Goal: Transaction & Acquisition: Purchase product/service

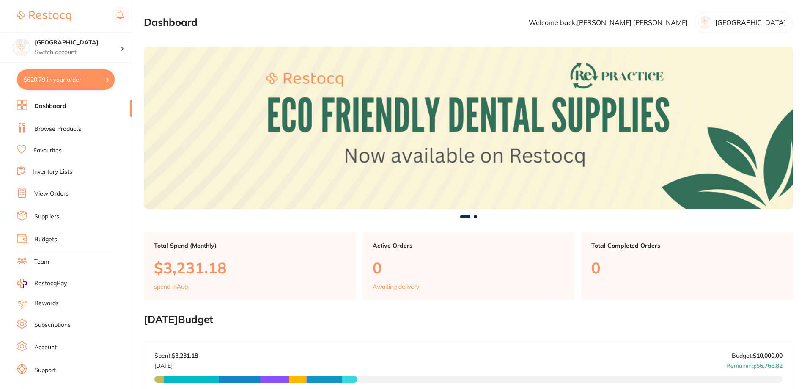
click at [67, 79] on button "$620.79 in your order" at bounding box center [66, 79] width 98 height 20
checkbox input "true"
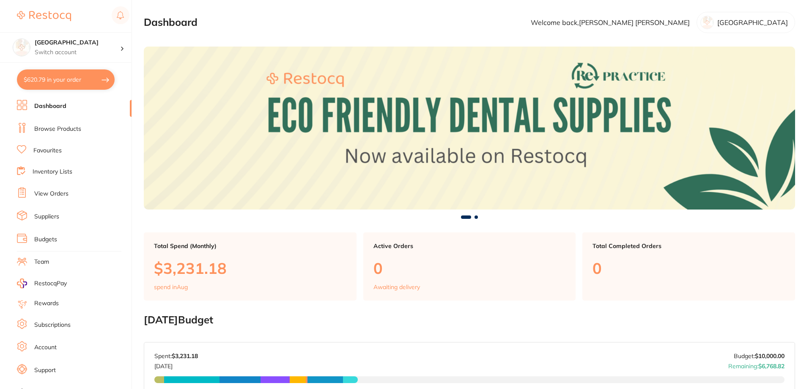
checkbox input "true"
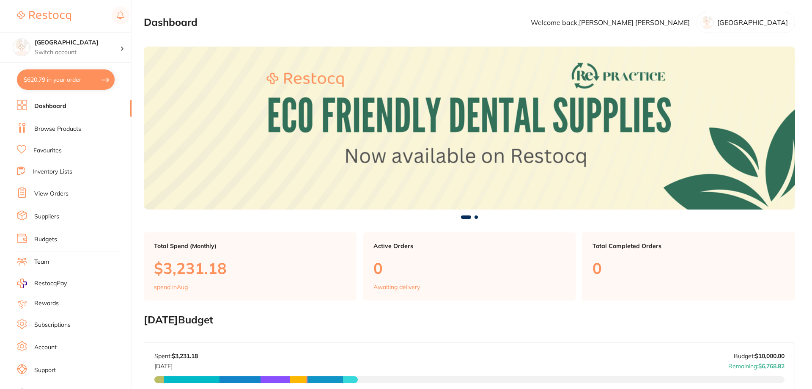
checkbox input "true"
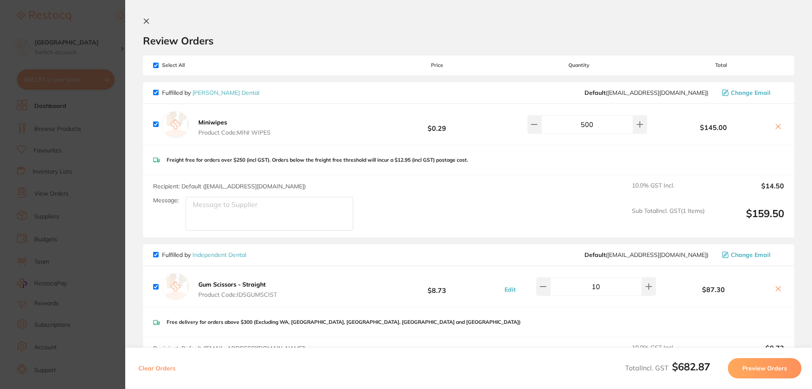
click at [148, 21] on icon at bounding box center [146, 21] width 7 height 7
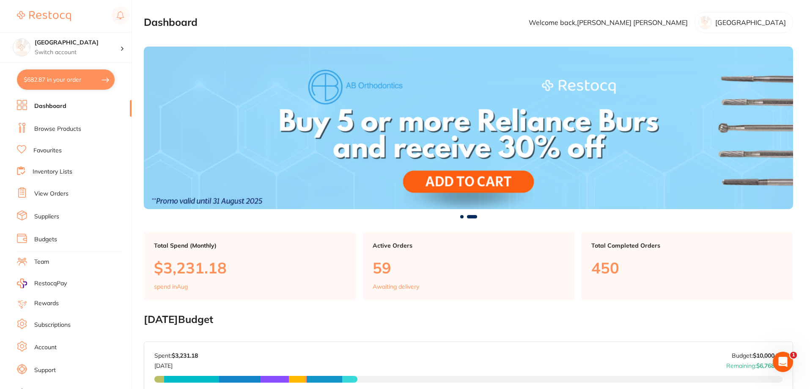
click at [69, 131] on link "Browse Products" at bounding box center [57, 129] width 47 height 8
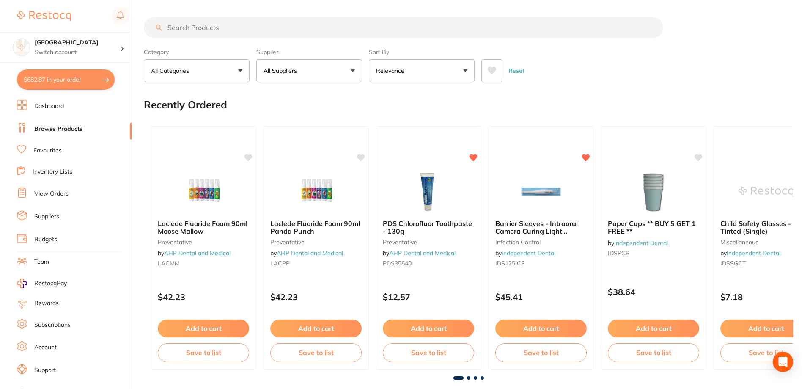
click at [238, 30] on input "search" at bounding box center [404, 27] width 520 height 21
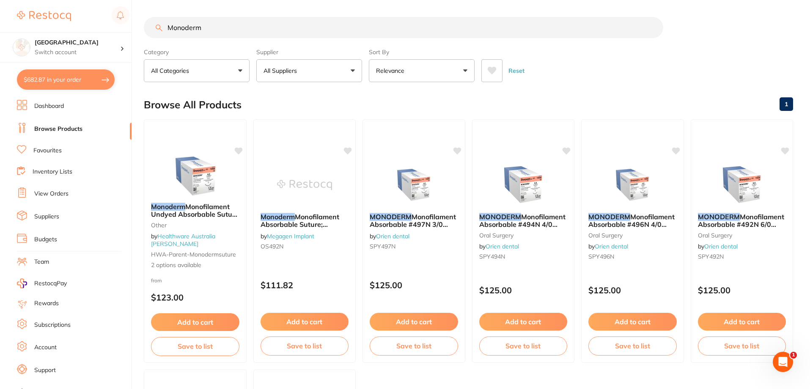
click at [498, 70] on button at bounding box center [491, 70] width 21 height 23
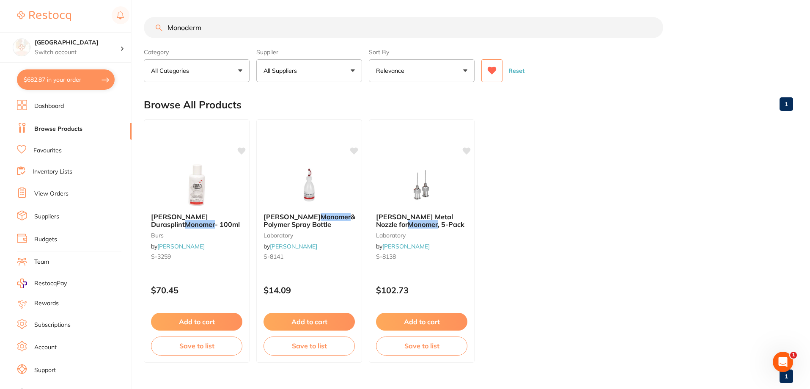
click at [498, 70] on button at bounding box center [491, 70] width 21 height 23
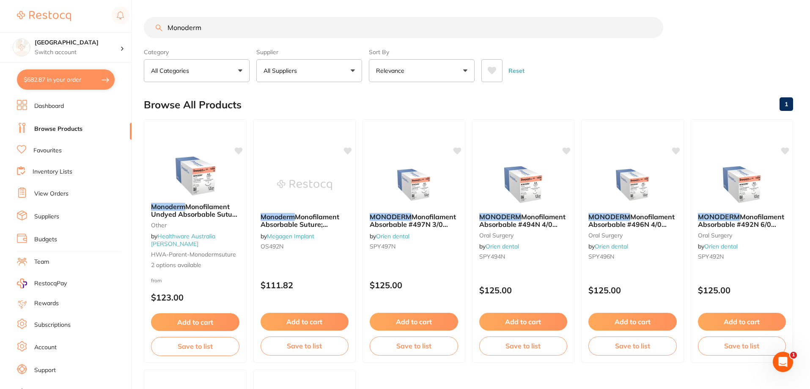
drag, startPoint x: 225, startPoint y: 25, endPoint x: 132, endPoint y: 20, distance: 93.2
click at [133, 21] on div "$682.87 Katoomba Dental Centre Switch account Katoomba Dental Centre $682.87 in…" at bounding box center [405, 194] width 810 height 389
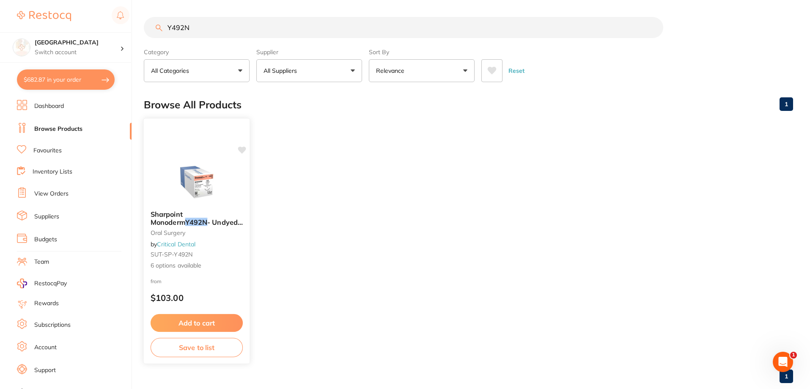
type input "Y492N"
click at [194, 192] on img at bounding box center [196, 182] width 55 height 43
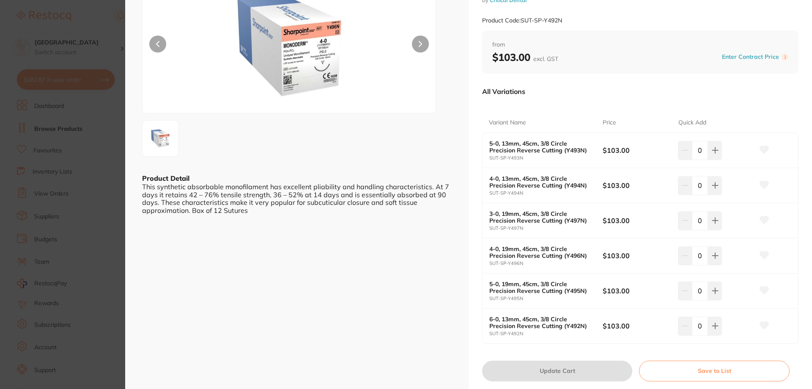
scroll to position [85, 0]
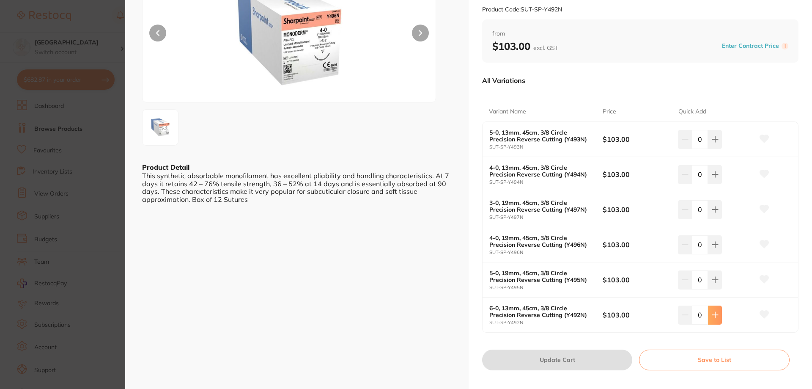
click at [714, 313] on icon at bounding box center [714, 314] width 5 height 5
type input "3"
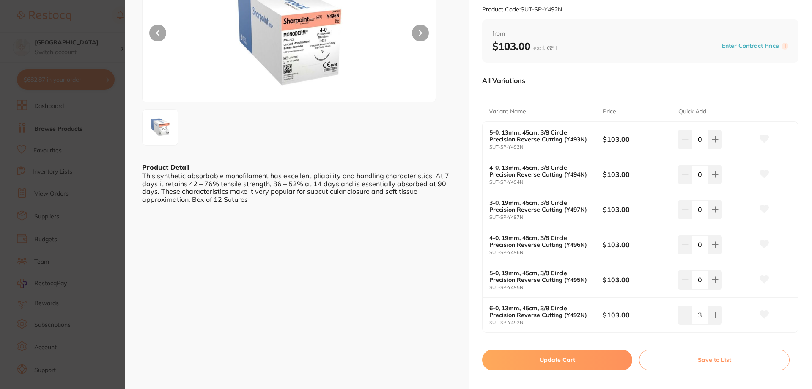
click at [567, 361] on button "Update Cart" at bounding box center [557, 359] width 150 height 20
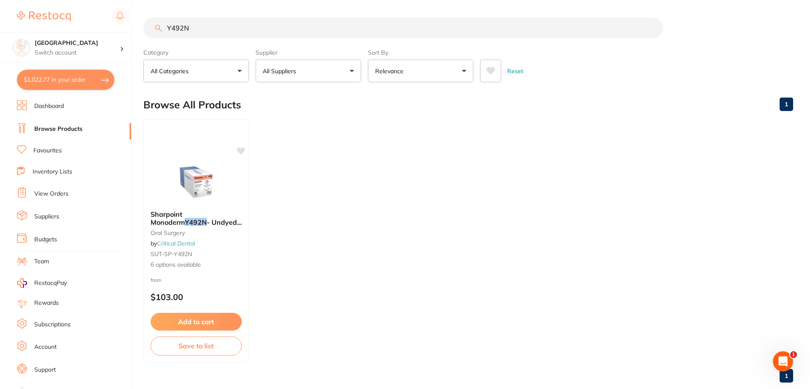
scroll to position [0, 0]
click at [65, 84] on button "$1,022.77 in your order" at bounding box center [66, 79] width 98 height 20
checkbox input "true"
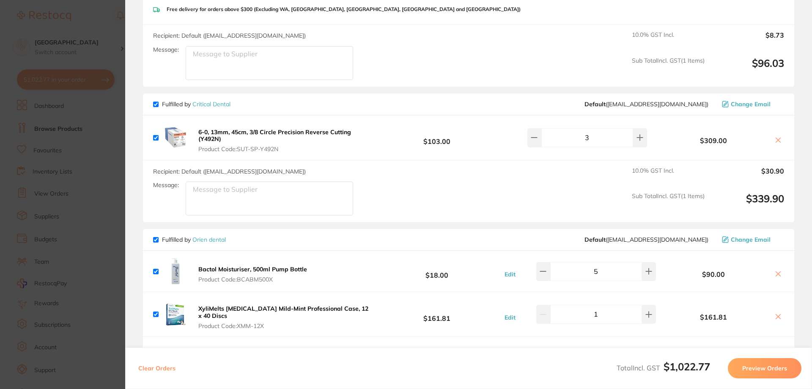
scroll to position [317, 0]
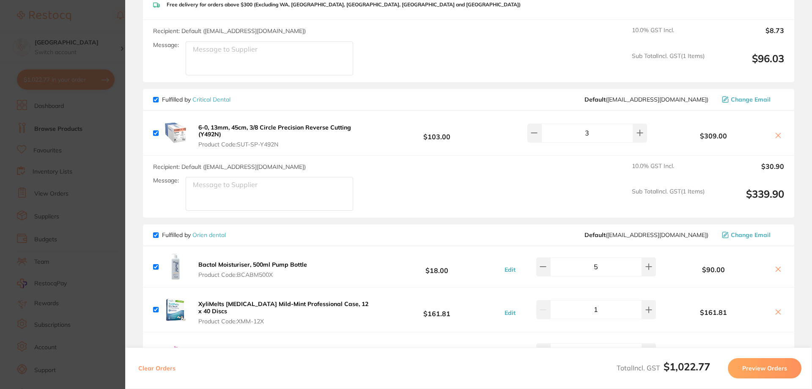
drag, startPoint x: 228, startPoint y: 133, endPoint x: 198, endPoint y: 127, distance: 31.0
click at [198, 127] on button "6-0, 13mm, 45cm, 3/8 Circle Precision Reverse Cutting (Y492N) Product Code: SUT…" at bounding box center [285, 136] width 178 height 25
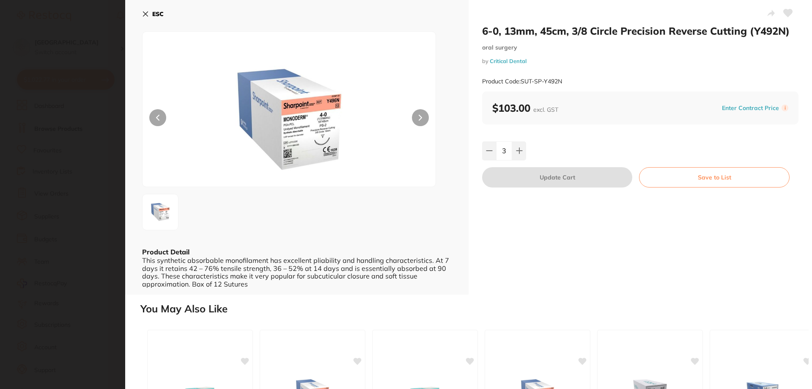
scroll to position [0, 0]
click at [147, 14] on icon at bounding box center [145, 14] width 7 height 7
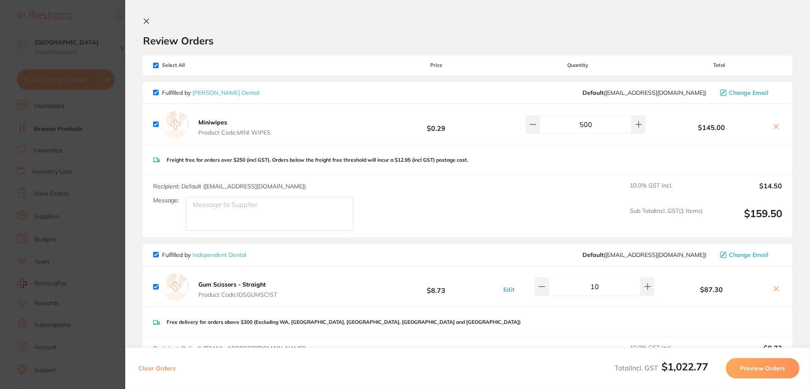
click at [73, 14] on section "Update RRP Set your pre negotiated price for this item. Item Agreed RRP (excl. …" at bounding box center [405, 194] width 810 height 389
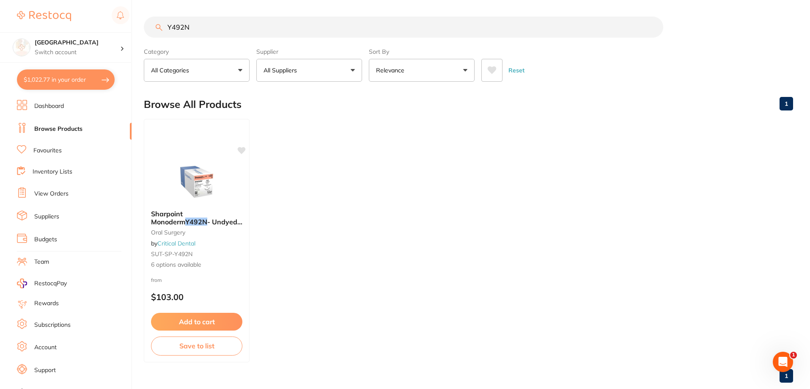
click at [72, 126] on link "Browse Products" at bounding box center [58, 129] width 48 height 8
drag, startPoint x: 226, startPoint y: 32, endPoint x: 147, endPoint y: 33, distance: 79.5
click at [147, 33] on input "Y492N" at bounding box center [404, 27] width 520 height 21
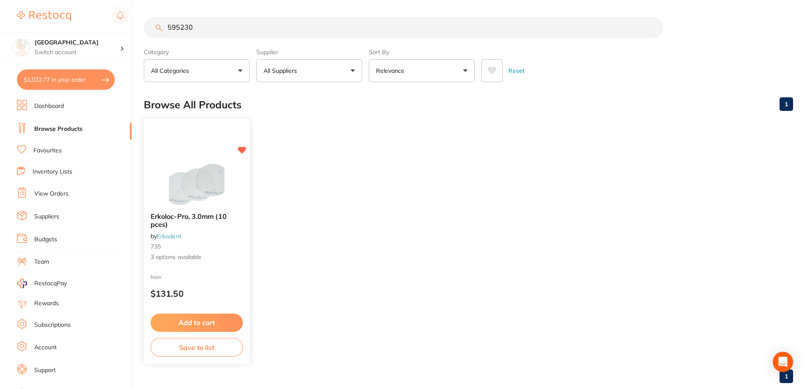
type input "595230"
click at [190, 184] on img at bounding box center [196, 184] width 55 height 43
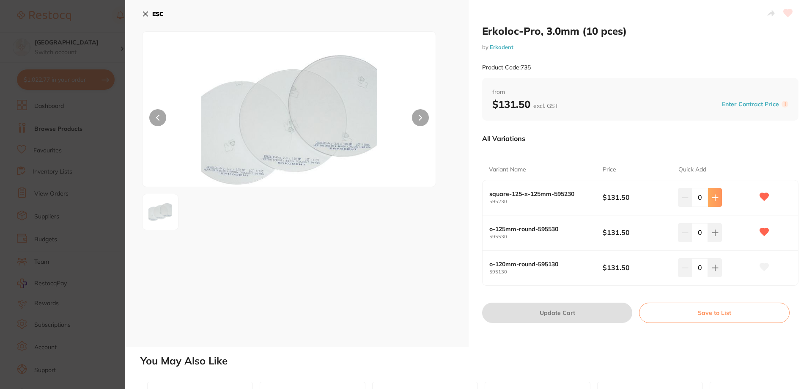
click at [712, 198] on icon at bounding box center [714, 197] width 5 height 5
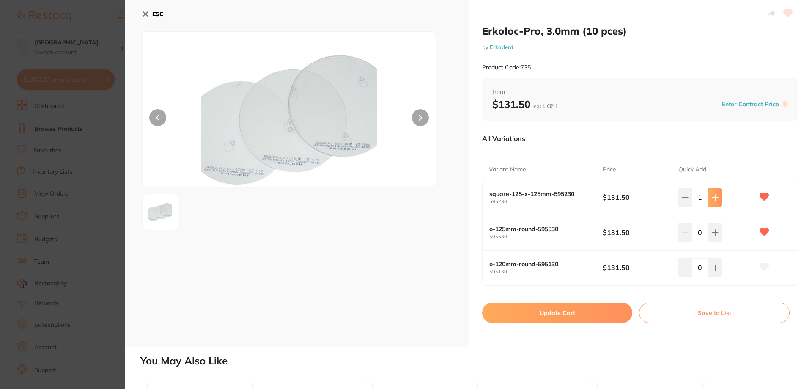
click at [712, 198] on icon at bounding box center [714, 197] width 5 height 5
type input "2"
click at [566, 311] on button "Update Cart" at bounding box center [557, 312] width 150 height 20
checkbox input "false"
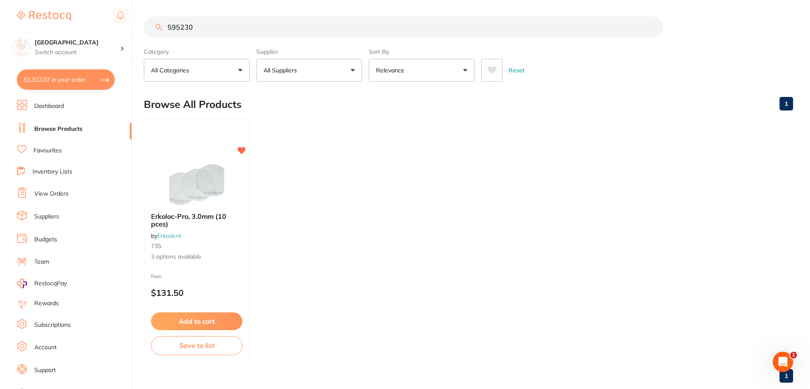
drag, startPoint x: 190, startPoint y: 29, endPoint x: 135, endPoint y: 26, distance: 54.7
click at [135, 29] on div "$1,312.07 Katoomba Dental Centre Switch account Katoomba Dental Centre $1,312.0…" at bounding box center [405, 194] width 810 height 389
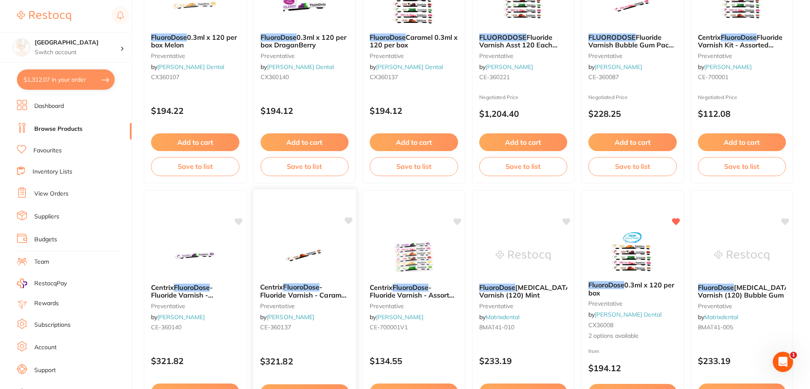
scroll to position [180, 0]
type input "Fluordose"
click at [632, 264] on img at bounding box center [632, 252] width 55 height 43
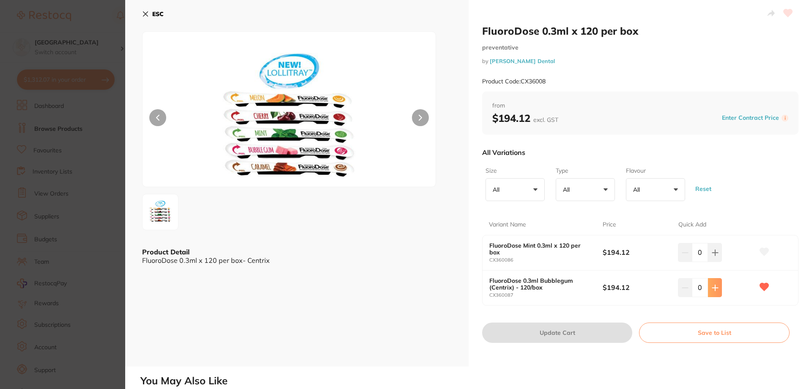
click at [713, 281] on button at bounding box center [715, 287] width 14 height 19
type input "1"
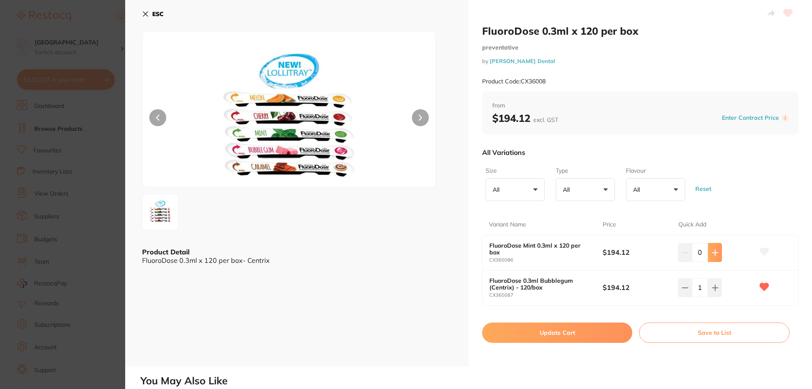
click at [713, 247] on button at bounding box center [715, 252] width 14 height 19
type input "1"
click at [561, 331] on button "Update Cart" at bounding box center [557, 332] width 150 height 20
checkbox input "false"
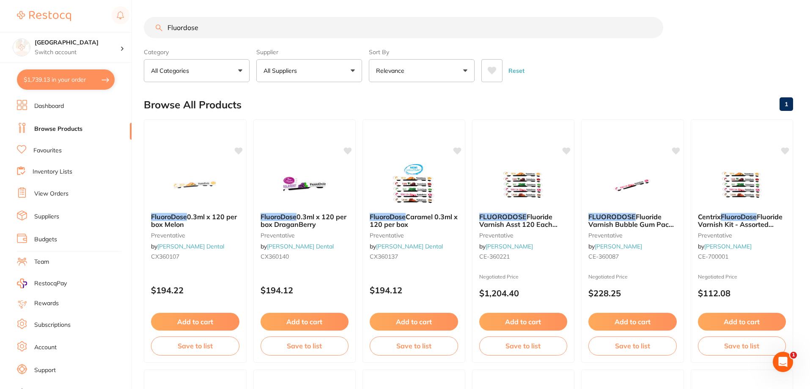
drag, startPoint x: 225, startPoint y: 22, endPoint x: 79, endPoint y: 11, distance: 147.2
click at [84, 14] on div "$1,739.13 Katoomba Dental Centre Switch account Katoomba Dental Centre $1,739.1…" at bounding box center [405, 194] width 810 height 389
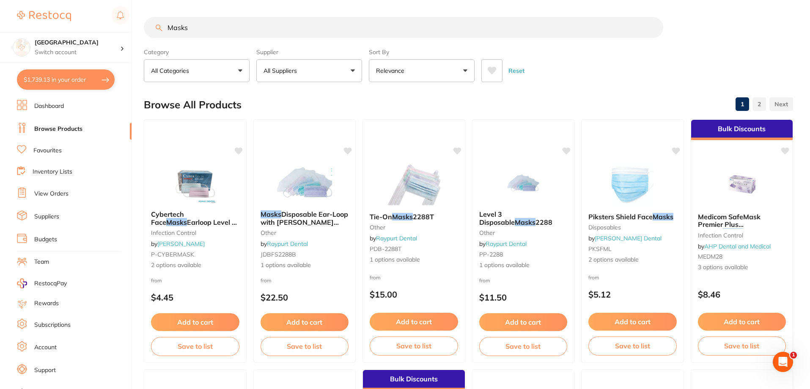
click at [497, 66] on button at bounding box center [491, 70] width 21 height 23
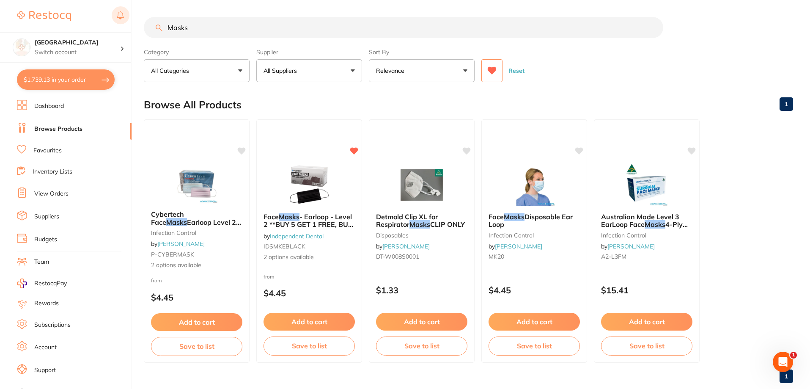
drag, startPoint x: 220, startPoint y: 28, endPoint x: 121, endPoint y: 15, distance: 100.3
click at [127, 16] on div "$1,739.13 Katoomba Dental Centre Switch account Katoomba Dental Centre $1,739.1…" at bounding box center [405, 194] width 810 height 389
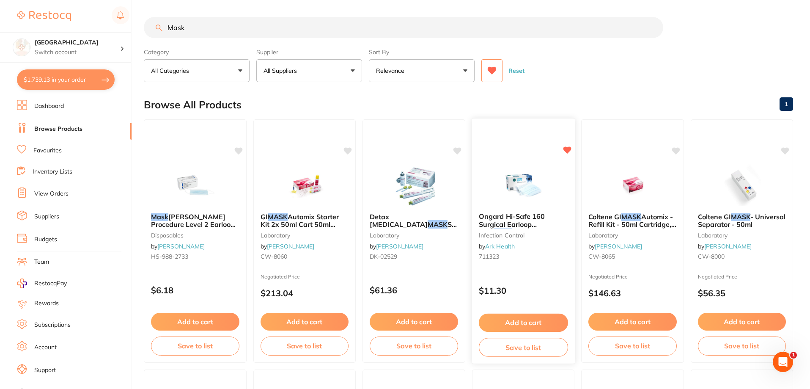
click at [523, 221] on span "Ongard Hi-Safe 160 Surgical Earloop Face" at bounding box center [511, 224] width 66 height 24
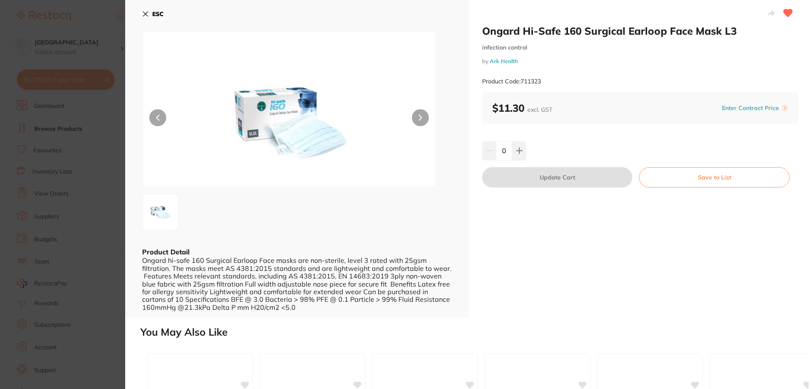
drag, startPoint x: 145, startPoint y: 12, endPoint x: 323, endPoint y: 23, distance: 178.9
click at [145, 12] on icon at bounding box center [145, 14] width 7 height 7
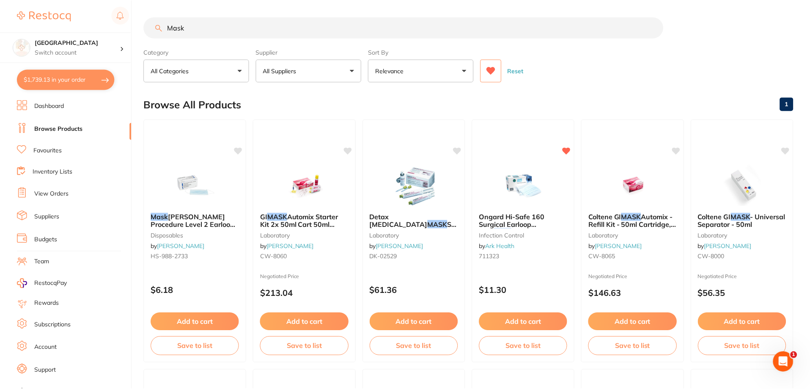
scroll to position [1, 0]
drag, startPoint x: 247, startPoint y: 30, endPoint x: 145, endPoint y: 26, distance: 102.4
click at [145, 26] on input "Mask" at bounding box center [404, 26] width 520 height 21
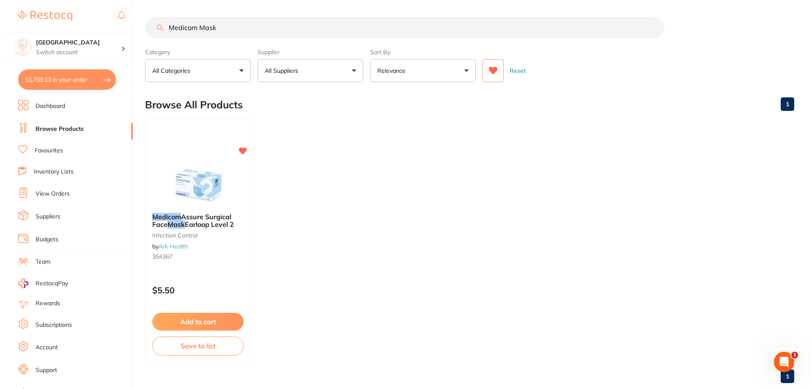
scroll to position [0, 0]
type input "Medicom Mask"
click at [197, 184] on img at bounding box center [196, 184] width 55 height 43
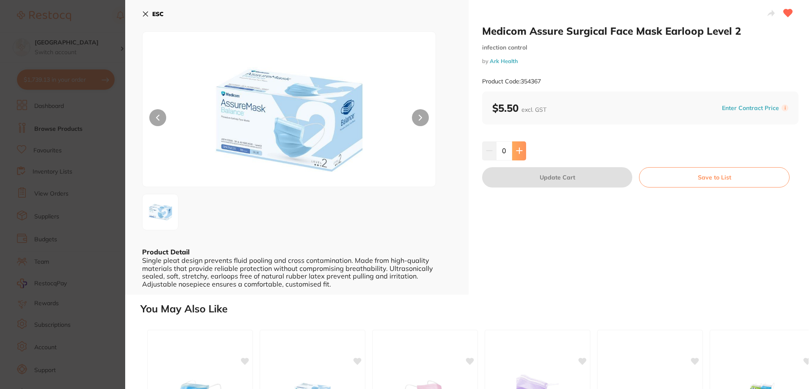
click at [518, 148] on icon at bounding box center [519, 150] width 5 height 5
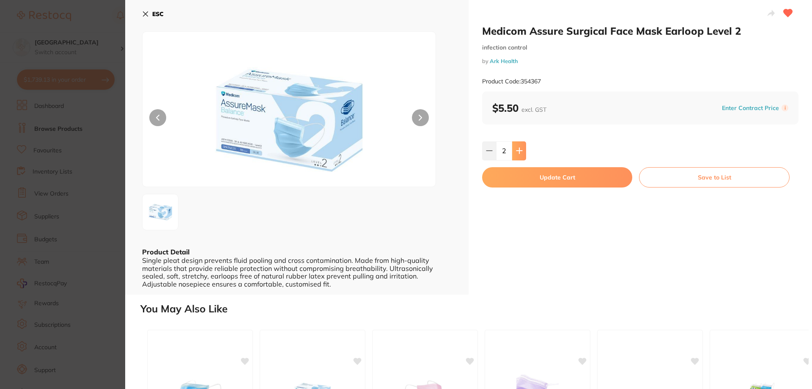
click at [518, 148] on icon at bounding box center [519, 150] width 5 height 5
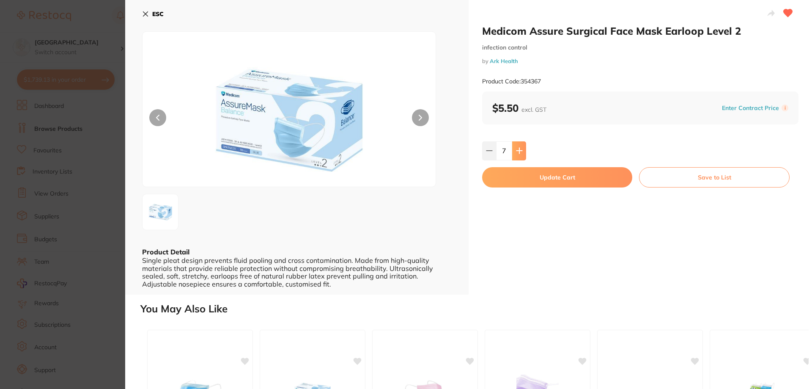
click at [518, 148] on icon at bounding box center [519, 150] width 5 height 5
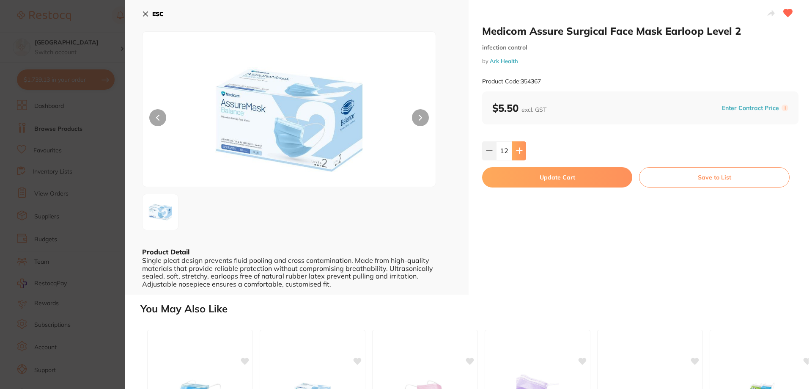
click at [518, 148] on icon at bounding box center [519, 150] width 5 height 5
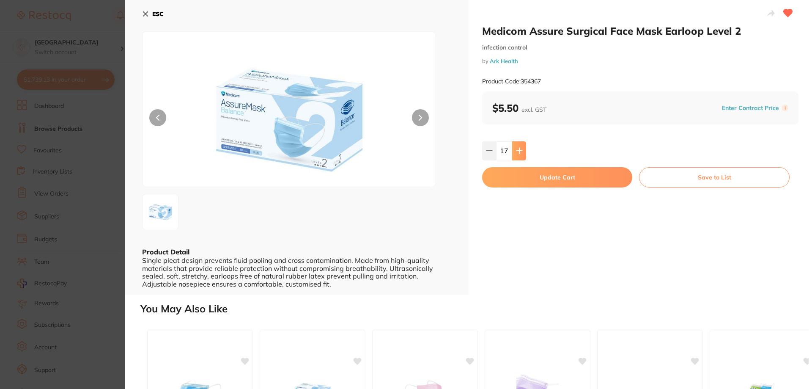
click at [518, 148] on icon at bounding box center [519, 150] width 5 height 5
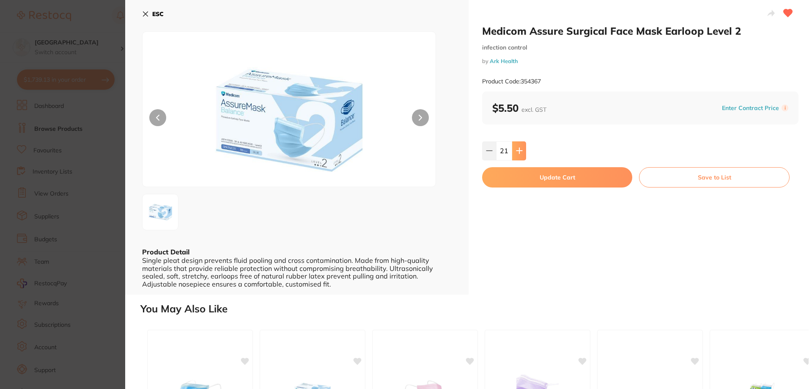
click at [518, 148] on icon at bounding box center [519, 150] width 5 height 5
click at [517, 148] on icon at bounding box center [519, 150] width 7 height 7
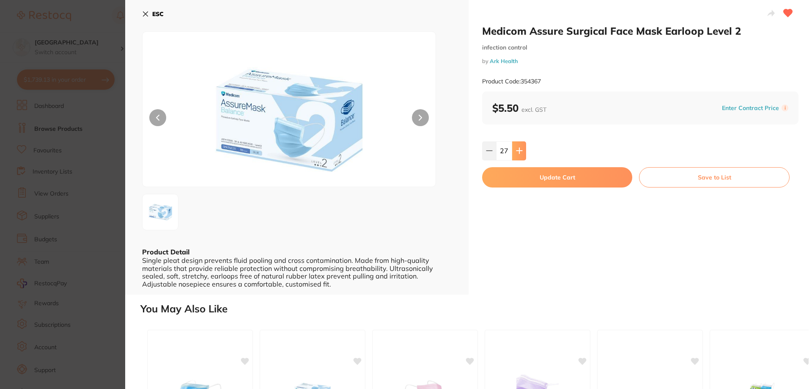
click at [517, 148] on icon at bounding box center [519, 150] width 7 height 7
type input "30"
click at [549, 172] on button "Update Cart" at bounding box center [557, 177] width 150 height 20
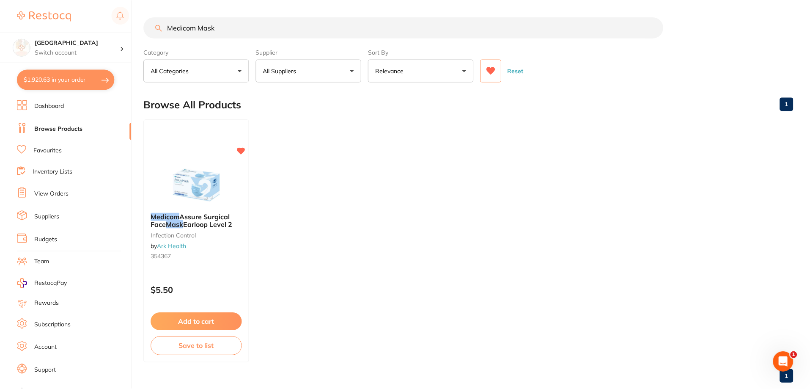
scroll to position [1, 0]
click at [51, 76] on button "$1,920.63 in your order" at bounding box center [66, 79] width 98 height 20
checkbox input "true"
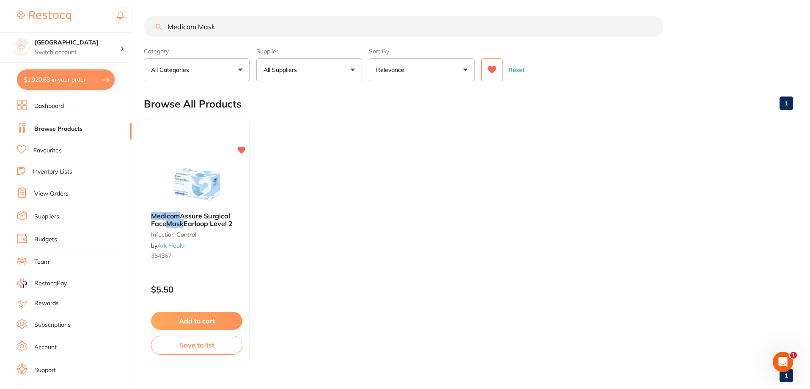
checkbox input "true"
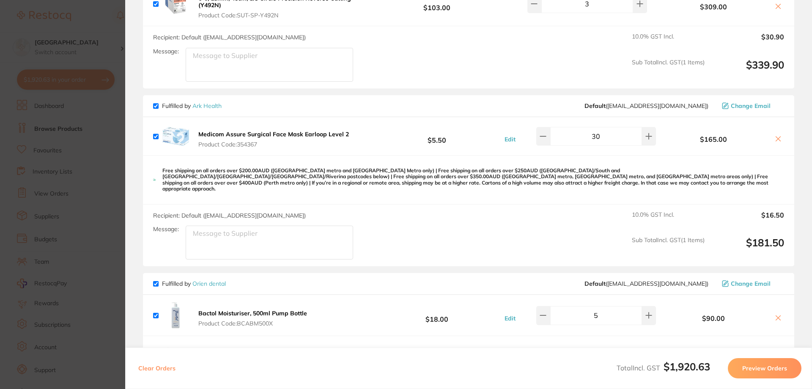
scroll to position [687, 0]
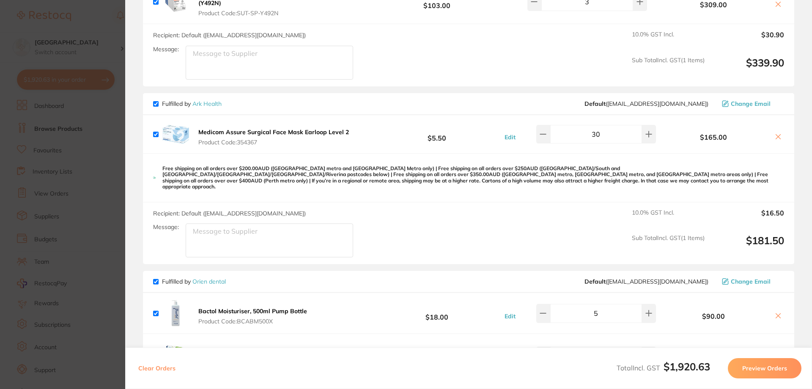
click at [105, 21] on section "Update RRP Set your pre negotiated price for this item. Item Agreed RRP (excl. …" at bounding box center [406, 194] width 812 height 389
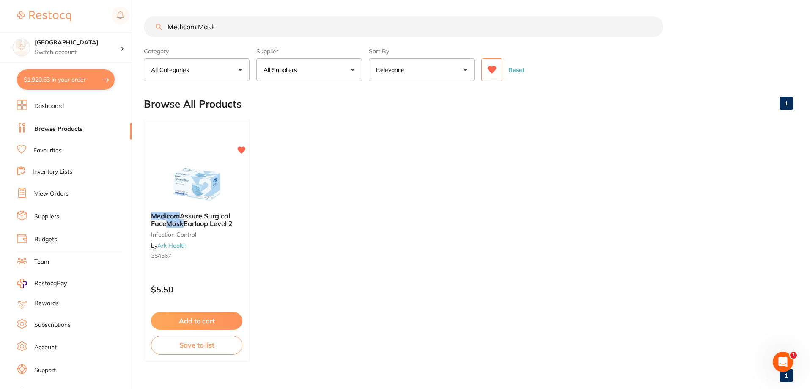
scroll to position [687, 0]
drag, startPoint x: 232, startPoint y: 28, endPoint x: 121, endPoint y: 24, distance: 111.3
click at [121, 24] on div "$1,920.63 Katoomba Dental Centre Switch account Katoomba Dental Centre $1,920.6…" at bounding box center [405, 193] width 810 height 389
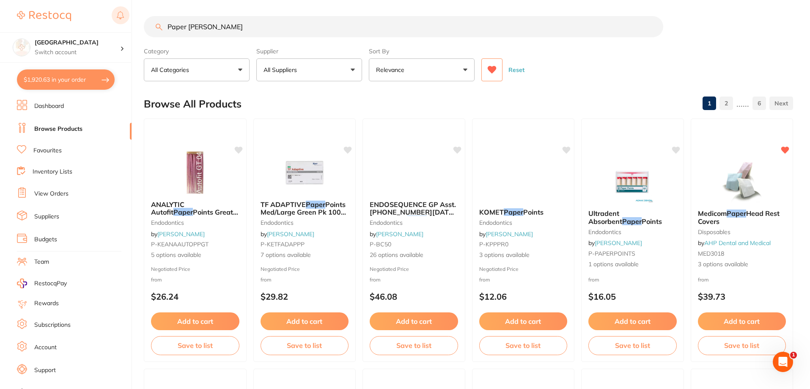
scroll to position [0, 0]
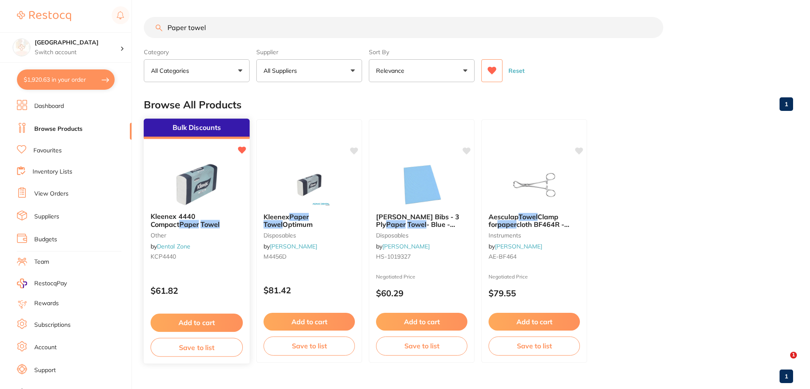
type input "Paper towel"
drag, startPoint x: 205, startPoint y: 175, endPoint x: 220, endPoint y: 172, distance: 15.9
click at [206, 175] on img at bounding box center [196, 185] width 55 height 42
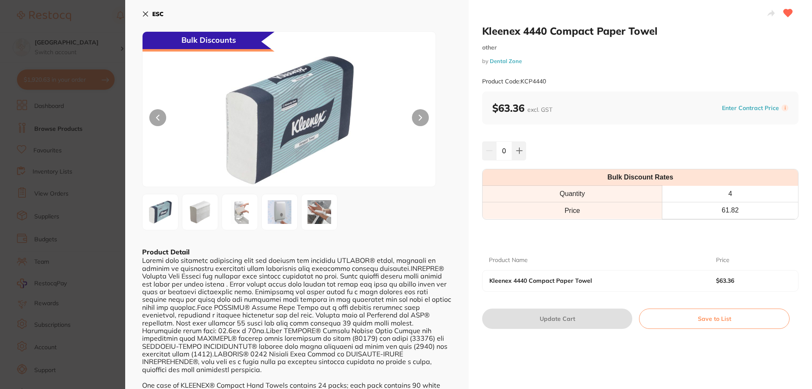
click at [148, 12] on icon at bounding box center [145, 14] width 7 height 7
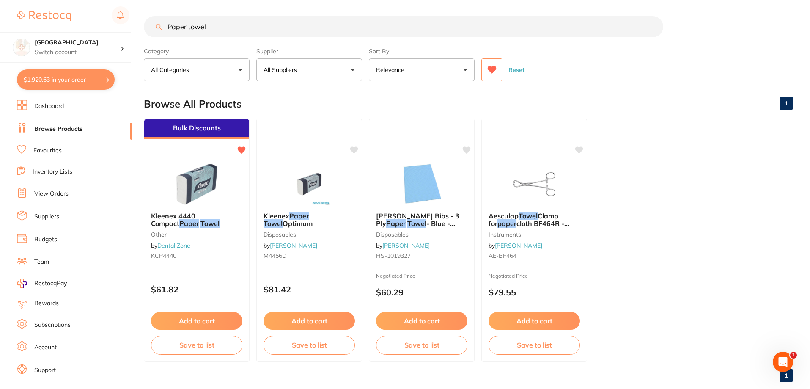
click at [51, 83] on button "$1,920.63 in your order" at bounding box center [66, 79] width 98 height 20
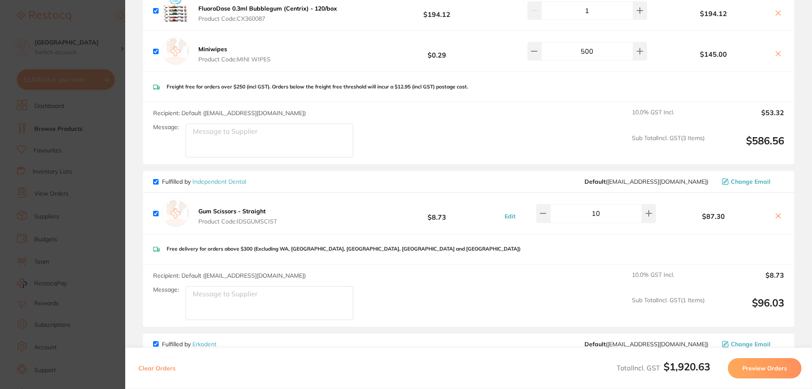
scroll to position [42, 0]
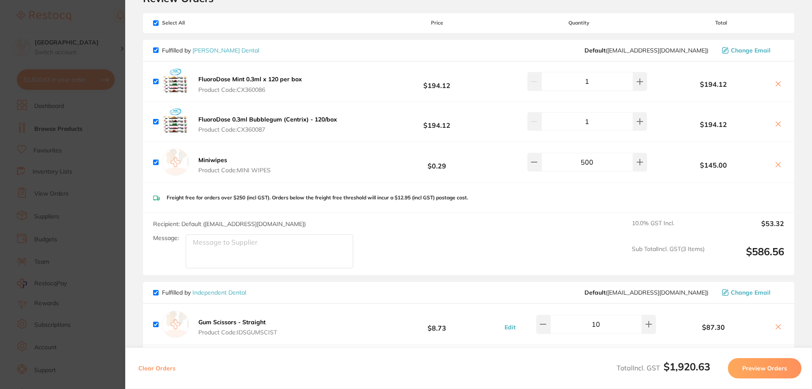
click at [103, 12] on section "Update RRP Set your pre negotiated price for this item. Item Agreed RRP (excl. …" at bounding box center [406, 194] width 812 height 389
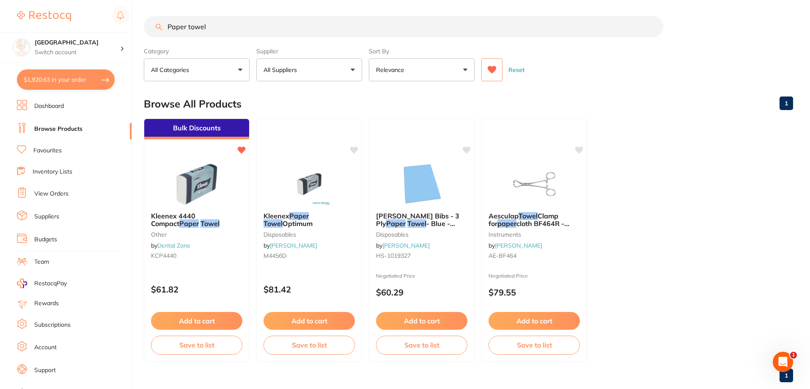
click at [493, 77] on button at bounding box center [491, 69] width 21 height 23
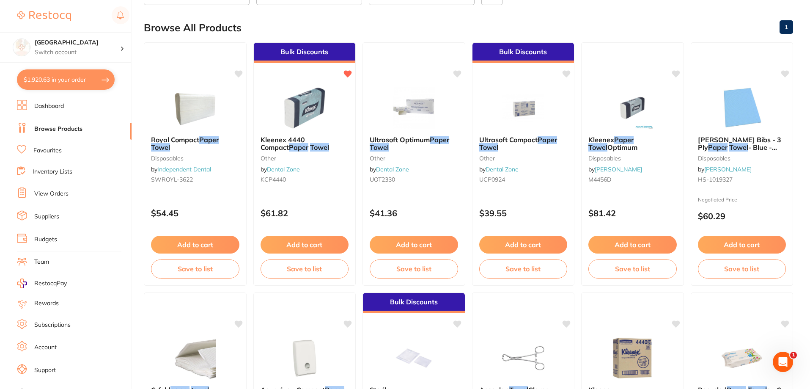
scroll to position [0, 0]
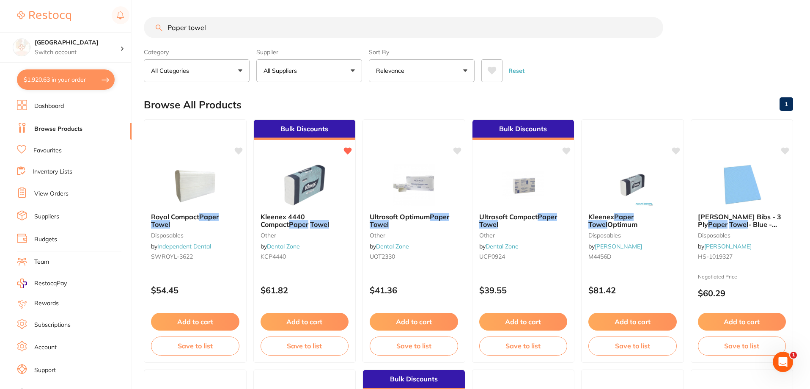
click at [309, 323] on button "Add to cart" at bounding box center [305, 322] width 88 height 18
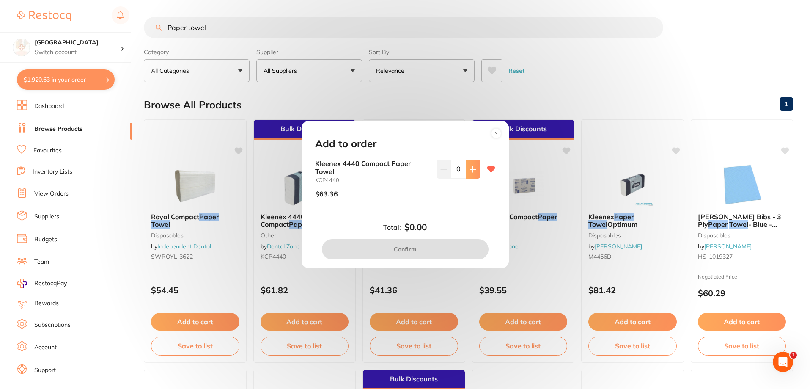
click at [470, 170] on icon at bounding box center [473, 169] width 7 height 7
type input "2"
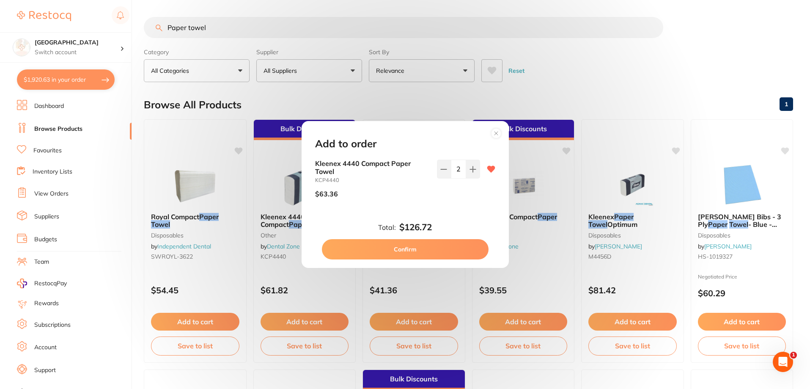
click at [405, 248] on button "Confirm" at bounding box center [405, 249] width 167 height 20
checkbox input "false"
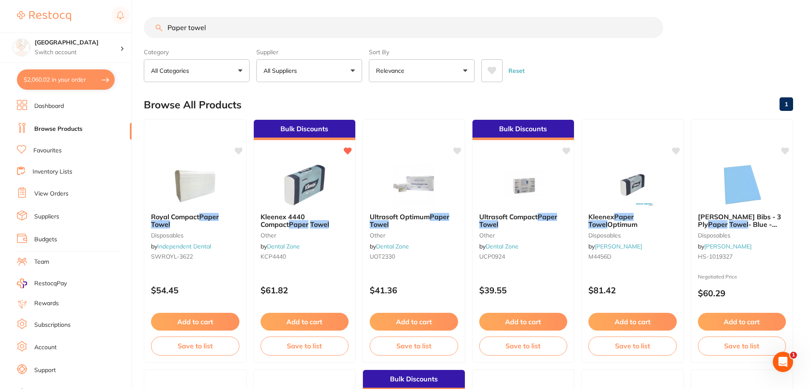
drag, startPoint x: 201, startPoint y: 25, endPoint x: 104, endPoint y: 22, distance: 96.9
click at [104, 22] on div "$2,060.02 Katoomba Dental Centre Switch account Katoomba Dental Centre $2,060.0…" at bounding box center [405, 194] width 810 height 389
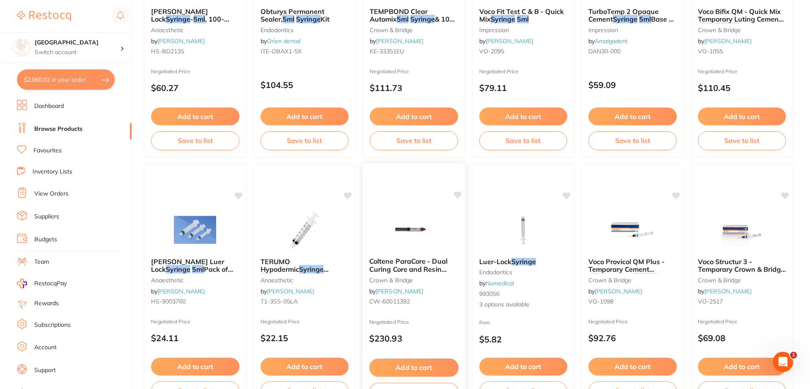
scroll to position [962, 0]
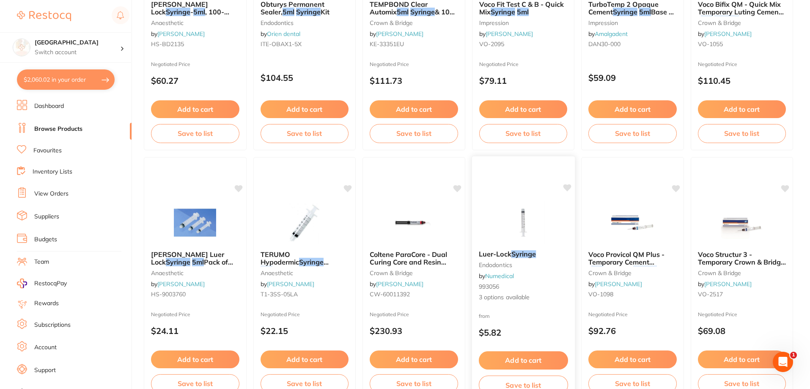
type input "5ml Syringe"
click at [522, 248] on div "Luer-Lock Syringe endodontics by Numedical 993056 3 options available" at bounding box center [523, 275] width 103 height 65
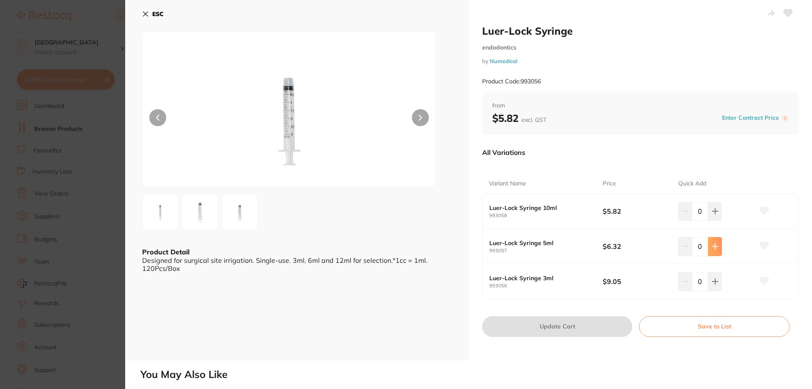
click at [713, 247] on icon at bounding box center [714, 246] width 5 height 5
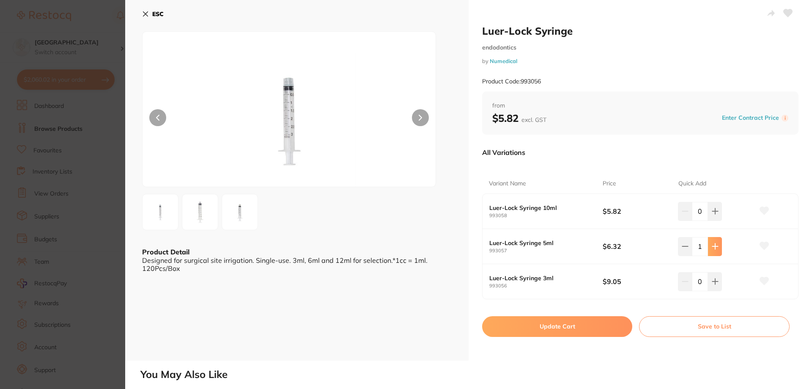
click at [713, 247] on icon at bounding box center [714, 246] width 5 height 5
click at [713, 248] on icon at bounding box center [715, 246] width 7 height 7
type input "5"
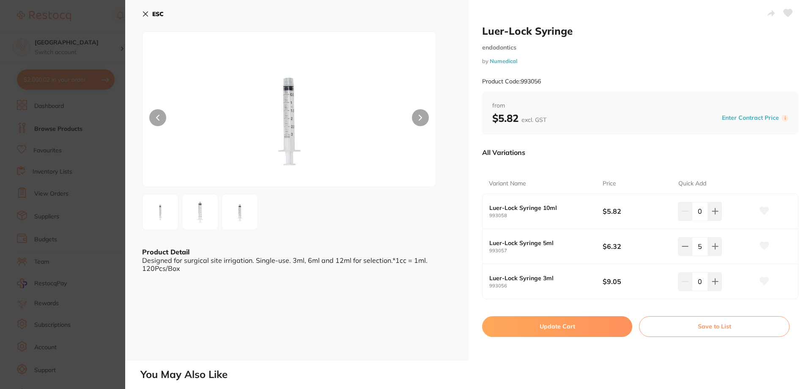
click at [543, 327] on button "Update Cart" at bounding box center [557, 326] width 150 height 20
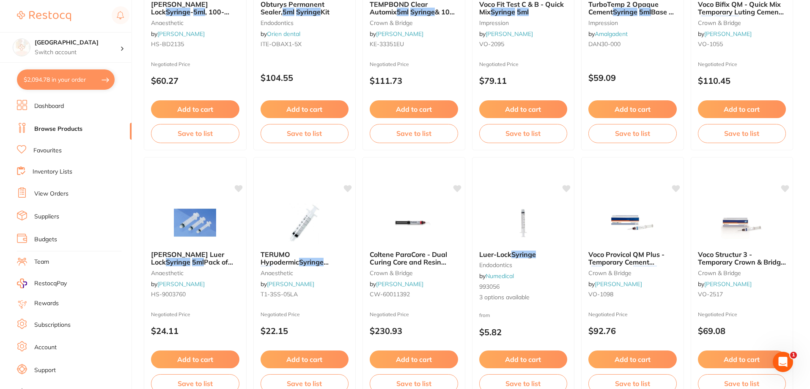
click at [60, 77] on button "$2,094.78 in your order" at bounding box center [66, 79] width 98 height 20
checkbox input "true"
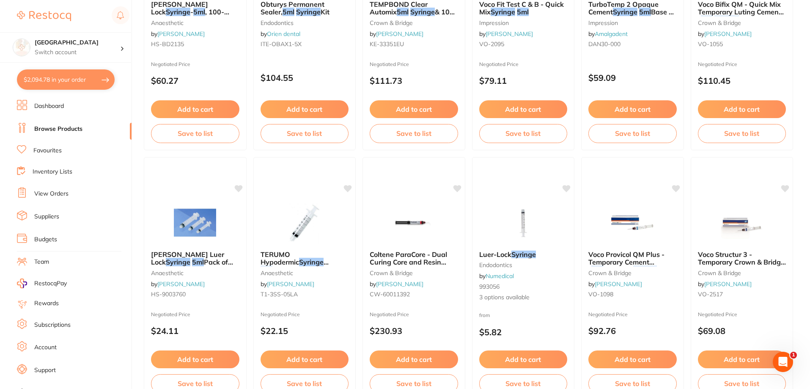
checkbox input "true"
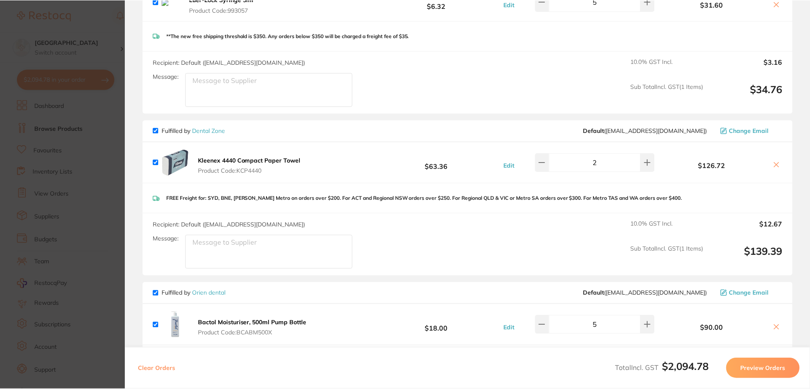
scroll to position [994, 0]
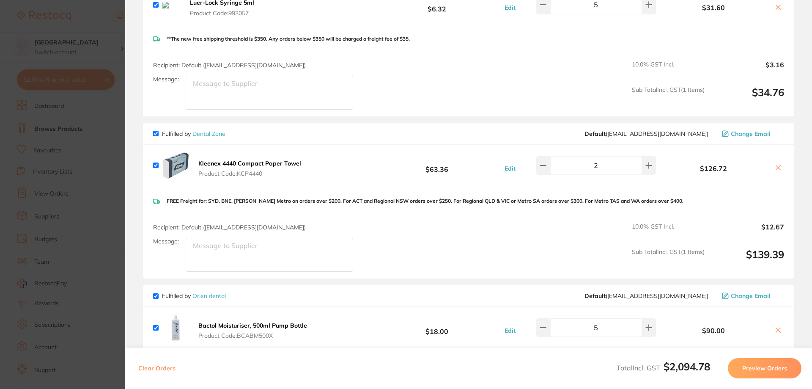
click at [221, 134] on link "Dental Zone" at bounding box center [208, 134] width 33 height 8
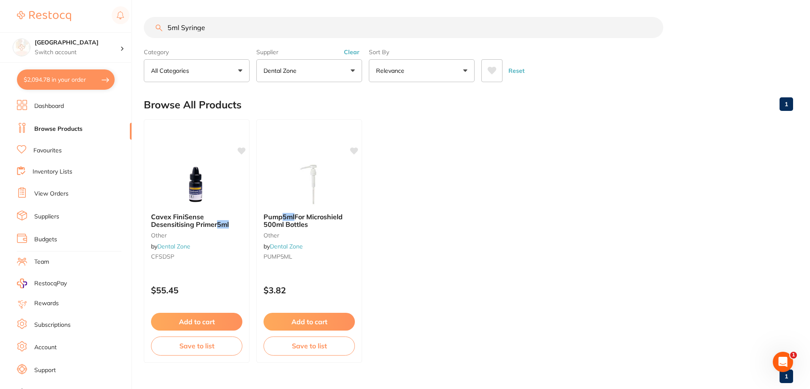
click at [349, 53] on button "Clear" at bounding box center [351, 52] width 21 height 8
click at [71, 81] on button "$2,094.78 in your order" at bounding box center [66, 79] width 98 height 20
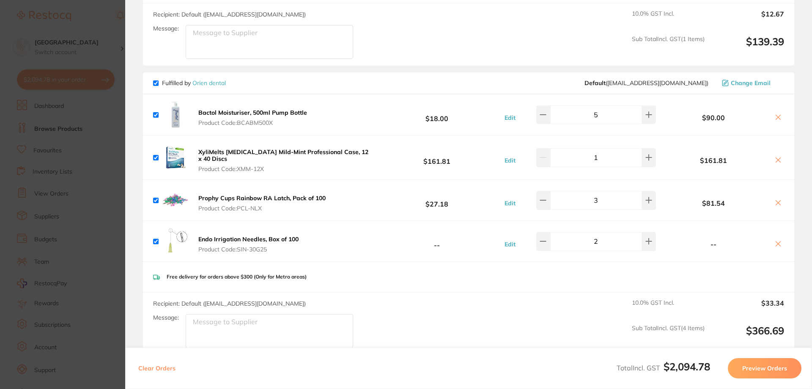
scroll to position [1206, 0]
click at [85, 21] on section "Update RRP Set your pre negotiated price for this item. Item Agreed RRP (excl. …" at bounding box center [406, 194] width 812 height 389
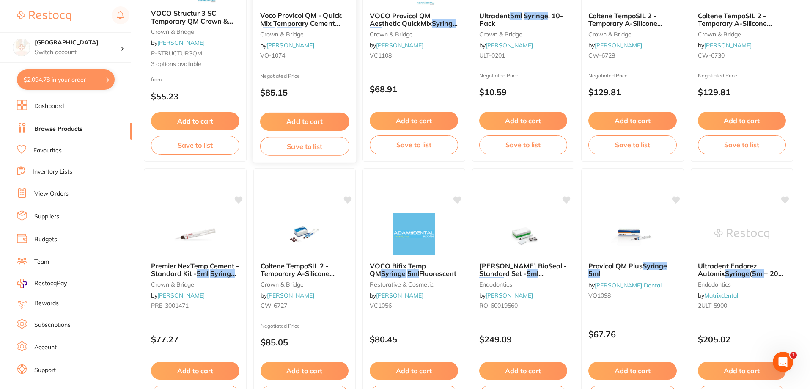
scroll to position [0, 0]
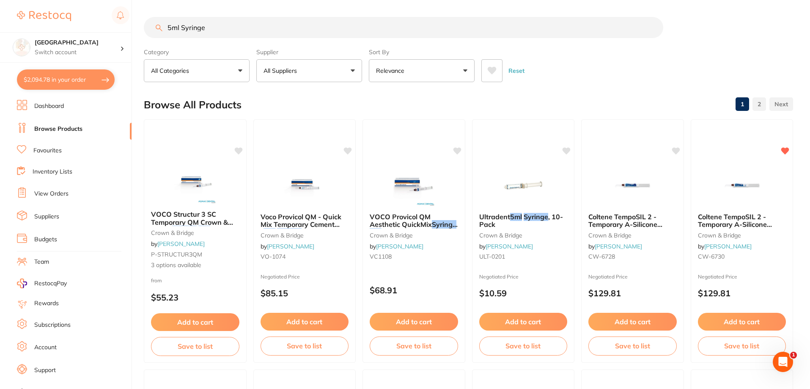
click at [305, 76] on button "All Suppliers" at bounding box center [309, 70] width 106 height 23
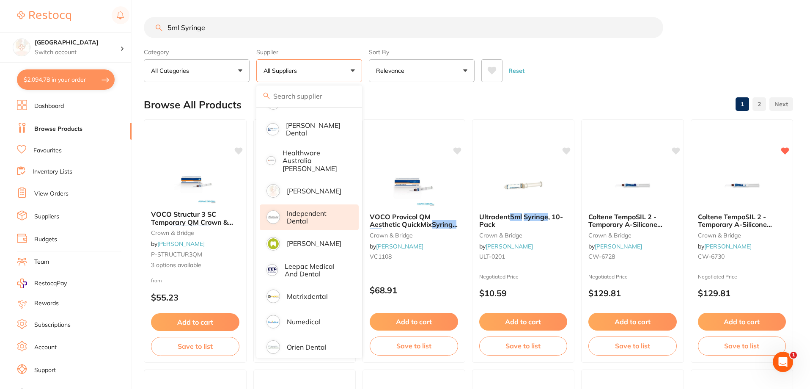
scroll to position [94, 0]
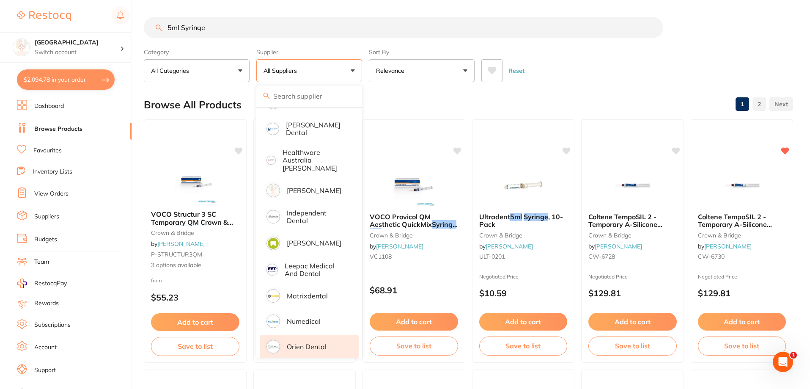
click at [313, 343] on p "Orien dental" at bounding box center [307, 347] width 40 height 8
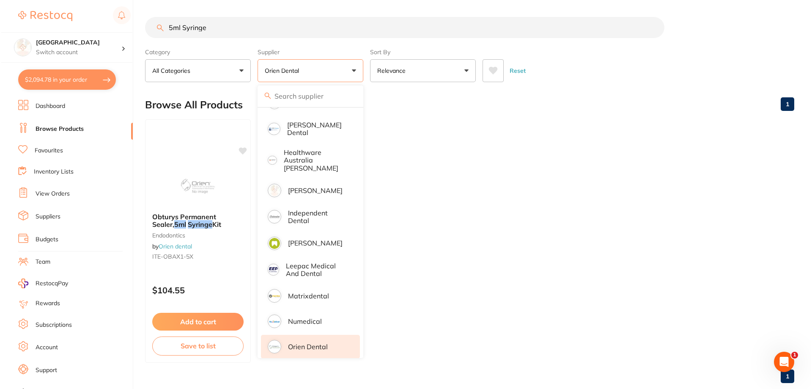
scroll to position [0, 0]
click at [333, 68] on button "Orien dental" at bounding box center [309, 70] width 106 height 23
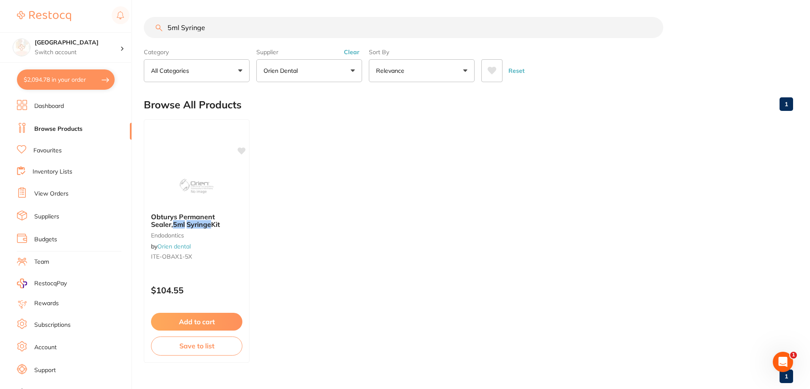
click at [346, 50] on button "Clear" at bounding box center [351, 52] width 21 height 8
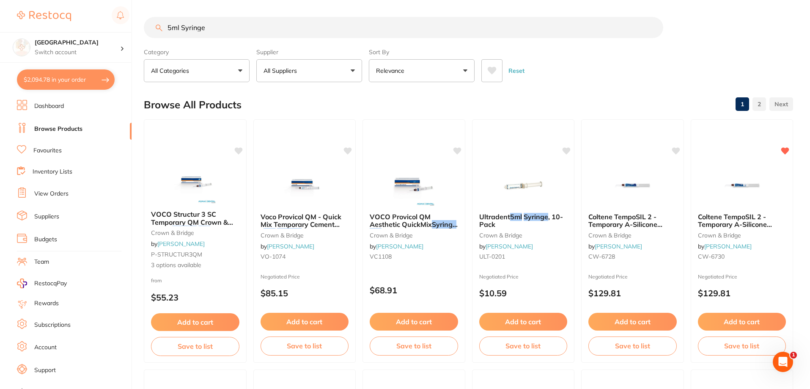
click at [48, 80] on button "$2,094.78 in your order" at bounding box center [66, 79] width 98 height 20
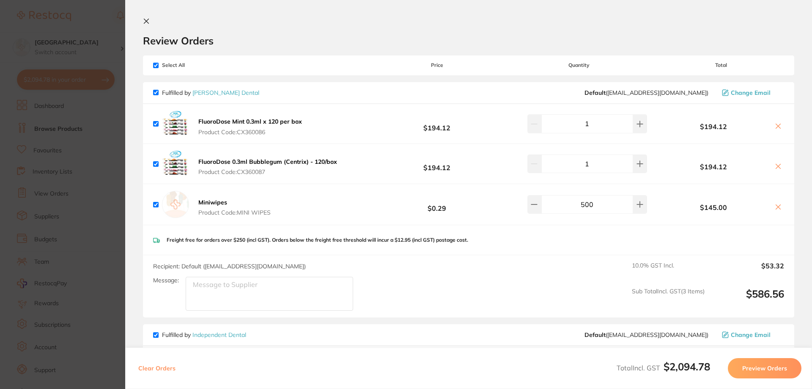
click at [104, 24] on section "Update RRP Set your pre negotiated price for this item. Item Agreed RRP (excl. …" at bounding box center [406, 194] width 812 height 389
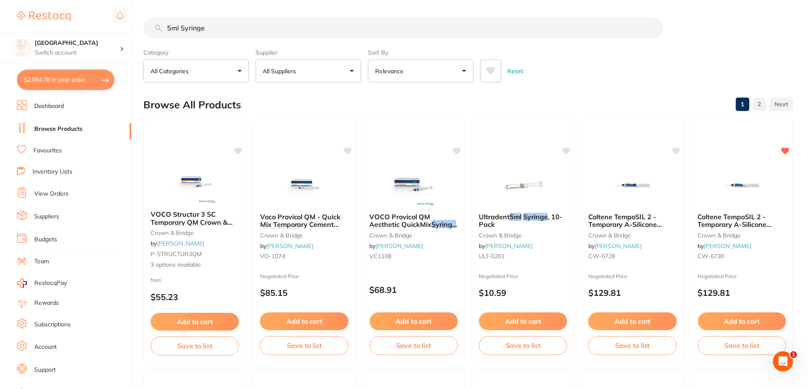
scroll to position [4, 0]
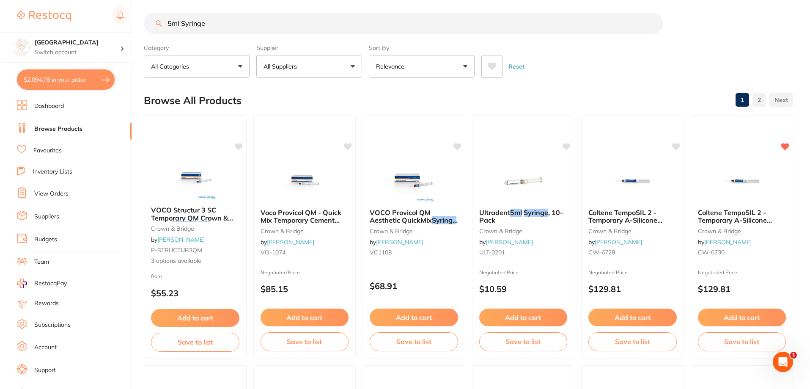
click at [287, 60] on button "All Suppliers" at bounding box center [309, 66] width 106 height 23
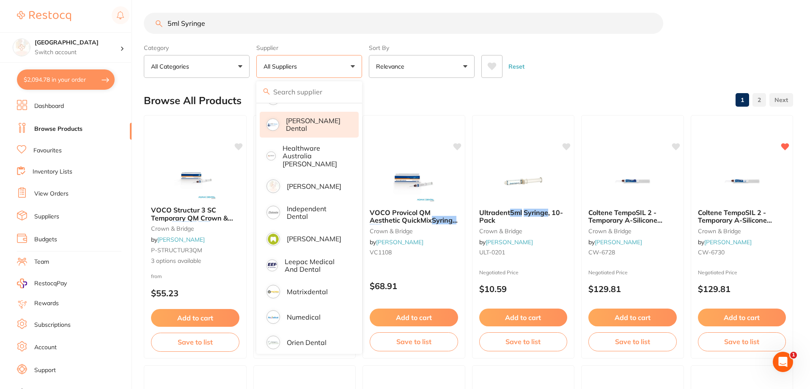
click at [313, 123] on p "[PERSON_NAME] Dental" at bounding box center [316, 125] width 61 height 16
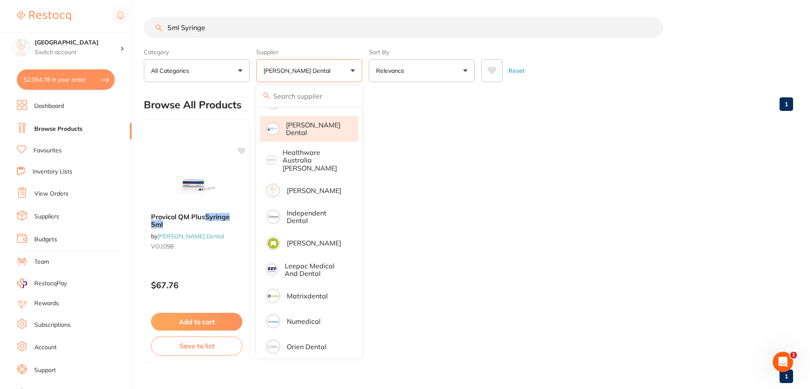
scroll to position [0, 0]
click at [341, 60] on button "[PERSON_NAME] Dental" at bounding box center [309, 70] width 106 height 23
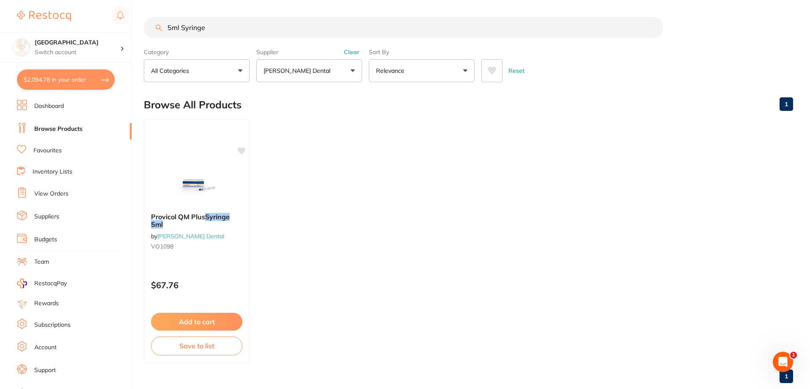
click at [352, 52] on button "Clear" at bounding box center [351, 52] width 21 height 8
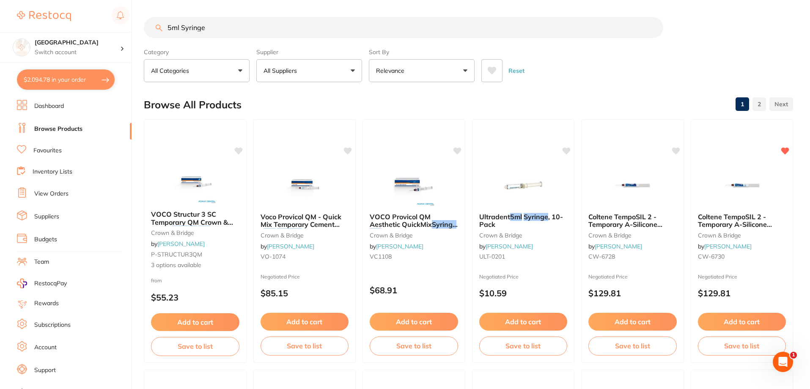
click at [63, 83] on button "$2,094.78 in your order" at bounding box center [66, 79] width 98 height 20
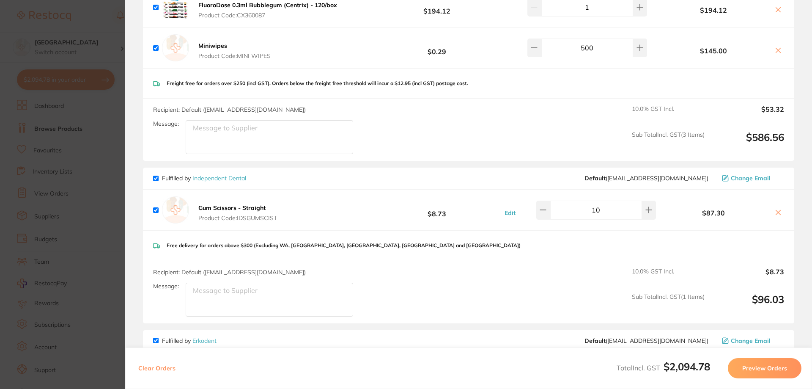
scroll to position [159, 0]
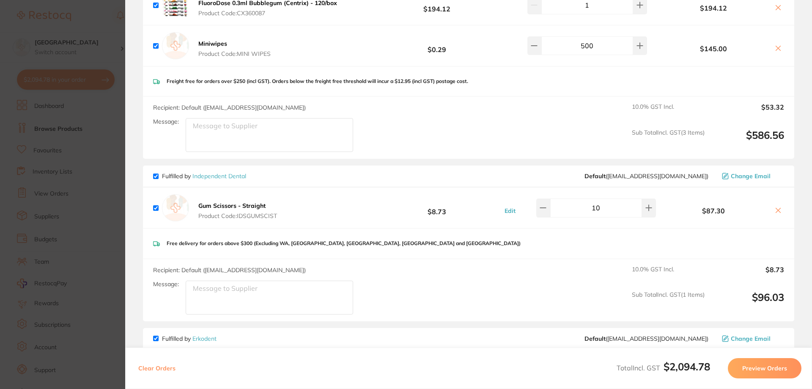
click at [153, 175] on input "checkbox" at bounding box center [155, 175] width 5 height 5
checkbox input "false"
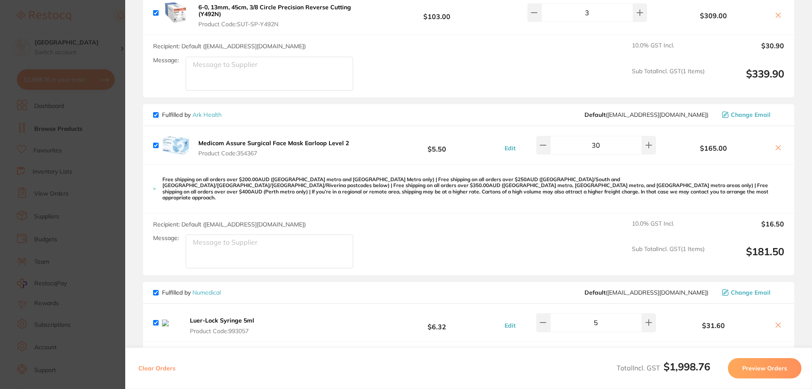
scroll to position [677, 0]
click at [646, 145] on icon at bounding box center [648, 144] width 5 height 5
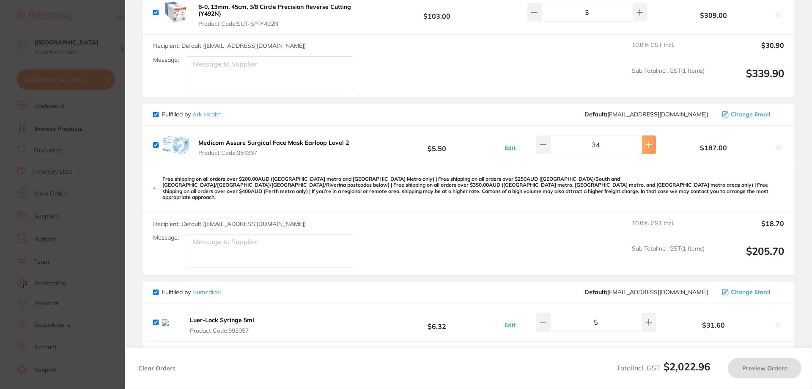
click at [646, 145] on icon at bounding box center [648, 144] width 5 height 5
type input "35"
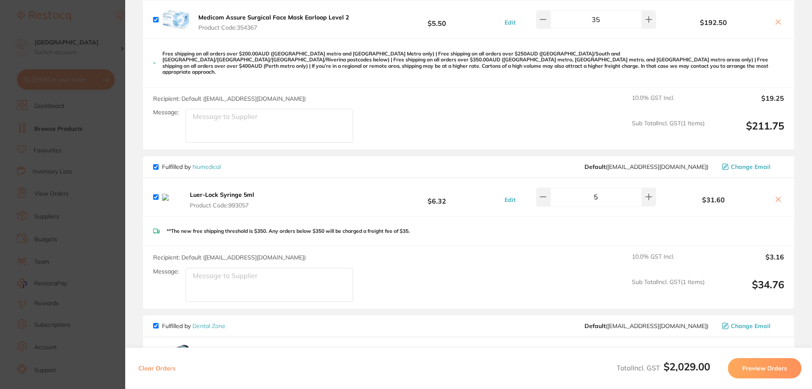
scroll to position [836, 0]
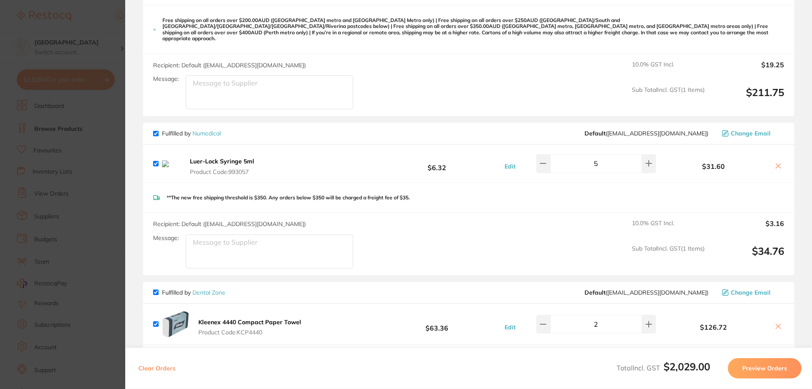
click at [775, 162] on icon at bounding box center [778, 165] width 7 height 7
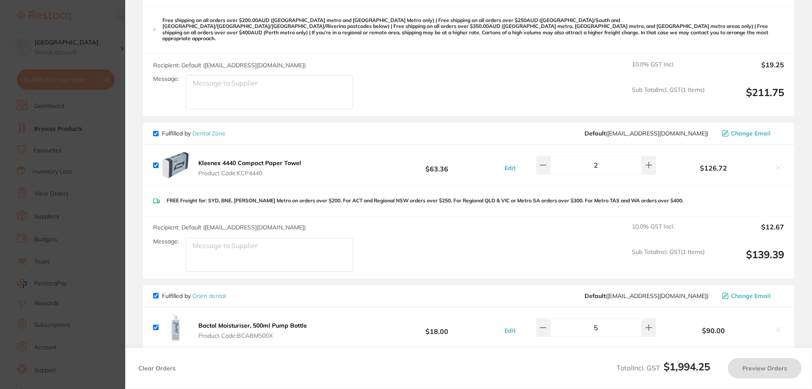
checkbox input "false"
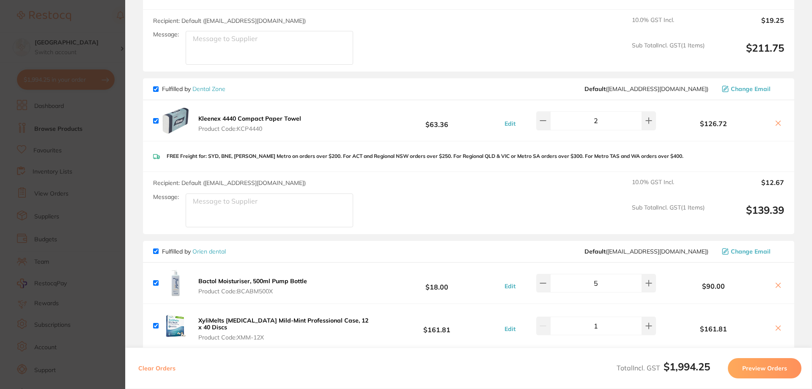
scroll to position [878, 0]
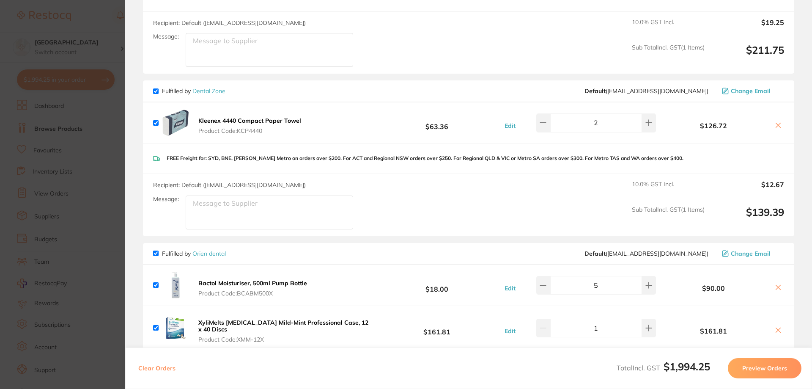
click at [157, 88] on input "checkbox" at bounding box center [155, 90] width 5 height 5
checkbox input "false"
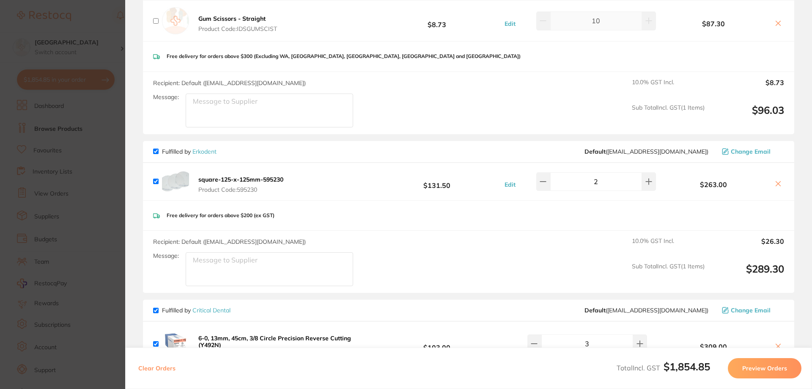
scroll to position [434, 0]
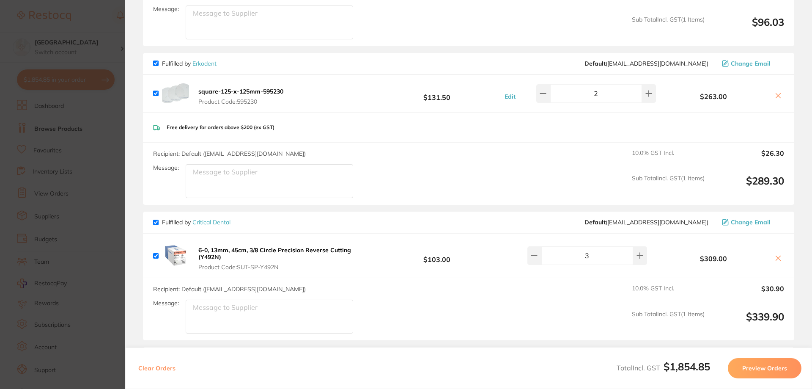
click at [776, 366] on button "Preview Orders" at bounding box center [765, 368] width 74 height 20
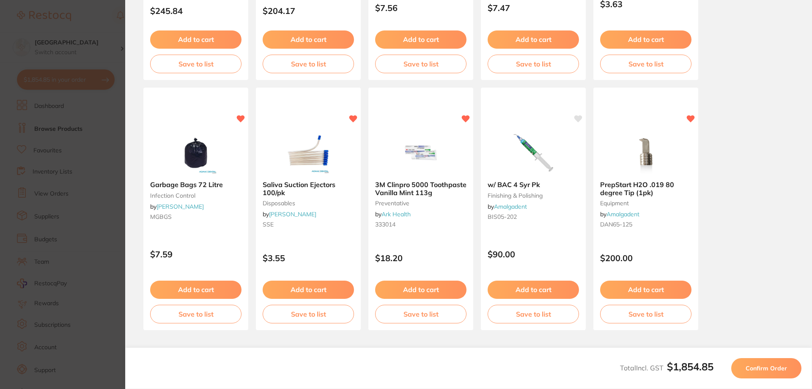
scroll to position [236, 0]
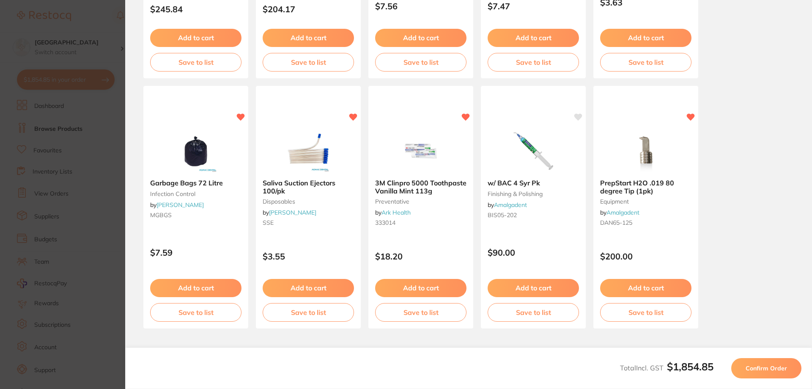
click at [764, 364] on span "Confirm Order" at bounding box center [766, 368] width 41 height 8
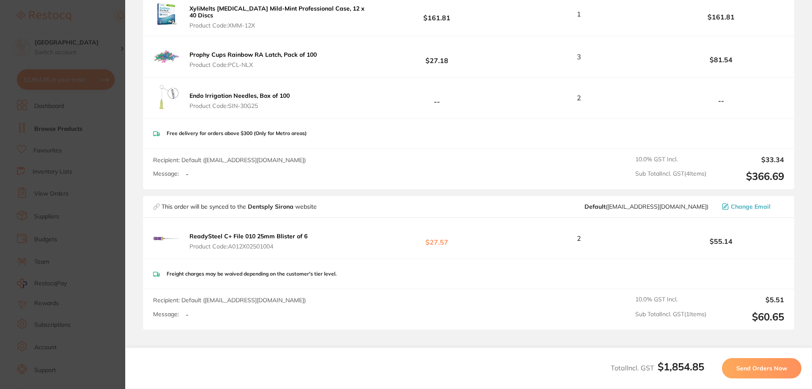
scroll to position [916, 0]
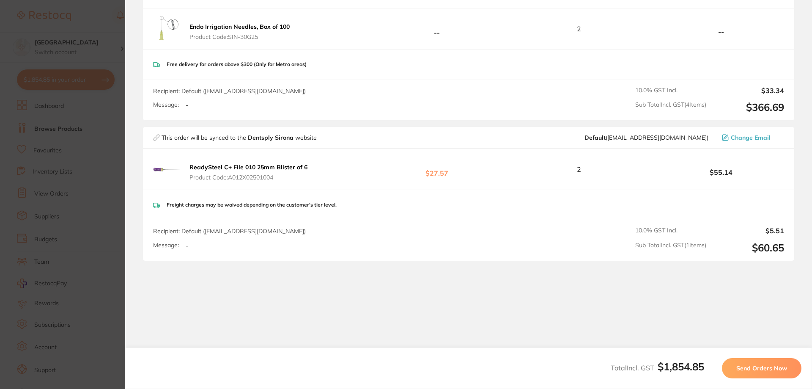
click at [763, 363] on button "Send Orders Now" at bounding box center [762, 368] width 80 height 20
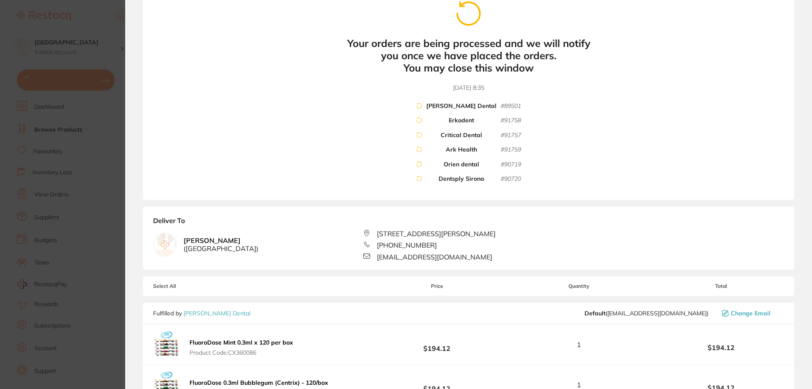
scroll to position [0, 0]
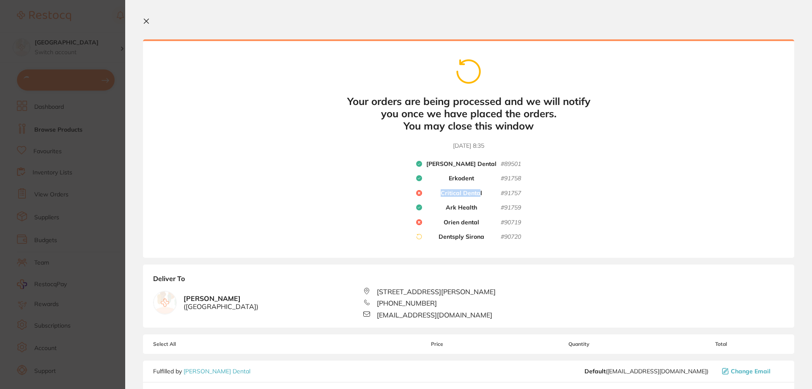
drag, startPoint x: 440, startPoint y: 192, endPoint x: 478, endPoint y: 196, distance: 37.4
click at [478, 196] on b "Critical Dental" at bounding box center [461, 194] width 41 height 8
click at [573, 210] on div "Your orders are being processed and we will notify you once we have placed the …" at bounding box center [468, 148] width 651 height 218
drag, startPoint x: 481, startPoint y: 220, endPoint x: 434, endPoint y: 217, distance: 46.2
click at [434, 217] on div "Erskine Dental # 89501 Erkodent # 91758 Critical Dental # 91757 Ark Health # 91…" at bounding box center [468, 203] width 105 height 87
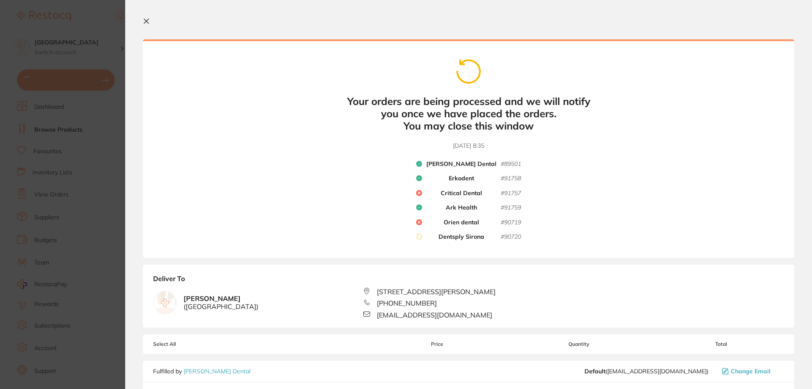
click at [671, 201] on div "Your orders are being processed and we will notify you once we have placed the …" at bounding box center [468, 148] width 651 height 218
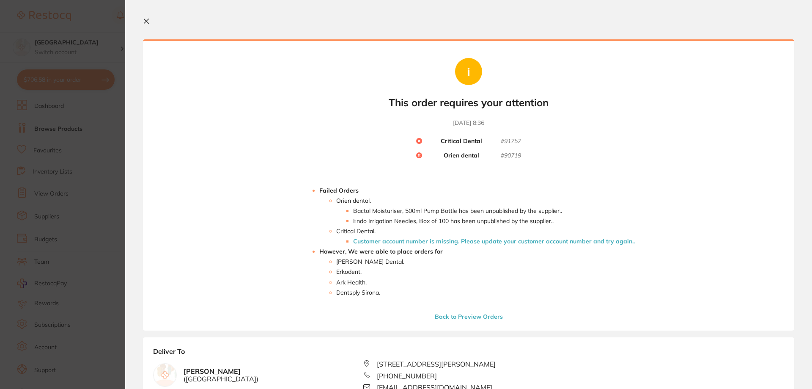
click at [513, 242] on li "Customer account number is missing. Please update your customer account number …" at bounding box center [494, 241] width 282 height 7
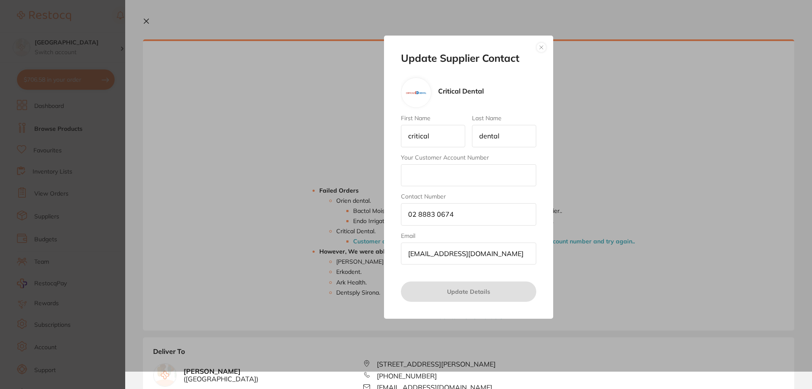
click at [485, 182] on input "Your Customer Account Number" at bounding box center [468, 175] width 135 height 22
click at [542, 46] on button "button" at bounding box center [541, 47] width 10 height 10
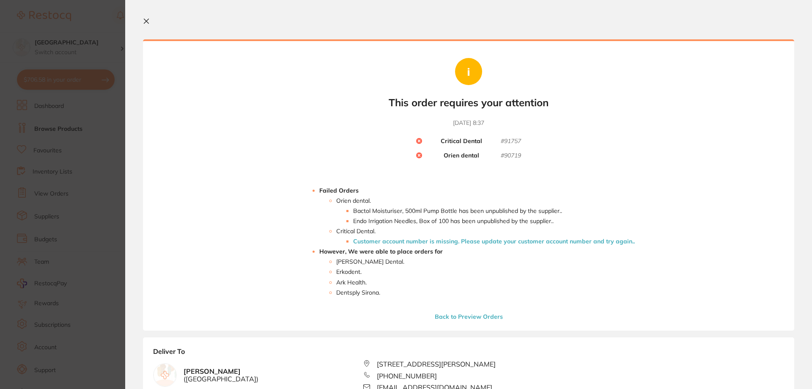
click at [145, 19] on icon at bounding box center [146, 21] width 7 height 7
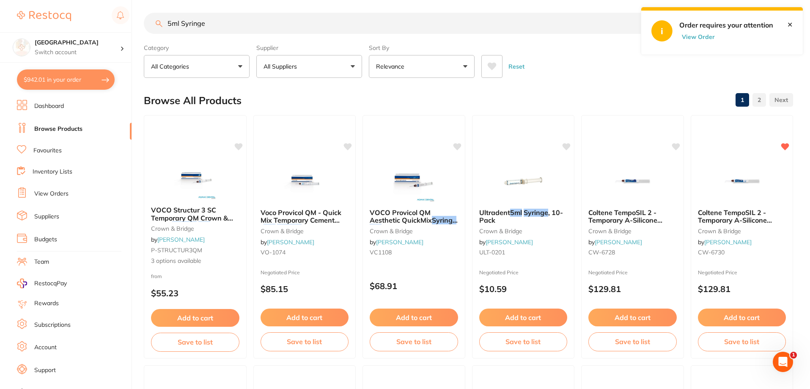
click at [43, 82] on button "$942.01 in your order" at bounding box center [66, 79] width 98 height 20
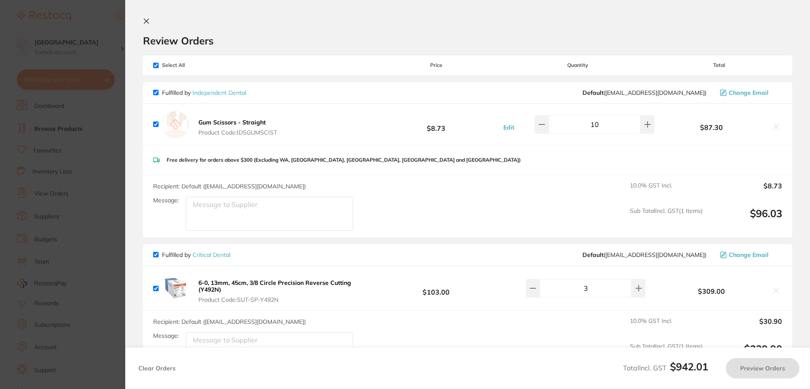
checkbox input "true"
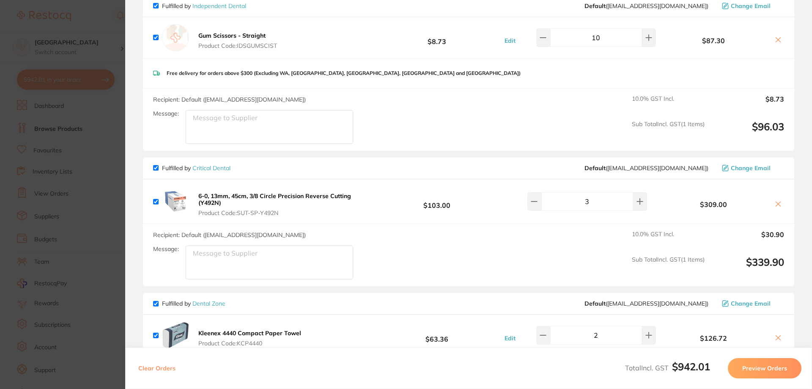
scroll to position [85, 0]
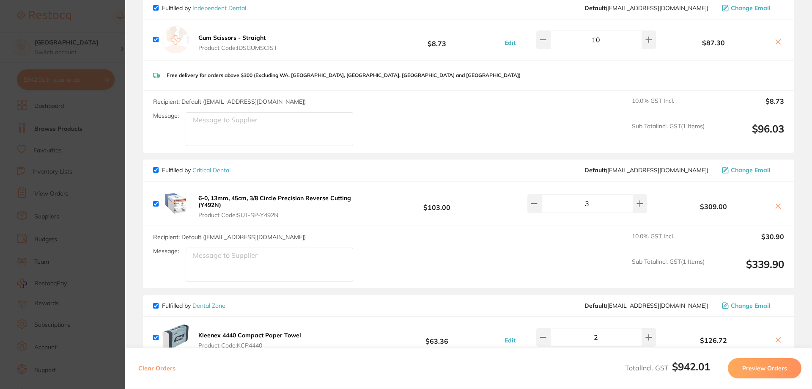
click at [104, 21] on section "Update RRP Set your pre negotiated price for this item. Item Agreed RRP (excl. …" at bounding box center [406, 194] width 812 height 389
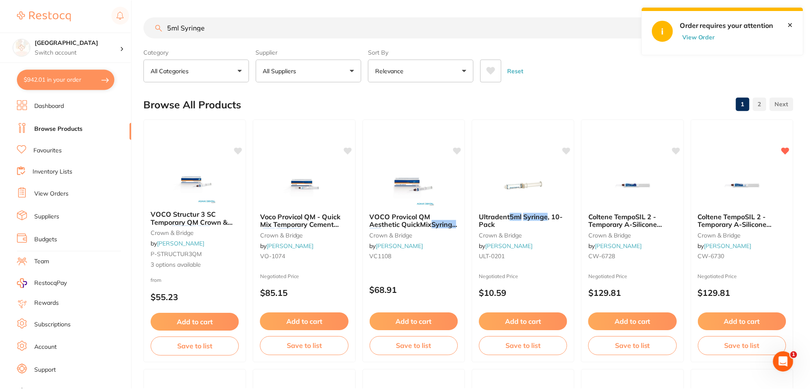
scroll to position [4, 0]
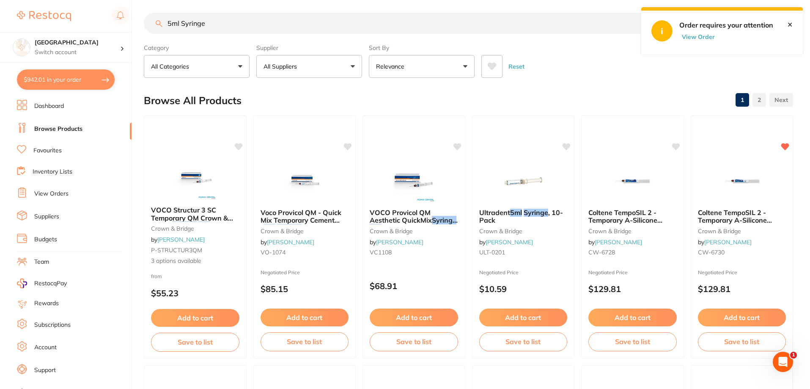
click at [49, 197] on link "View Orders" at bounding box center [51, 194] width 34 height 8
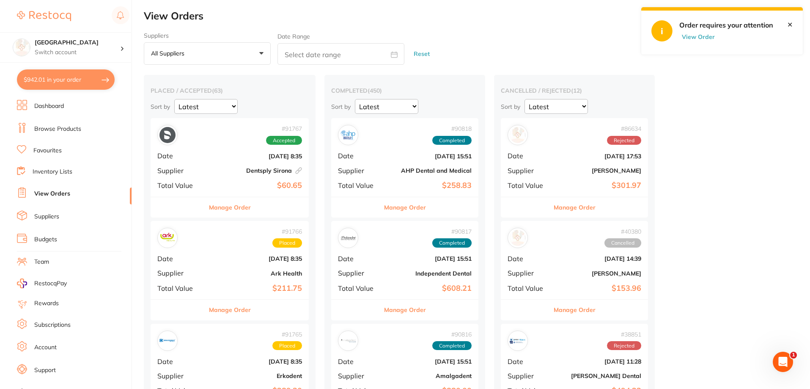
click at [208, 176] on div "# 91767 Accepted Date Aug 29 2025, 8:35 Supplier Dentsply Sirona This order has…" at bounding box center [230, 157] width 158 height 78
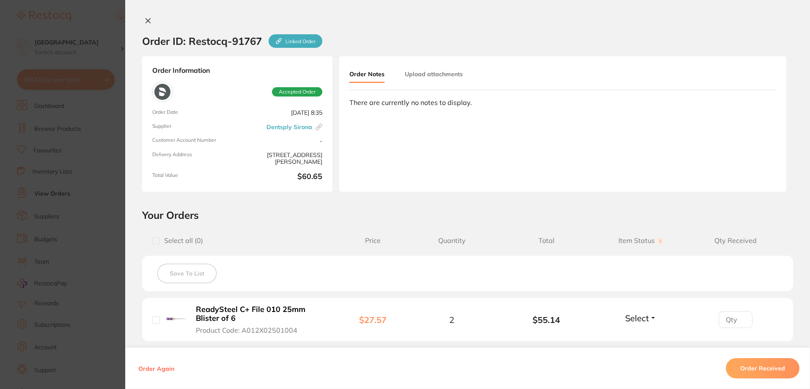
click at [145, 22] on icon at bounding box center [148, 20] width 7 height 7
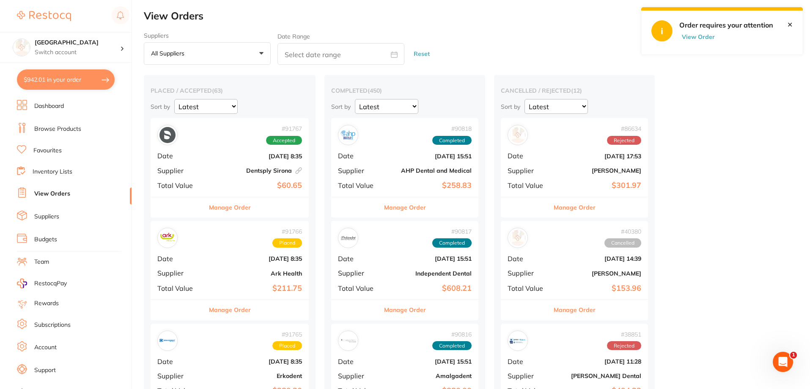
click at [227, 251] on div "# 91766 Placed Date Aug 29 2025, 8:35 Supplier Ark Health Total Value $211.75" at bounding box center [230, 260] width 158 height 78
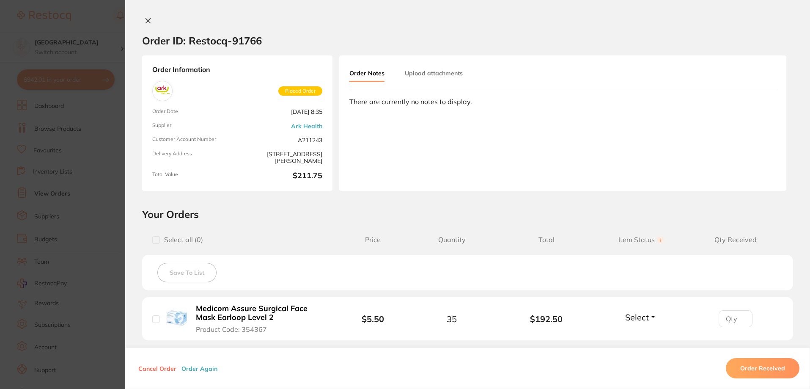
click at [146, 22] on icon at bounding box center [148, 20] width 7 height 7
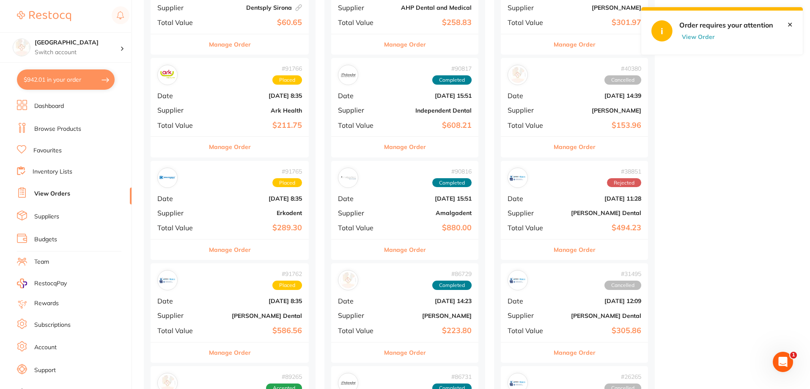
scroll to position [190, 0]
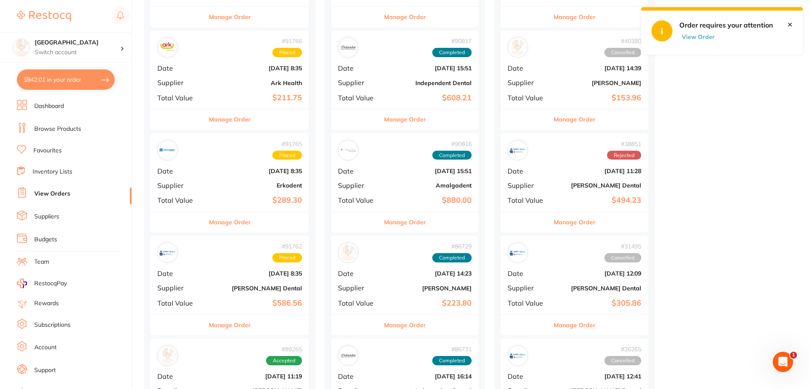
click at [230, 195] on div "# 91765 Placed Date Aug 29 2025, 8:35 Supplier Erkodent Total Value $289.30" at bounding box center [230, 172] width 158 height 78
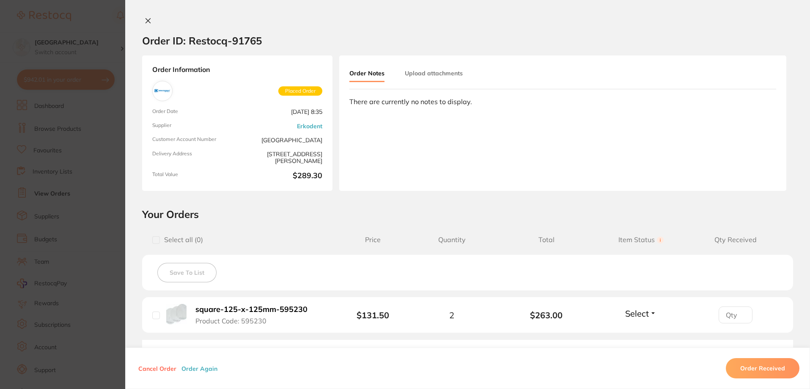
scroll to position [74, 0]
click at [146, 20] on icon at bounding box center [148, 21] width 5 height 5
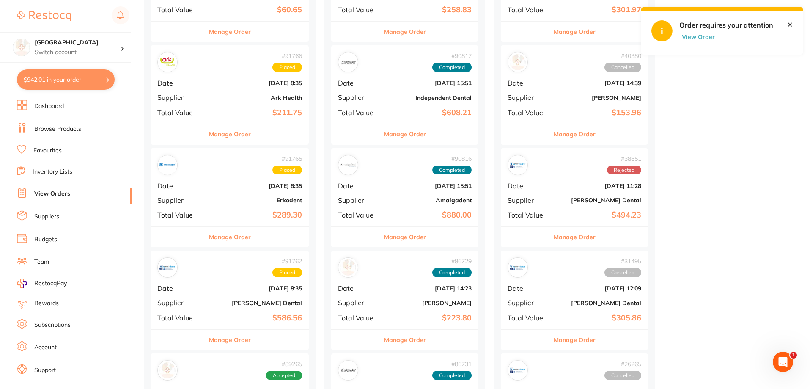
scroll to position [212, 0]
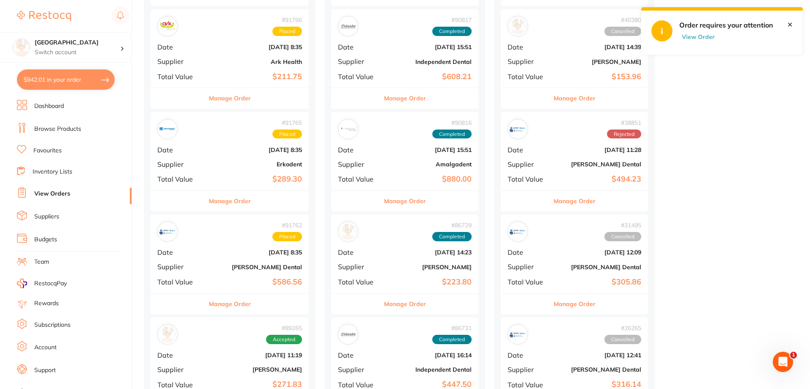
click at [224, 257] on div "# 91762 Placed Date Aug 29 2025, 8:35 Supplier Erskine Dental Total Value $586.…" at bounding box center [230, 253] width 158 height 78
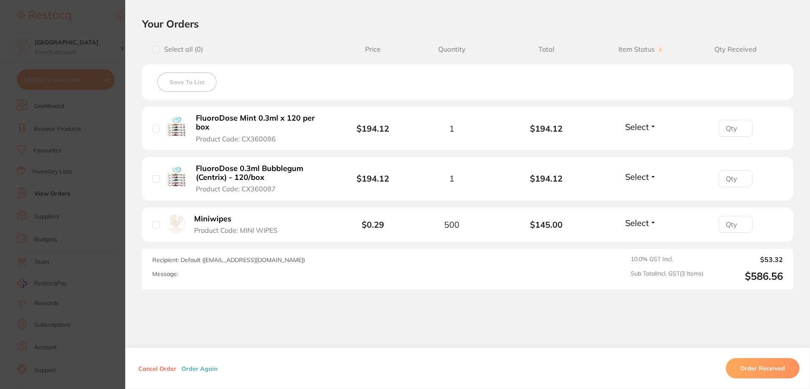
click at [74, 17] on section "Order ID: Restocq- 91762 Order Information Placed Order Order Date Aug 29 2025,…" at bounding box center [405, 194] width 810 height 389
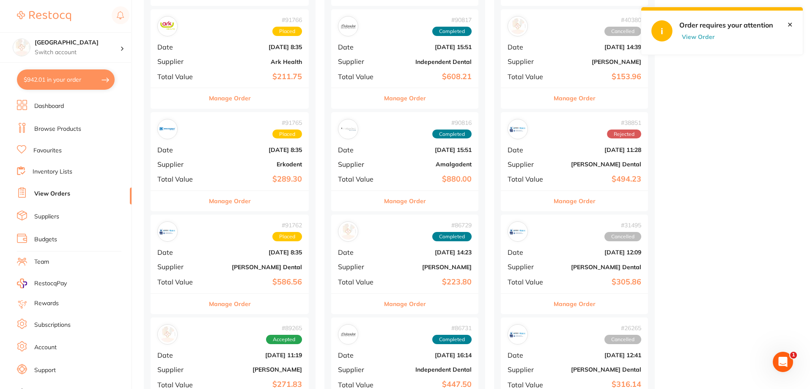
click at [62, 126] on link "Browse Products" at bounding box center [57, 129] width 47 height 8
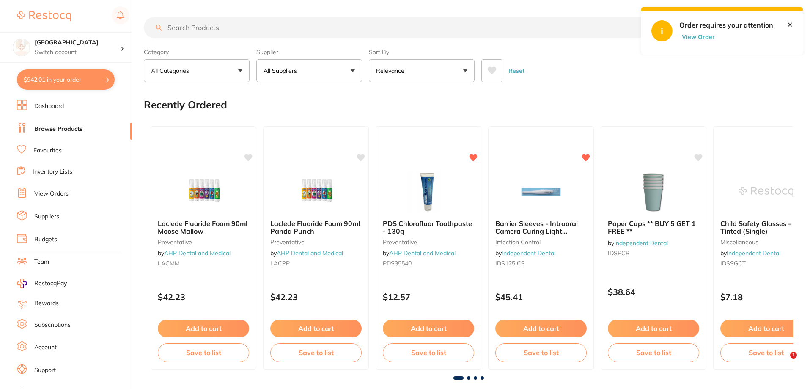
click at [184, 27] on input "search" at bounding box center [404, 27] width 520 height 21
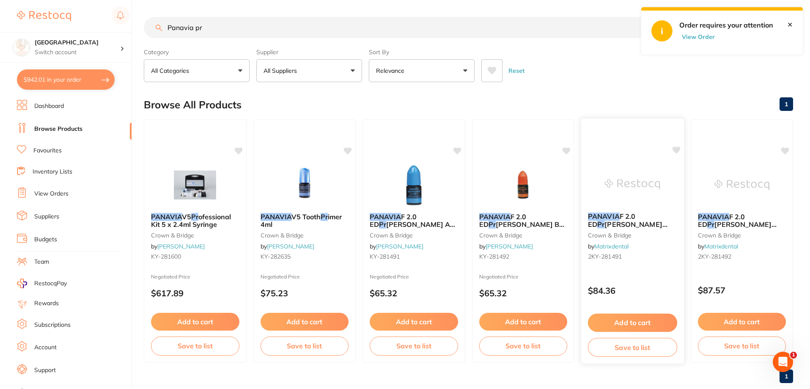
scroll to position [18, 0]
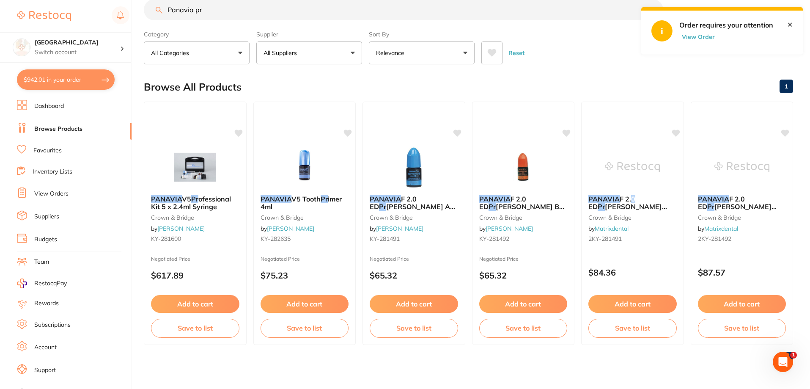
drag, startPoint x: 632, startPoint y: 190, endPoint x: 630, endPoint y: 219, distance: 29.3
click at [632, 190] on div "PANAVIA F 2.0 ED Pr imer II (Liquid A) 4ml crown & bridge by Matrixdental 2KY-2…" at bounding box center [633, 220] width 102 height 64
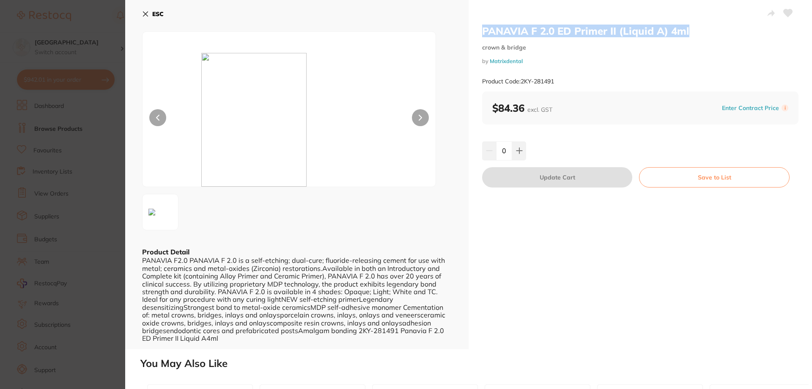
drag, startPoint x: 701, startPoint y: 30, endPoint x: 481, endPoint y: 30, distance: 219.6
click at [482, 30] on h2 "PANAVIA F 2.0 ED Primer II (Liquid A) 4ml" at bounding box center [640, 31] width 316 height 13
copy h2 "PANAVIA F 2.0 ED Primer II (Liquid A) 4ml"
click at [145, 13] on icon at bounding box center [145, 14] width 5 height 5
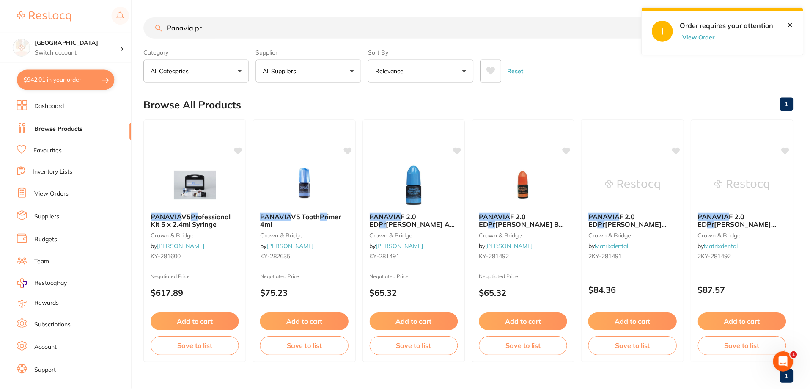
scroll to position [18, 0]
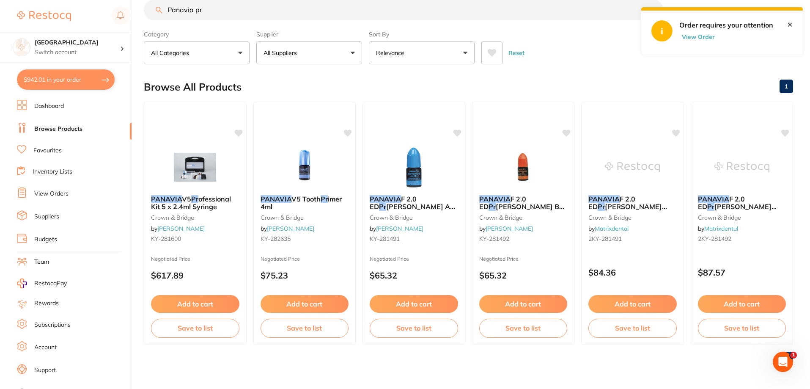
click at [221, 10] on input "Panavia pr" at bounding box center [404, 9] width 520 height 21
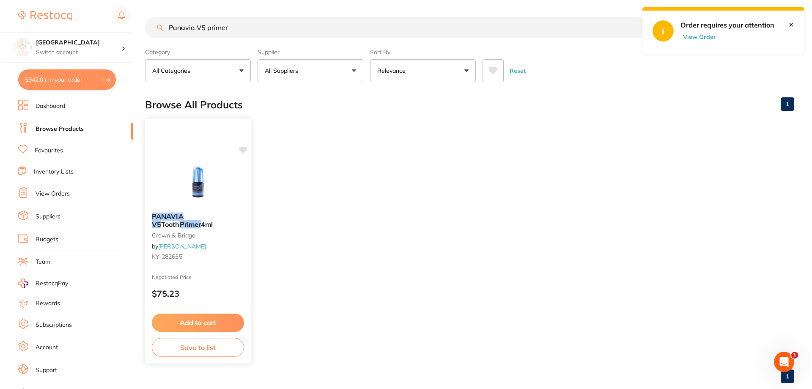
scroll to position [0, 0]
type input "Panavia V5 primer"
click at [42, 70] on button "$942.01 in your order" at bounding box center [66, 79] width 98 height 20
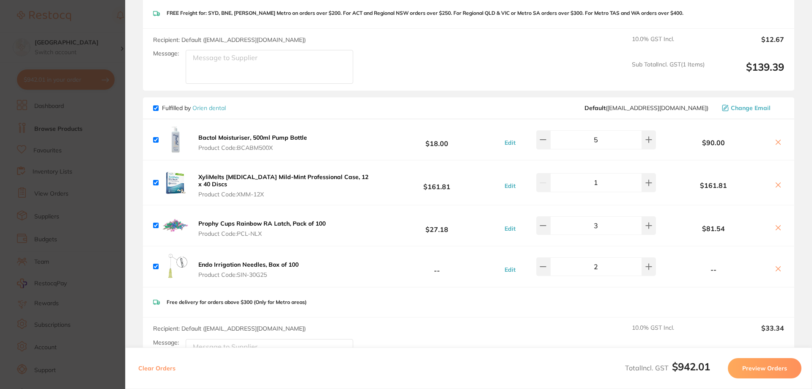
scroll to position [455, 0]
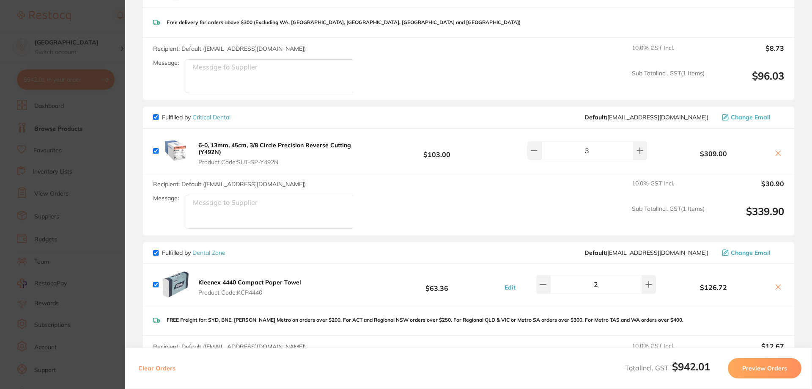
click at [156, 115] on input "checkbox" at bounding box center [155, 116] width 5 height 5
checkbox input "false"
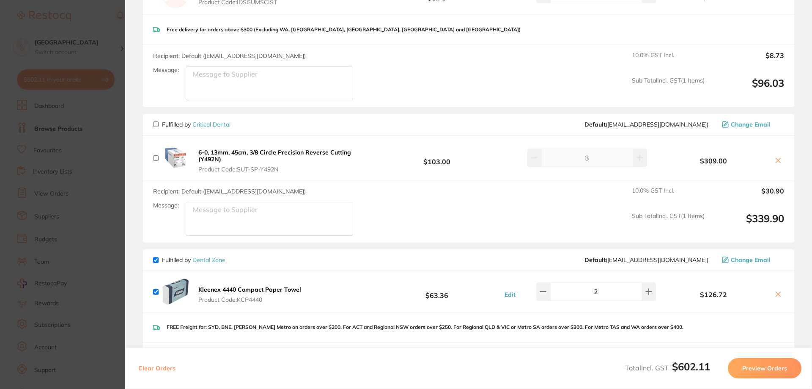
click at [155, 259] on input "checkbox" at bounding box center [155, 259] width 5 height 5
checkbox input "false"
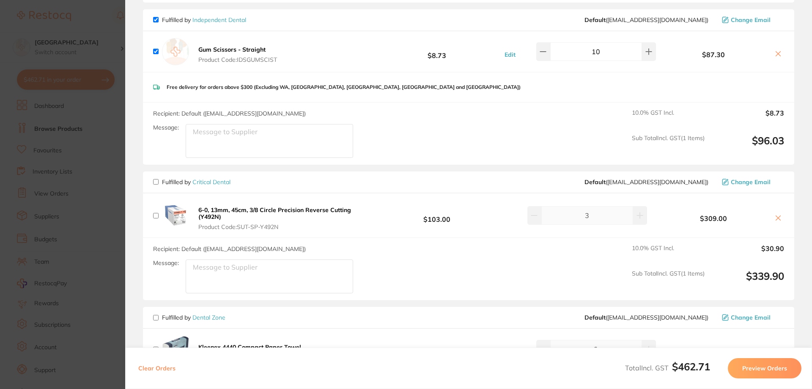
scroll to position [0, 0]
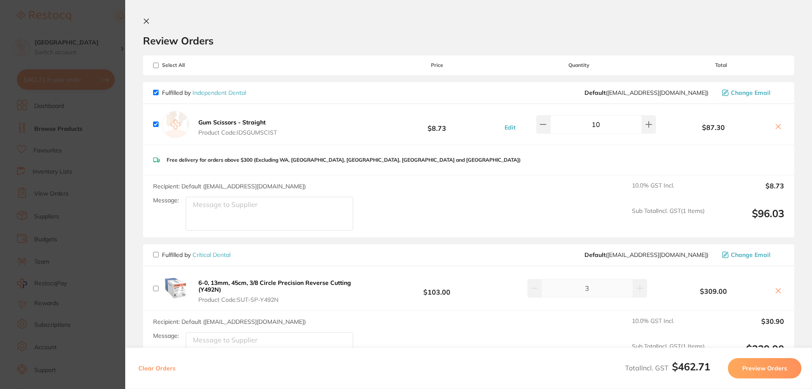
click at [156, 93] on input "checkbox" at bounding box center [155, 92] width 5 height 5
checkbox input "false"
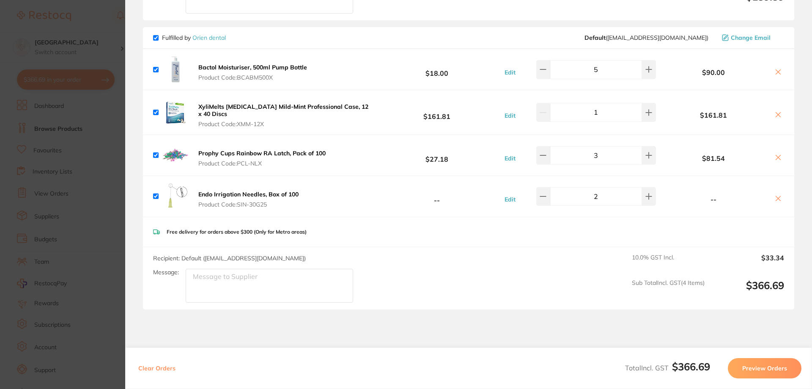
scroll to position [518, 0]
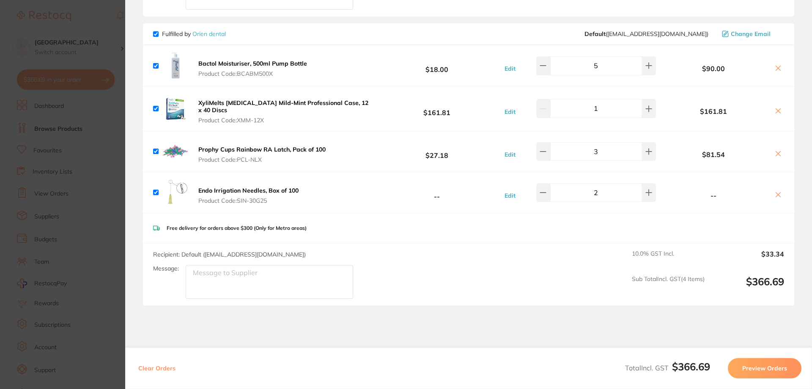
click at [772, 367] on button "Preview Orders" at bounding box center [765, 368] width 74 height 20
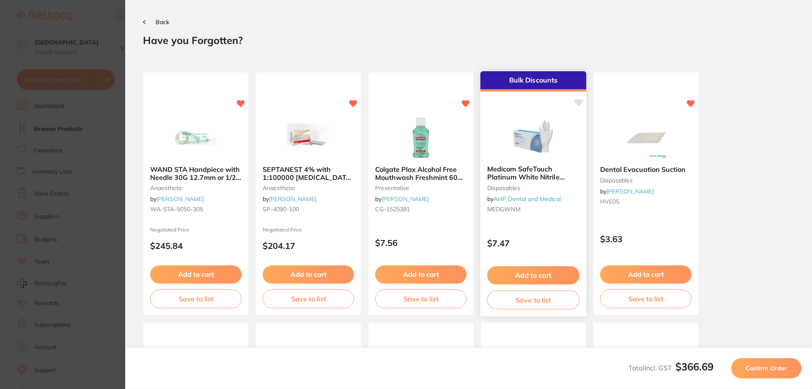
scroll to position [0, 0]
click at [767, 362] on button "Confirm Order" at bounding box center [766, 368] width 70 height 20
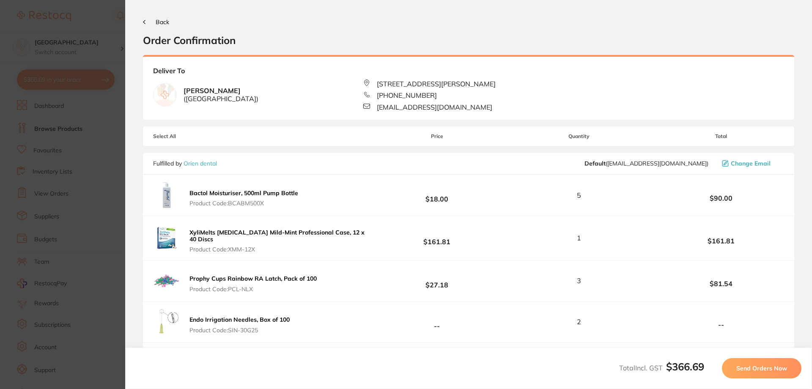
drag, startPoint x: 756, startPoint y: 364, endPoint x: 750, endPoint y: 362, distance: 6.8
click at [756, 364] on span "Send Orders Now" at bounding box center [762, 368] width 51 height 8
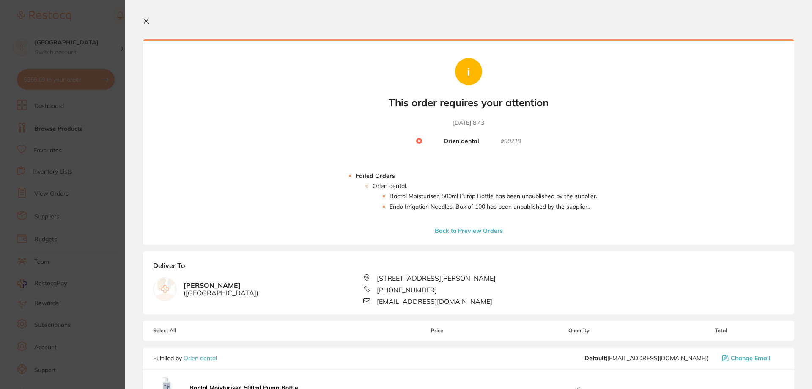
click at [148, 21] on icon at bounding box center [146, 21] width 7 height 7
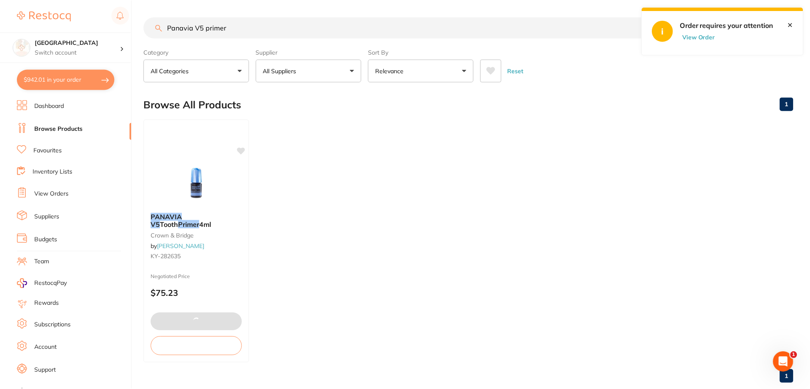
scroll to position [18, 0]
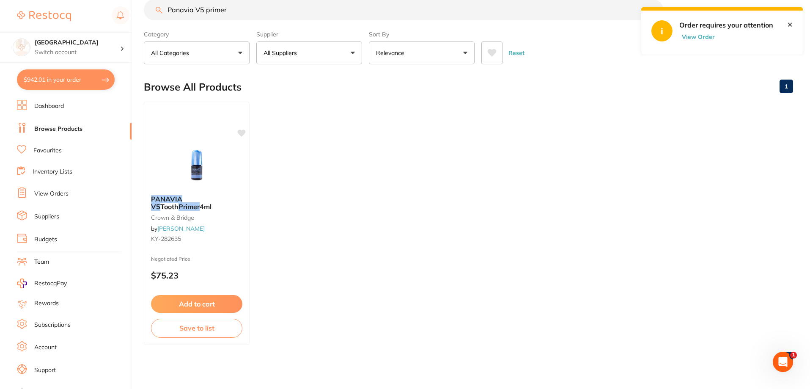
click at [64, 80] on button "$942.01 in your order" at bounding box center [66, 79] width 98 height 20
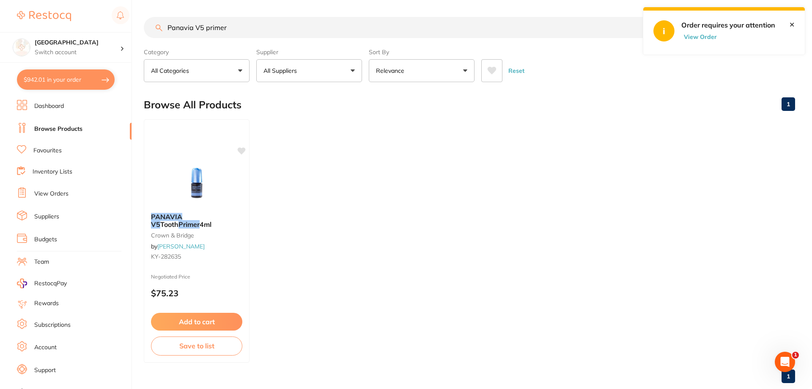
checkbox input "true"
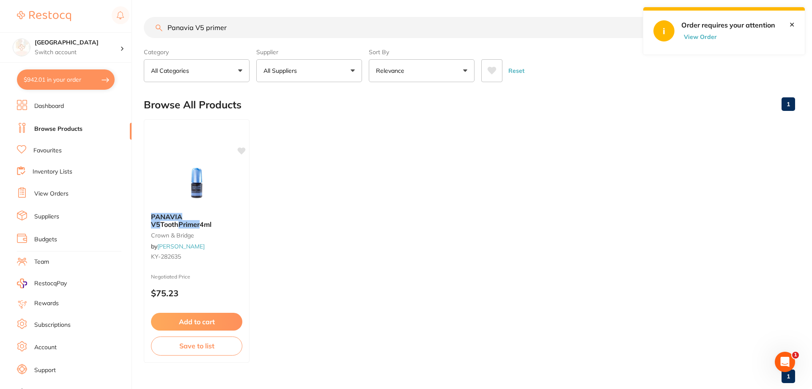
checkbox input "true"
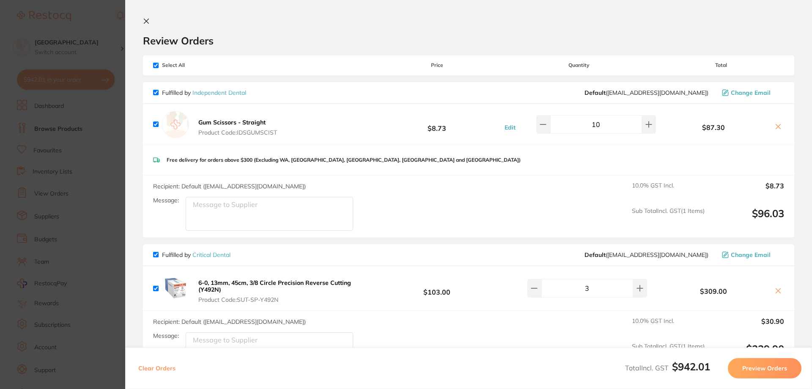
click at [148, 14] on section "Review Orders Your orders are being processed and we will notify you once we ha…" at bounding box center [468, 194] width 687 height 389
click at [147, 19] on icon at bounding box center [146, 21] width 7 height 7
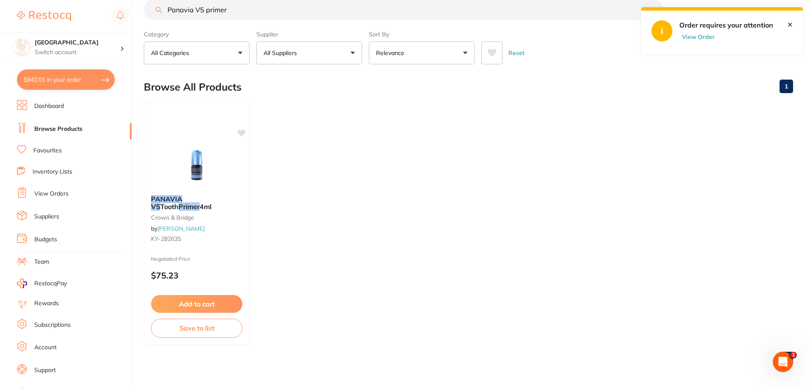
click at [94, 10] on div at bounding box center [73, 15] width 113 height 19
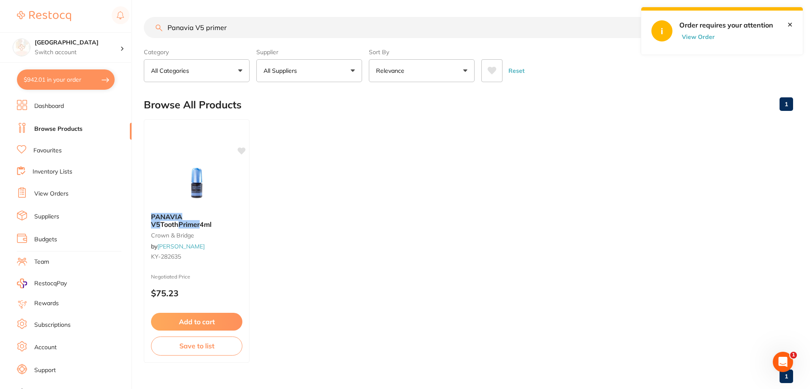
drag, startPoint x: 289, startPoint y: 17, endPoint x: 116, endPoint y: 4, distance: 172.7
click at [116, 4] on div "$942.01 Katoomba Dental Centre Switch account Katoomba Dental Centre $942.01 in…" at bounding box center [405, 194] width 810 height 389
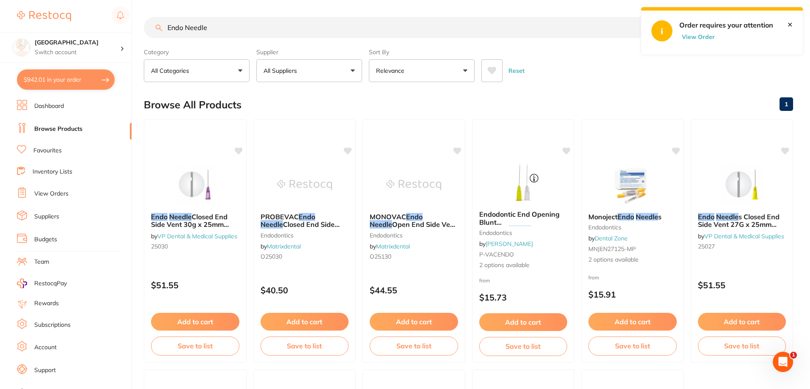
type input "Endo Needle"
click at [58, 77] on button "$942.01 in your order" at bounding box center [66, 79] width 98 height 20
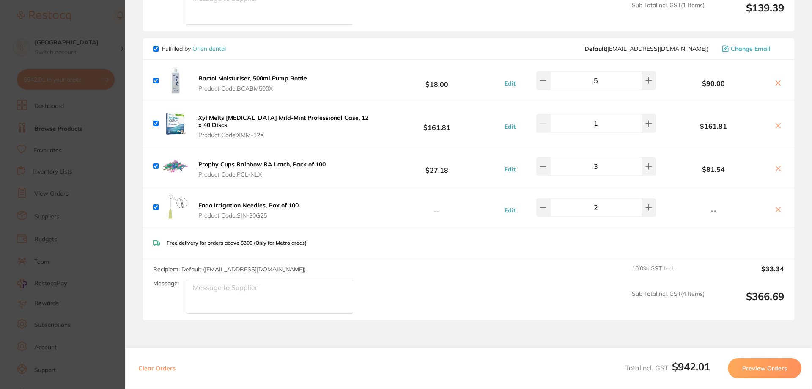
scroll to position [569, 0]
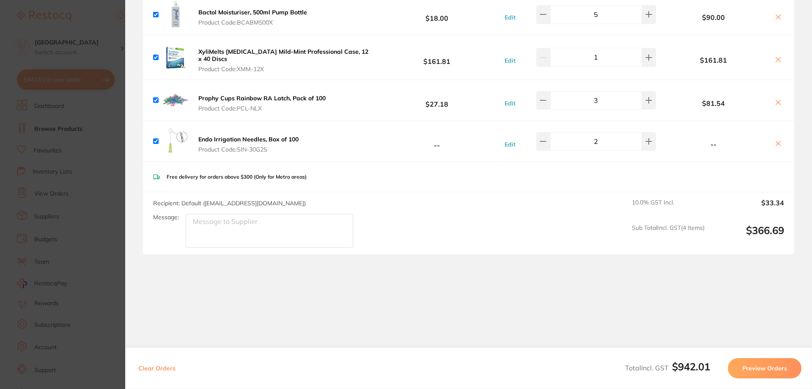
click at [254, 136] on b "Endo Irrigation Needles, Box of 100" at bounding box center [248, 139] width 100 height 8
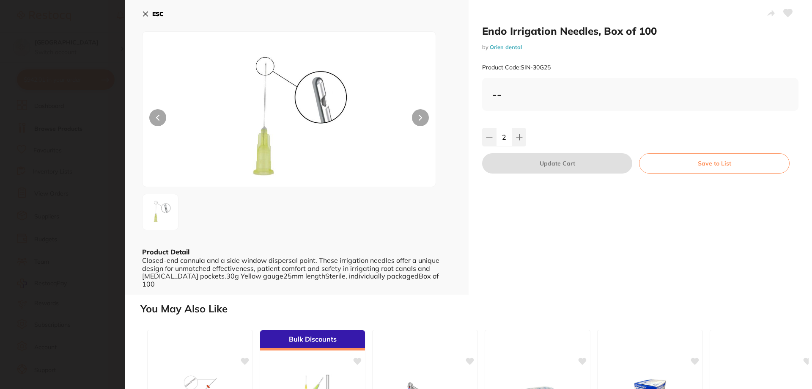
scroll to position [0, 0]
click at [150, 16] on button "ESC" at bounding box center [153, 14] width 22 height 14
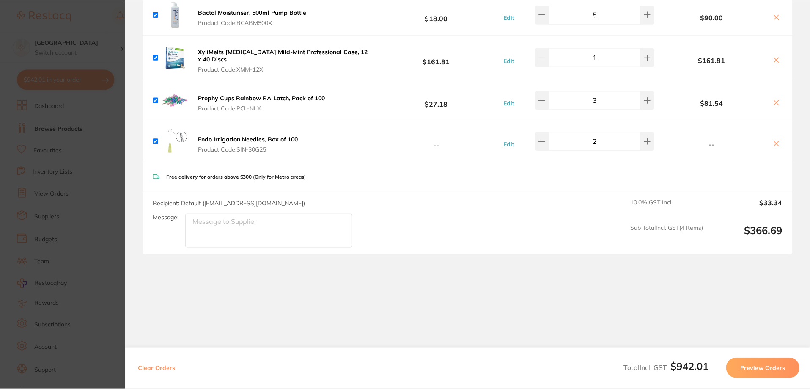
scroll to position [3, 0]
click at [770, 145] on button at bounding box center [776, 144] width 12 height 9
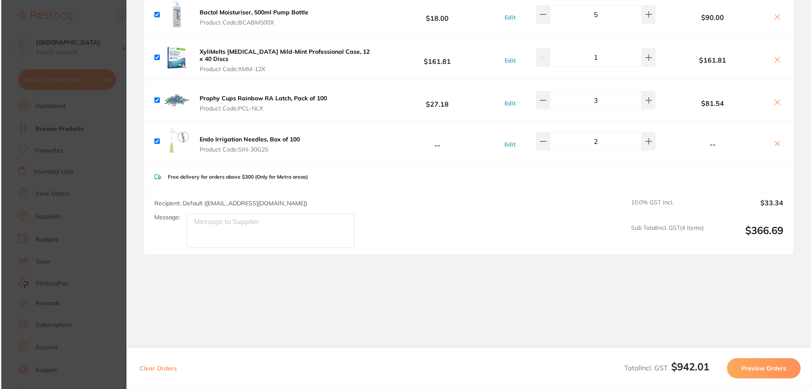
scroll to position [0, 0]
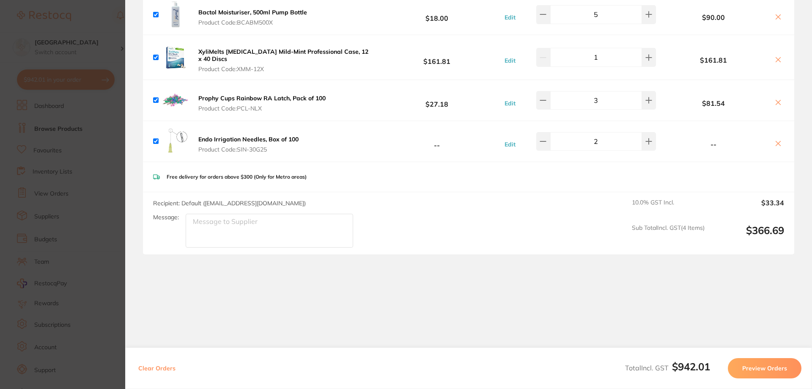
click at [776, 143] on icon at bounding box center [778, 143] width 7 height 7
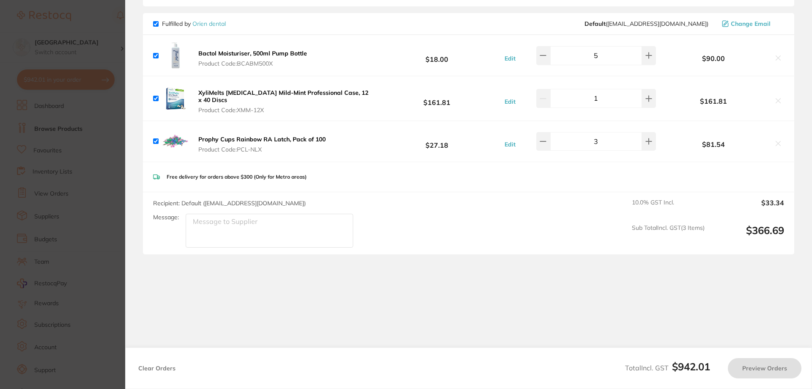
checkbox input "true"
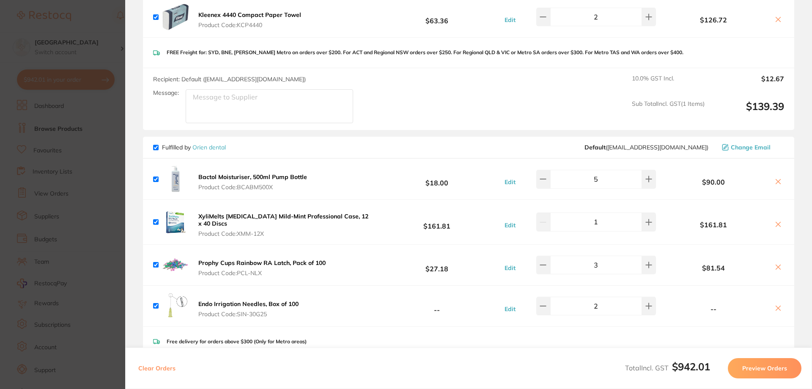
scroll to position [400, 0]
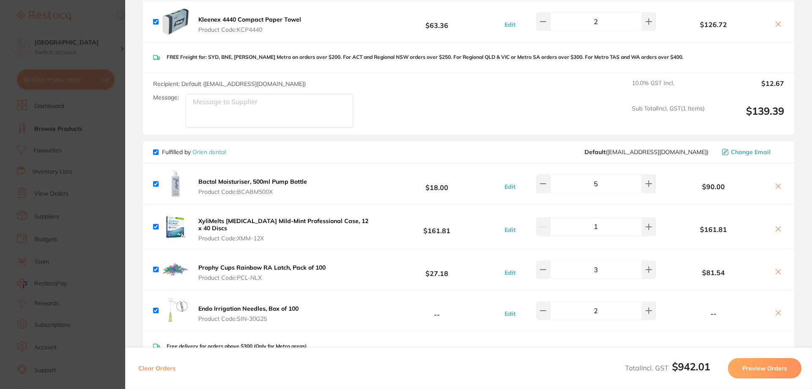
click at [265, 310] on b "Endo Irrigation Needles, Box of 100" at bounding box center [248, 309] width 100 height 8
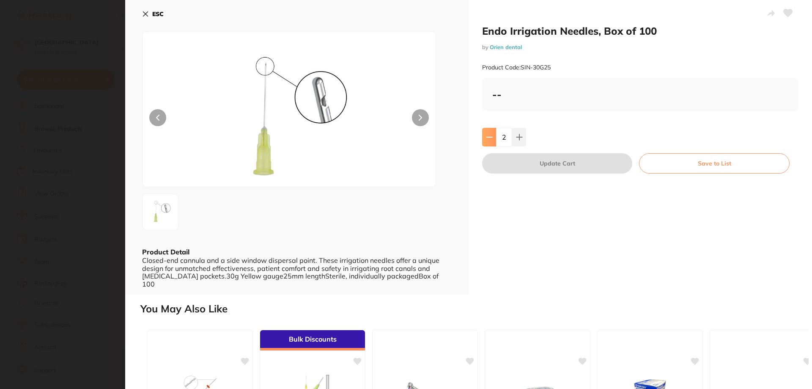
scroll to position [0, 0]
click at [486, 135] on icon at bounding box center [489, 137] width 7 height 7
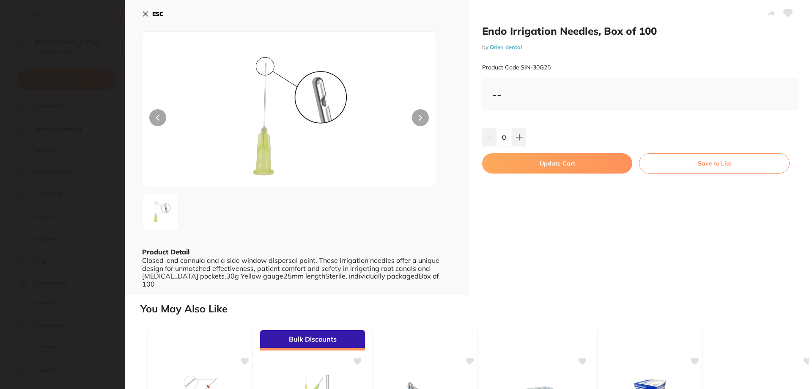
type input "0"
click at [547, 161] on button "Update Cart" at bounding box center [557, 163] width 150 height 20
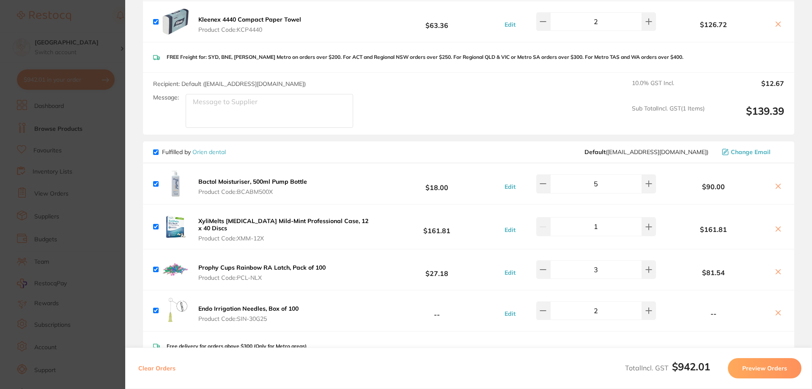
click at [110, 16] on section "Update RRP Set your pre negotiated price for this item. Item Agreed RRP (excl. …" at bounding box center [406, 194] width 812 height 389
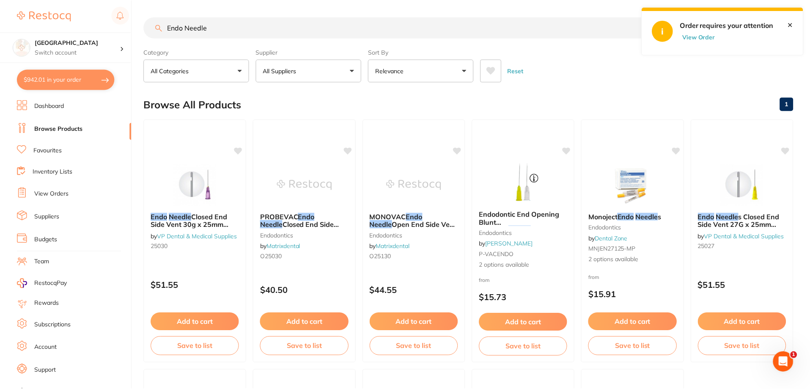
scroll to position [3, 0]
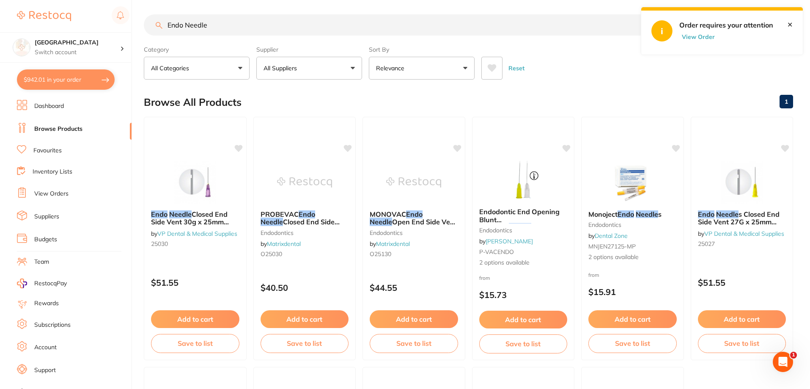
click at [46, 80] on button "$942.01 in your order" at bounding box center [66, 79] width 98 height 20
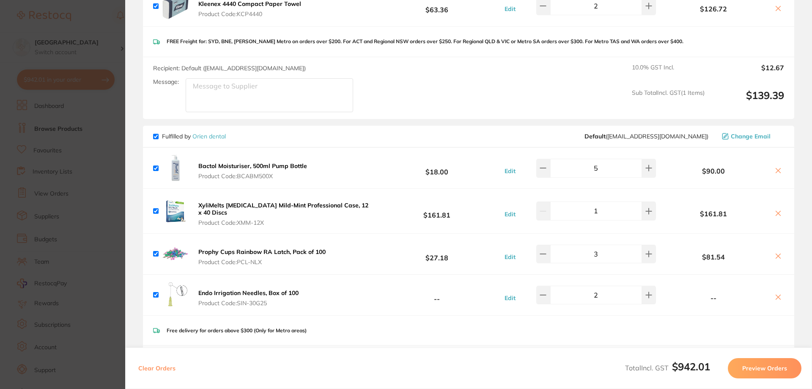
scroll to position [432, 0]
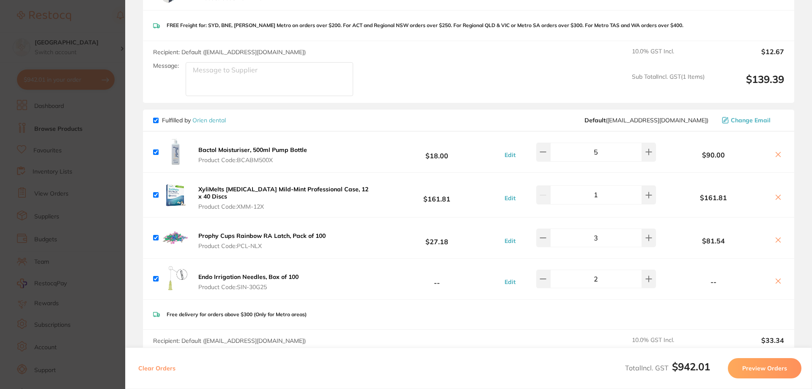
click at [776, 282] on icon at bounding box center [778, 281] width 7 height 7
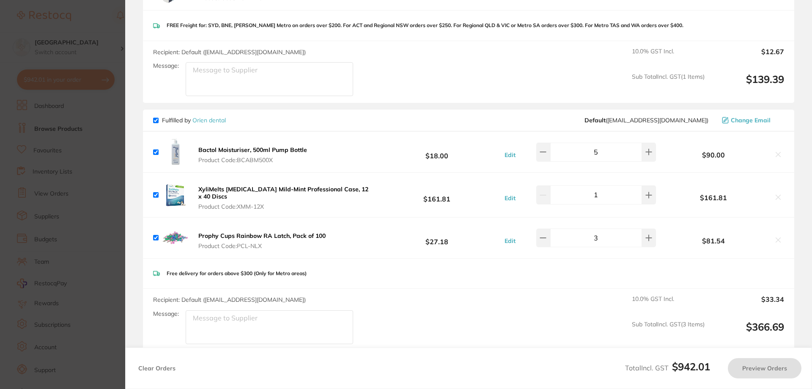
checkbox input "true"
click at [70, 5] on section "Update RRP Set your pre negotiated price for this item. Item Agreed RRP (excl. …" at bounding box center [406, 194] width 812 height 389
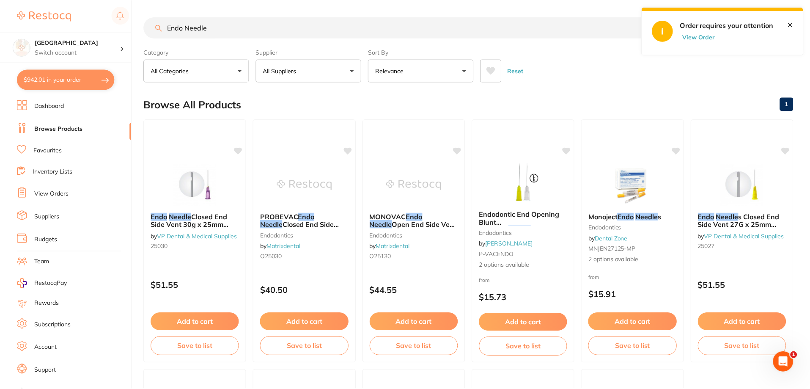
scroll to position [3, 0]
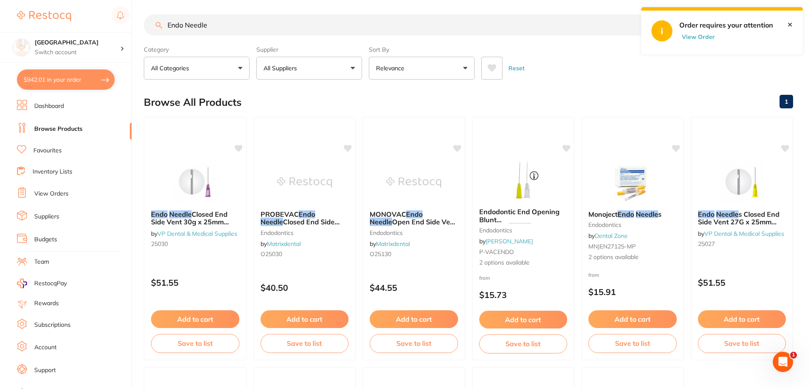
drag, startPoint x: 325, startPoint y: 27, endPoint x: 73, endPoint y: 32, distance: 252.6
click at [73, 32] on div "$942.01 Katoomba Dental Centre Switch account Katoomba Dental Centre $942.01 in…" at bounding box center [405, 191] width 810 height 389
type input "Bactol Mou"
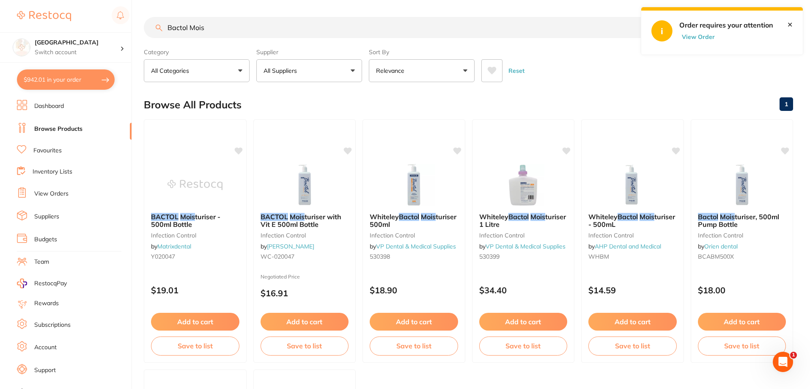
type input "Bactol Mois"
click at [68, 79] on button "$942.01 in your order" at bounding box center [66, 79] width 98 height 20
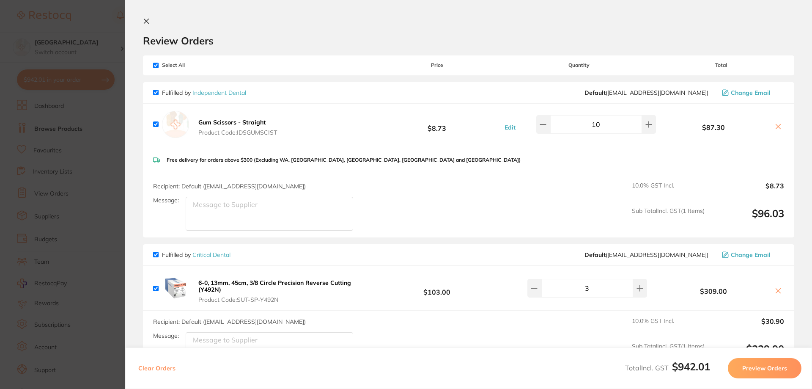
click at [92, 31] on section "Update RRP Set your pre negotiated price for this item. Item Agreed RRP (excl. …" at bounding box center [406, 194] width 812 height 389
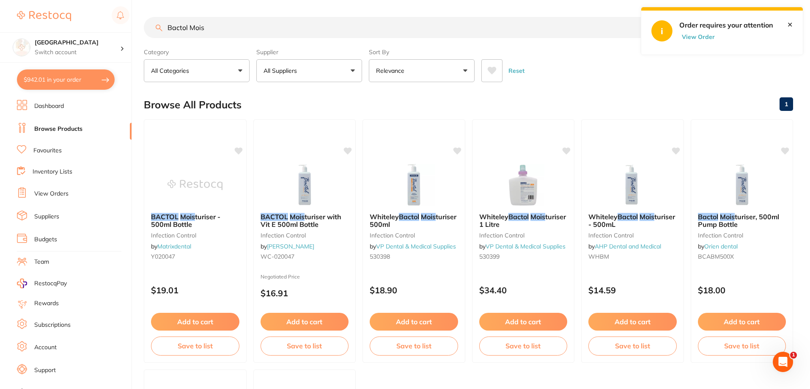
click at [49, 80] on button "$942.01 in your order" at bounding box center [66, 79] width 98 height 20
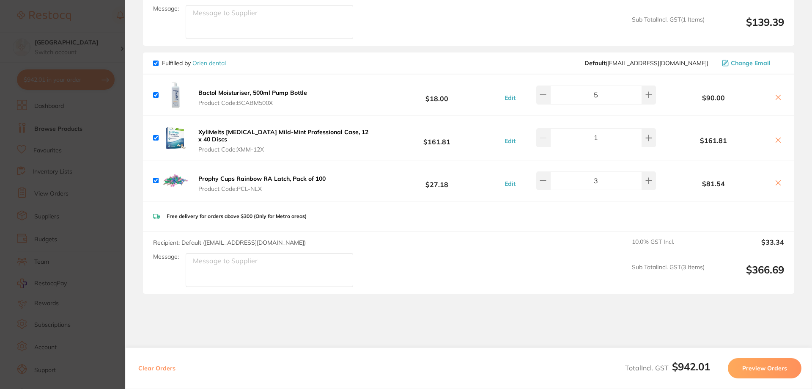
scroll to position [508, 0]
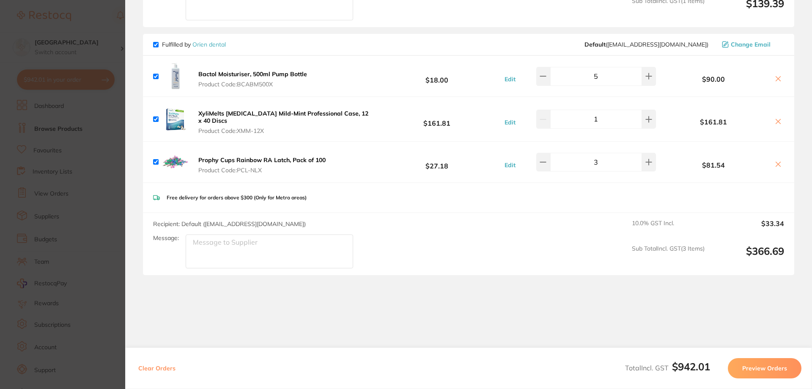
click at [775, 77] on icon at bounding box center [778, 78] width 7 height 7
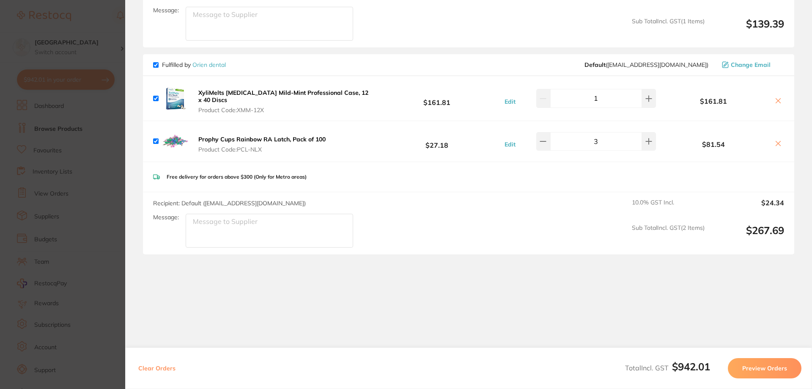
scroll to position [487, 0]
checkbox input "true"
click at [96, 19] on section "Update RRP Set your pre negotiated price for this item. Item Agreed RRP (excl. …" at bounding box center [406, 194] width 812 height 389
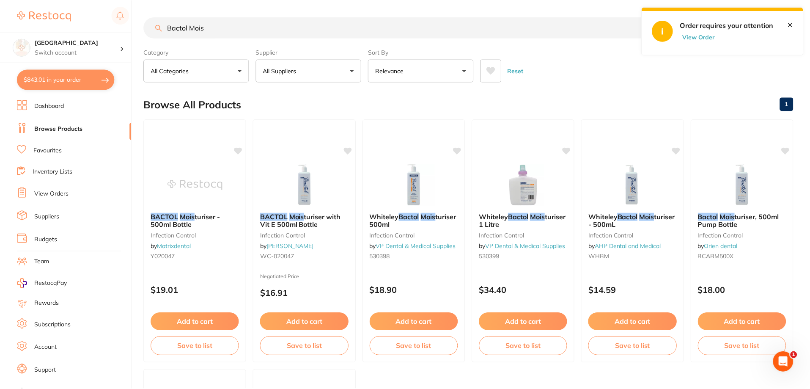
scroll to position [0, 0]
click at [263, 29] on input "Bactol Mois" at bounding box center [404, 26] width 520 height 21
drag, startPoint x: 262, startPoint y: 29, endPoint x: 150, endPoint y: 25, distance: 112.2
click at [151, 25] on input "Bactol Mois" at bounding box center [404, 26] width 520 height 21
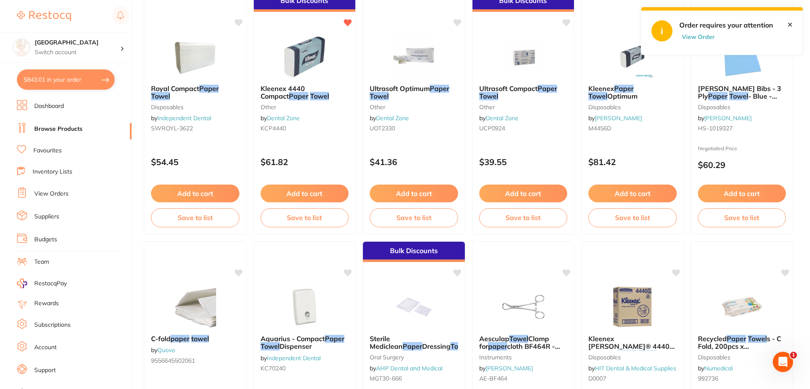
scroll to position [0, 0]
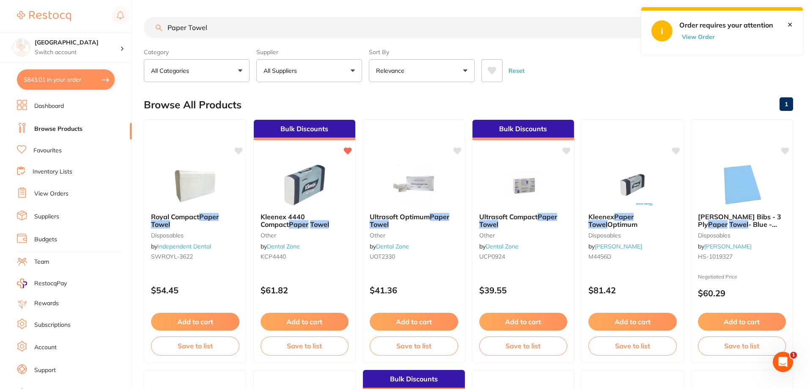
type input "Paper Towel"
click at [285, 70] on p "All Suppliers" at bounding box center [282, 70] width 37 height 8
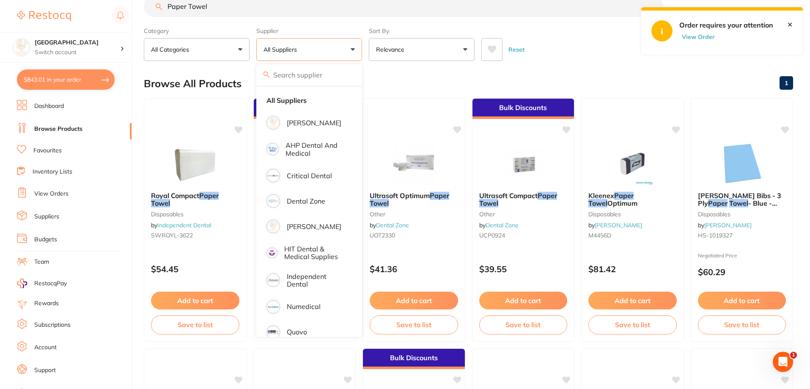
click at [554, 58] on div "Reset" at bounding box center [633, 46] width 305 height 30
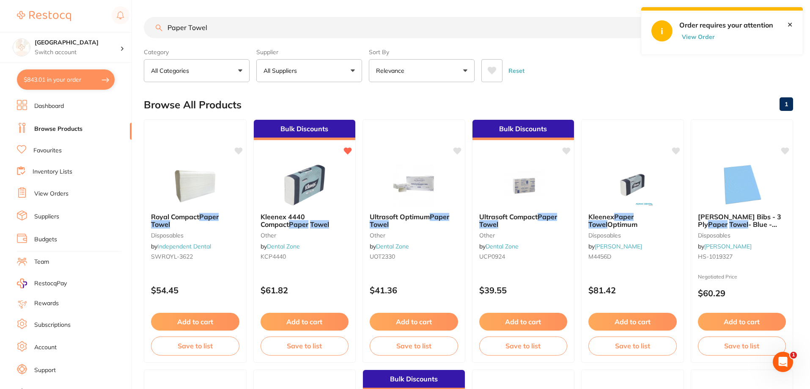
click at [63, 78] on button "$843.01 in your order" at bounding box center [66, 79] width 98 height 20
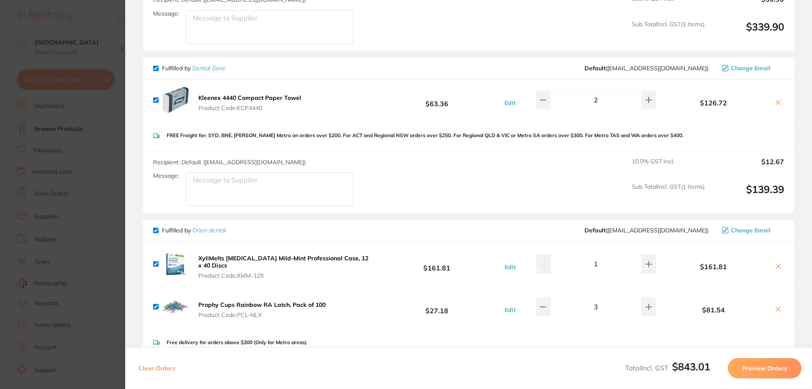
scroll to position [318, 0]
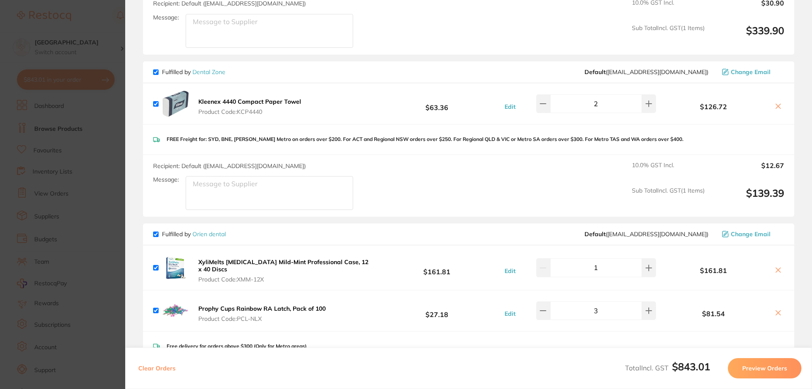
click at [236, 100] on b "Kleenex 4440 Compact Paper Towel" at bounding box center [249, 102] width 103 height 8
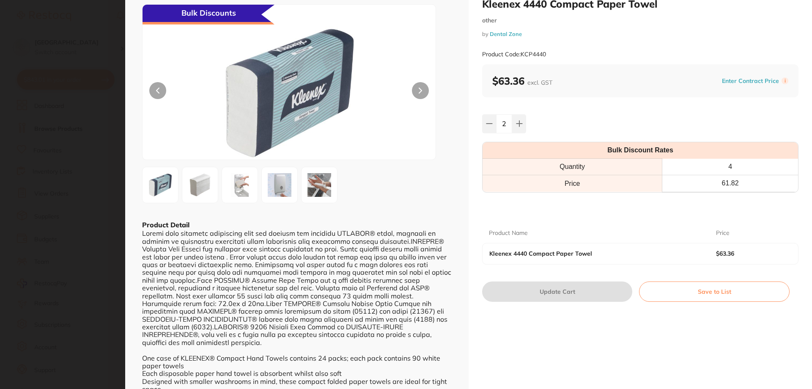
scroll to position [0, 0]
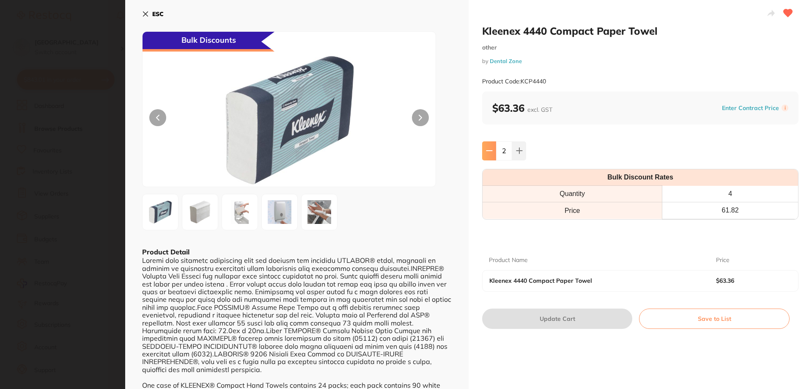
click at [487, 151] on icon at bounding box center [489, 151] width 5 height 0
type input "0"
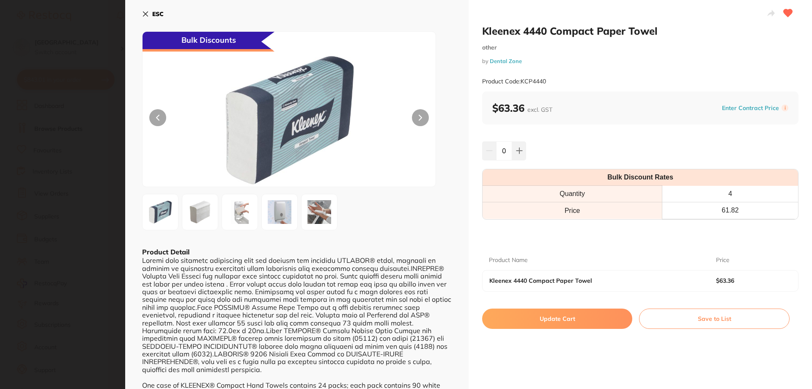
click at [574, 323] on button "Update Cart" at bounding box center [557, 318] width 150 height 20
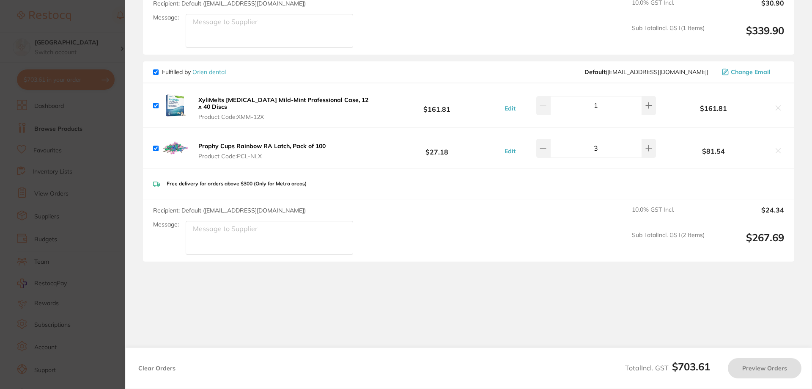
checkbox input "true"
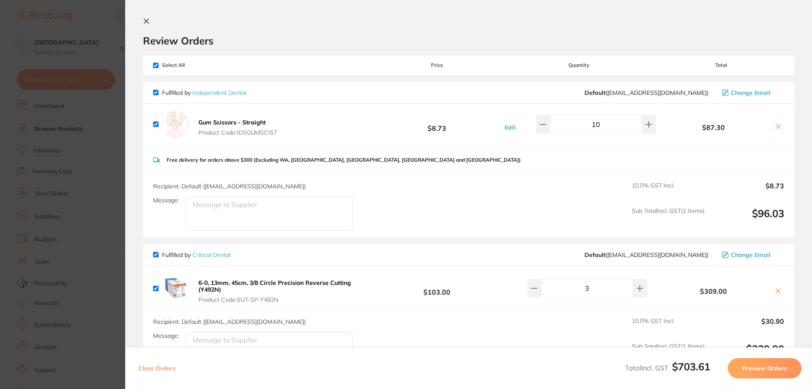
click at [99, 24] on section "Update RRP Set your pre negotiated price for this item. Item Agreed RRP (excl. …" at bounding box center [406, 194] width 812 height 389
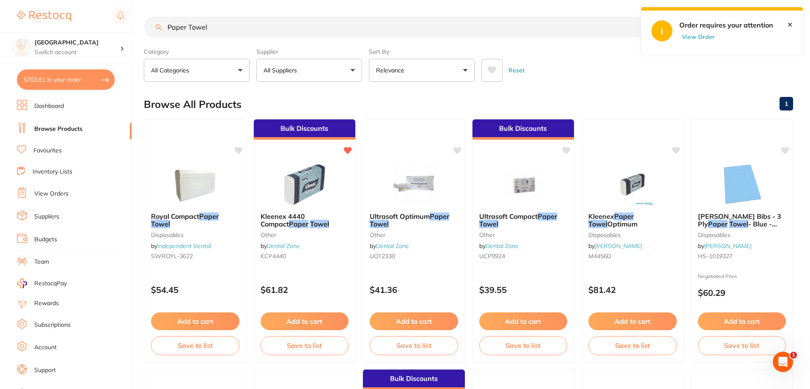
click at [49, 103] on link "Dashboard" at bounding box center [49, 106] width 30 height 8
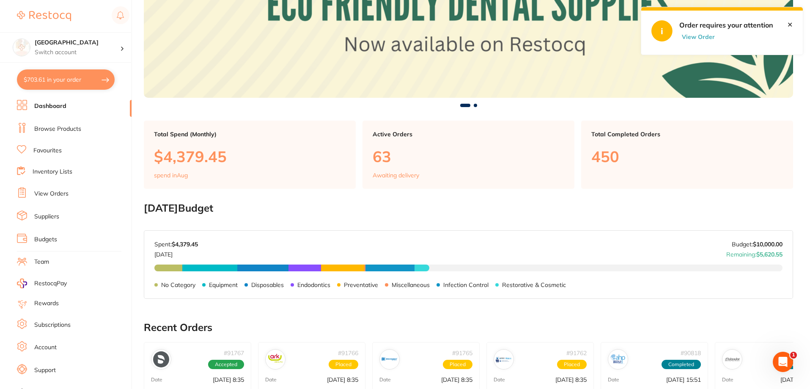
scroll to position [11, 0]
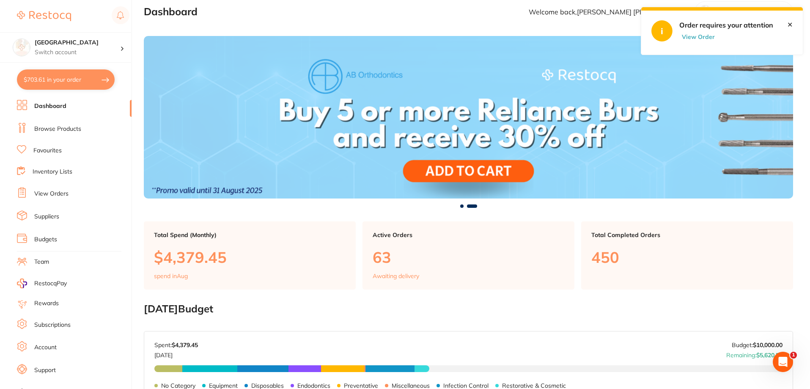
click at [704, 36] on button "View Order" at bounding box center [700, 37] width 42 height 8
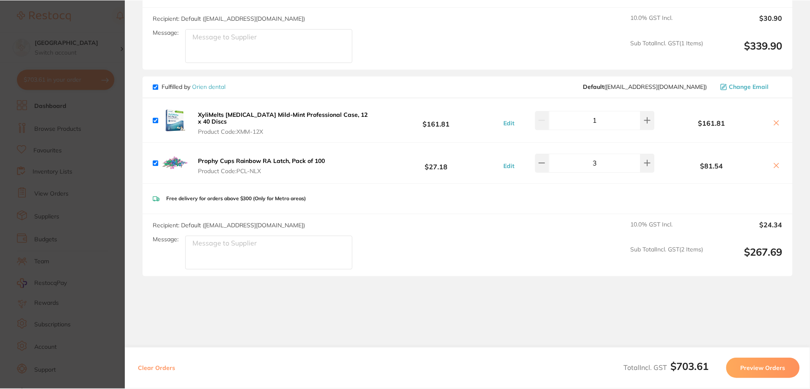
scroll to position [325, 0]
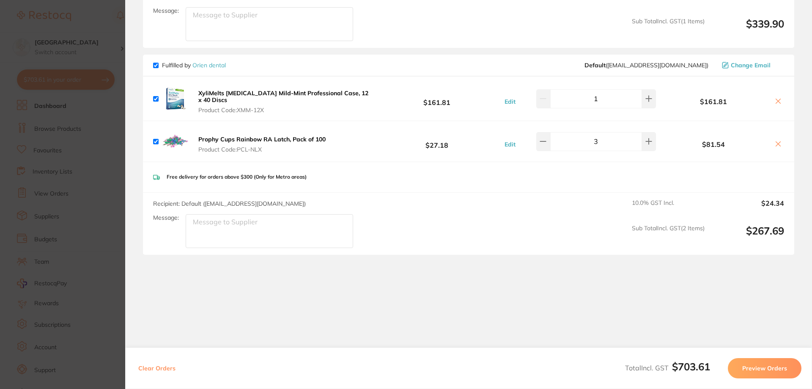
click at [214, 64] on link "Orien dental" at bounding box center [208, 65] width 33 height 8
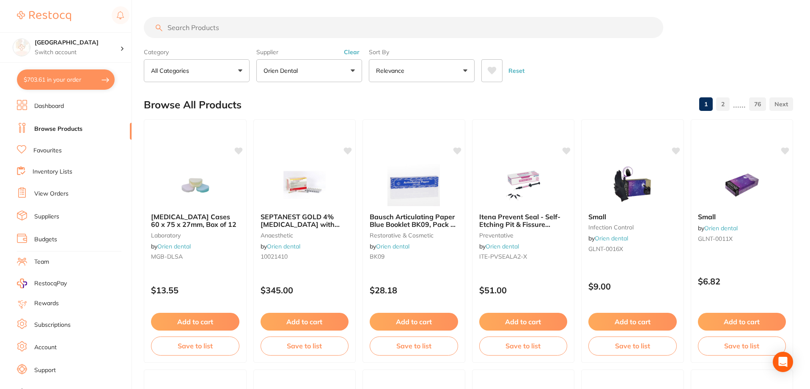
click at [495, 66] on icon at bounding box center [491, 70] width 9 height 8
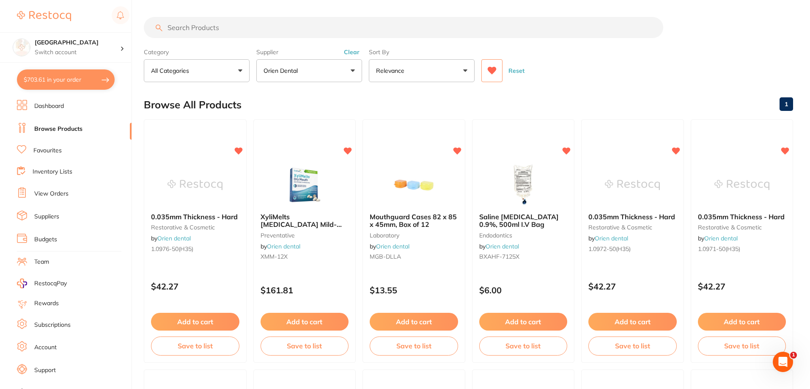
click at [266, 33] on input "search" at bounding box center [404, 27] width 520 height 21
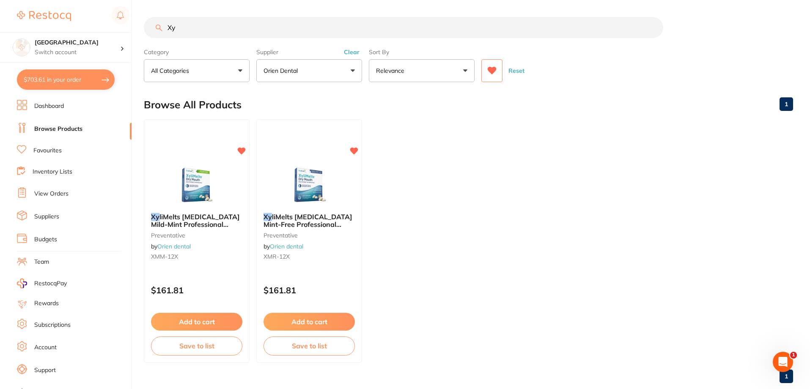
click at [492, 74] on icon at bounding box center [492, 71] width 9 height 8
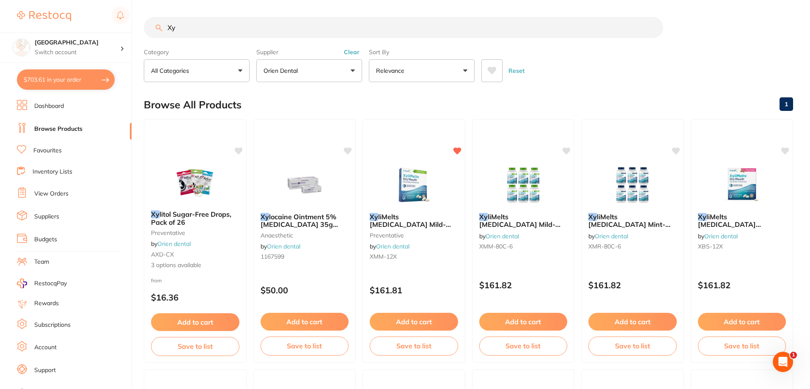
click at [199, 27] on input "Xy" at bounding box center [404, 27] width 520 height 21
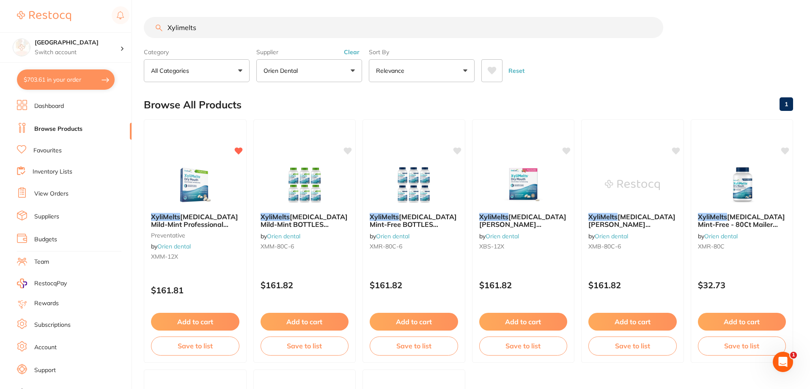
click at [348, 52] on button "Clear" at bounding box center [351, 52] width 21 height 8
click at [80, 78] on button "$703.61 in your order" at bounding box center [66, 79] width 98 height 20
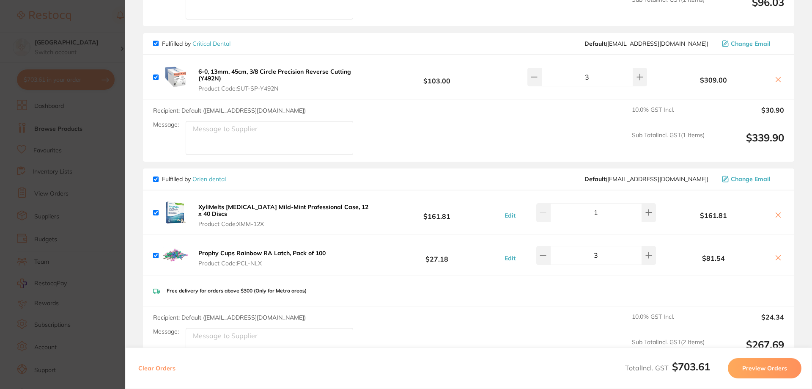
scroll to position [135, 0]
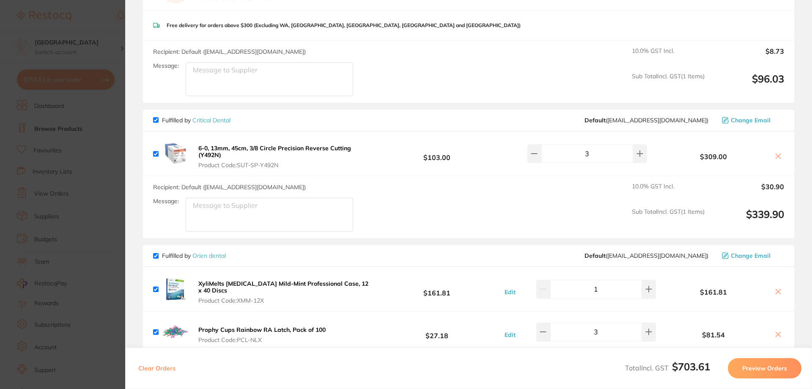
click at [280, 153] on button "6-0, 13mm, 45cm, 3/8 Circle Precision Reverse Cutting (Y492N) Product Code: SUT…" at bounding box center [285, 156] width 178 height 25
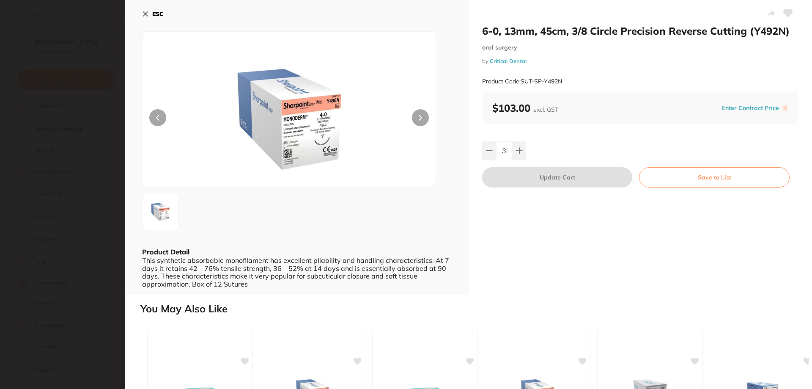
scroll to position [0, 0]
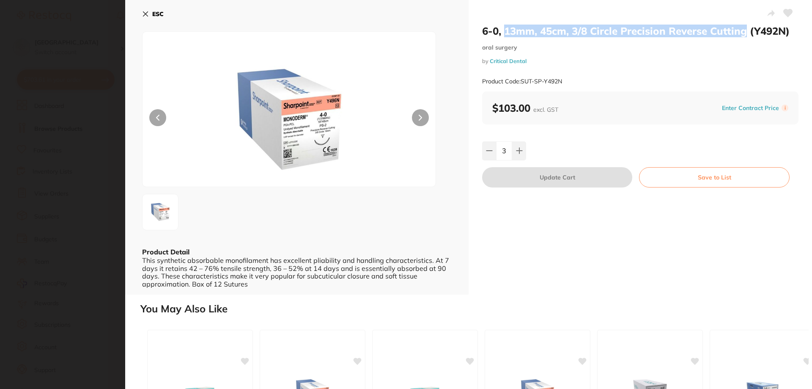
drag, startPoint x: 505, startPoint y: 30, endPoint x: 745, endPoint y: 34, distance: 239.5
click at [745, 34] on h2 "6-0, 13mm, 45cm, 3/8 Circle Precision Reverse Cutting (Y492N)" at bounding box center [640, 31] width 316 height 13
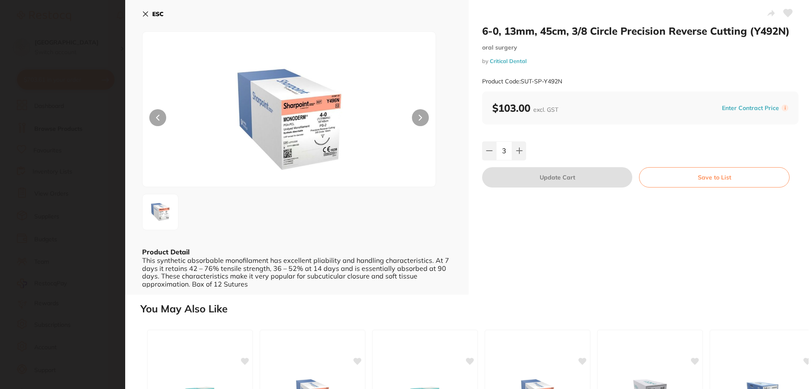
click at [688, 58] on small "by Critical Dental" at bounding box center [640, 61] width 316 height 6
drag, startPoint x: 506, startPoint y: 30, endPoint x: 560, endPoint y: 30, distance: 54.6
click at [560, 30] on h2 "6-0, 13mm, 45cm, 3/8 Circle Precision Reverse Cutting (Y492N)" at bounding box center [640, 31] width 316 height 13
click at [588, 68] on div "6-0, 13mm, 45cm, 3/8 Circle Precision Reverse Cutting (Y492N) oral surgery by C…" at bounding box center [640, 58] width 316 height 67
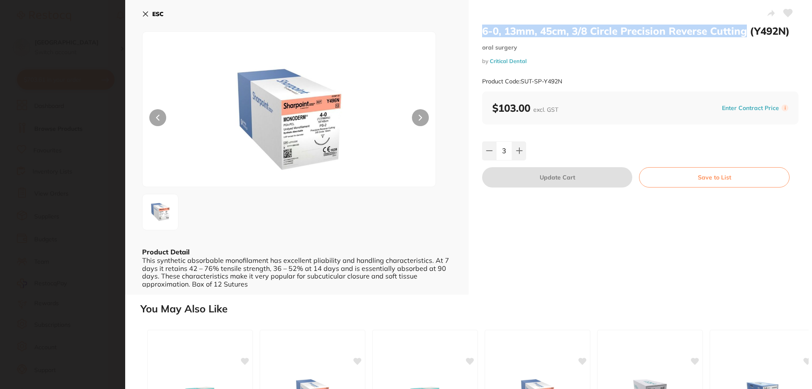
drag, startPoint x: 482, startPoint y: 33, endPoint x: 744, endPoint y: 34, distance: 261.4
click at [744, 34] on h2 "6-0, 13mm, 45cm, 3/8 Circle Precision Reverse Cutting (Y492N)" at bounding box center [640, 31] width 316 height 13
copy h2 "6-0, 13mm, 45cm, 3/8 Circle Precision Reverse Cutting"
drag, startPoint x: 146, startPoint y: 11, endPoint x: 157, endPoint y: 8, distance: 11.1
click at [146, 11] on icon at bounding box center [145, 14] width 7 height 7
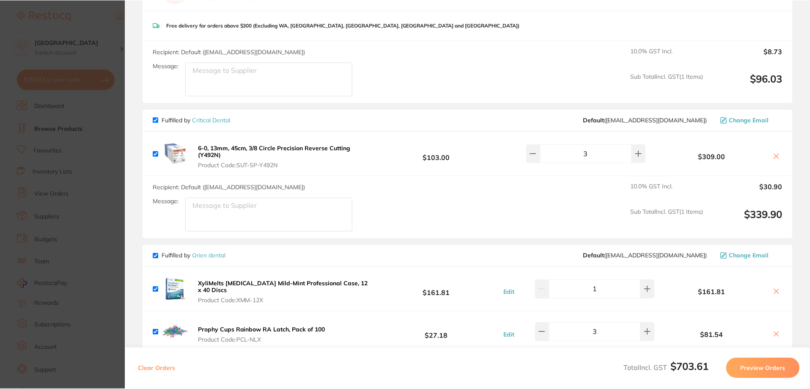
scroll to position [1, 0]
click at [58, 26] on section "Update RRP Set your pre negotiated price for this item. Item Agreed RRP (excl. …" at bounding box center [405, 194] width 810 height 389
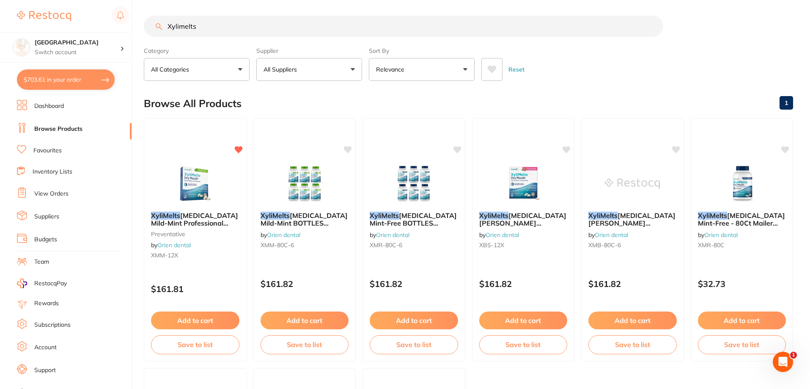
drag, startPoint x: 230, startPoint y: 24, endPoint x: 139, endPoint y: 12, distance: 91.8
click at [140, 20] on div "$703.61 Katoomba Dental Centre Switch account Katoomba Dental Centre $703.61 in…" at bounding box center [405, 193] width 810 height 389
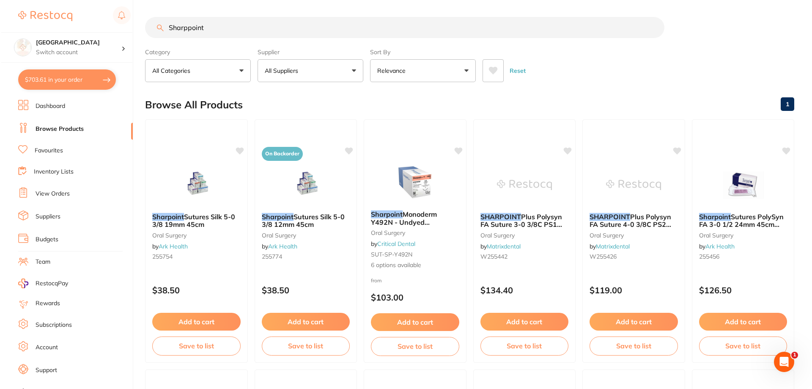
scroll to position [0, 0]
type input "Sharppoint"
click at [511, 225] on span "Plus Polysyn FA Suture 3-0 3/8C PS1 24mm 70cm M442N (12) Undyed" at bounding box center [519, 228] width 82 height 32
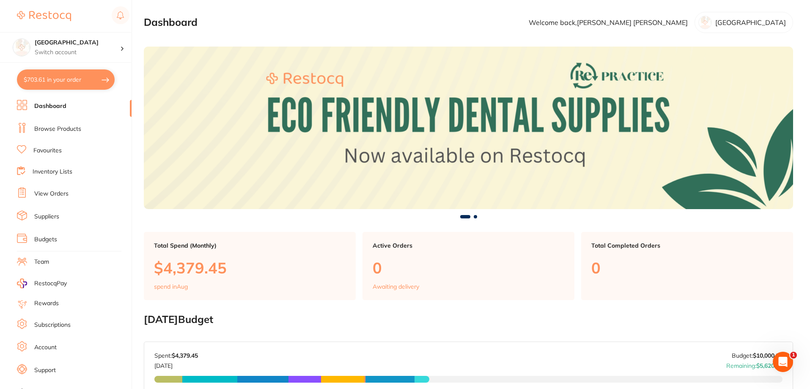
click at [63, 84] on button "$703.61 in your order" at bounding box center [66, 79] width 98 height 20
checkbox input "true"
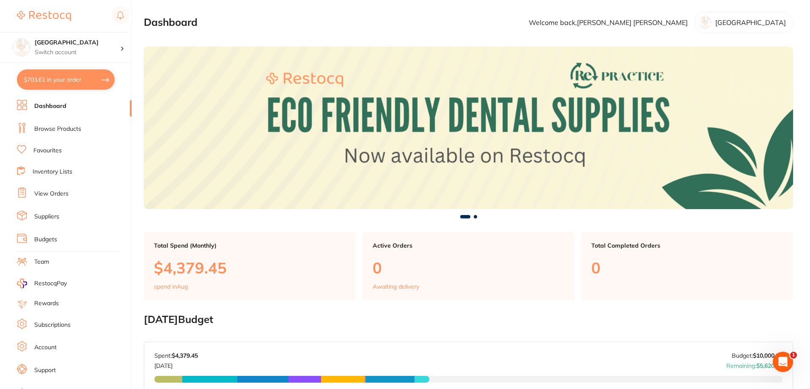
checkbox input "true"
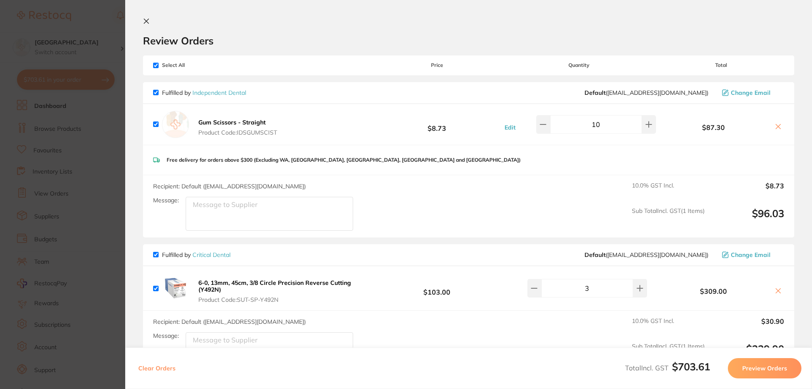
click at [243, 124] on b "Gum Scissors - Straight" at bounding box center [231, 122] width 67 height 8
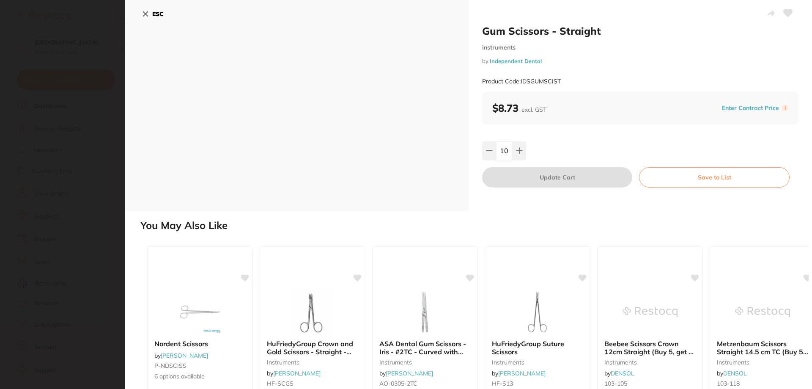
click at [145, 15] on icon at bounding box center [145, 14] width 5 height 5
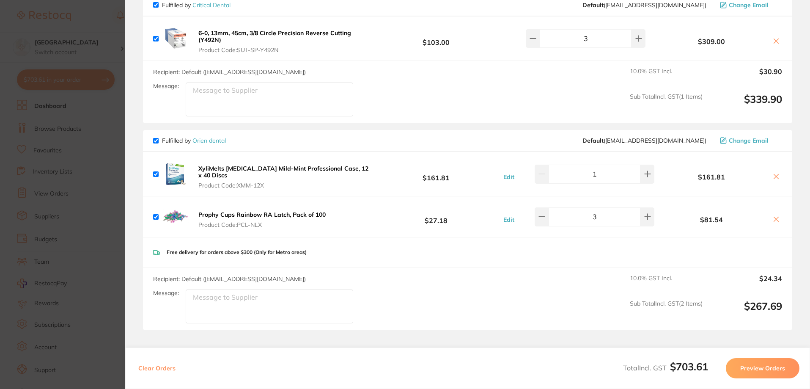
scroll to position [254, 0]
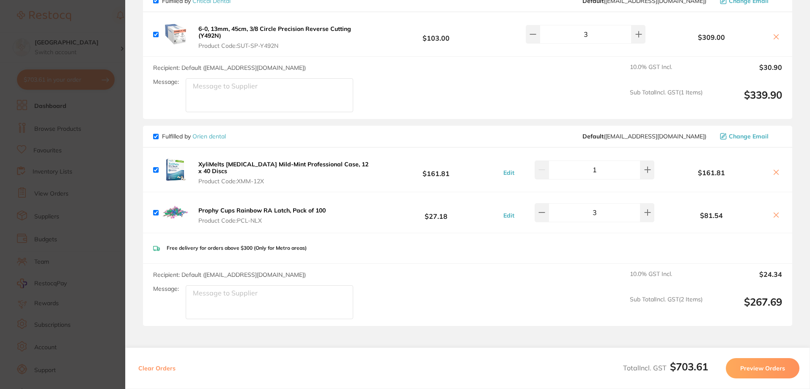
click at [199, 136] on link "Orien dental" at bounding box center [208, 136] width 33 height 8
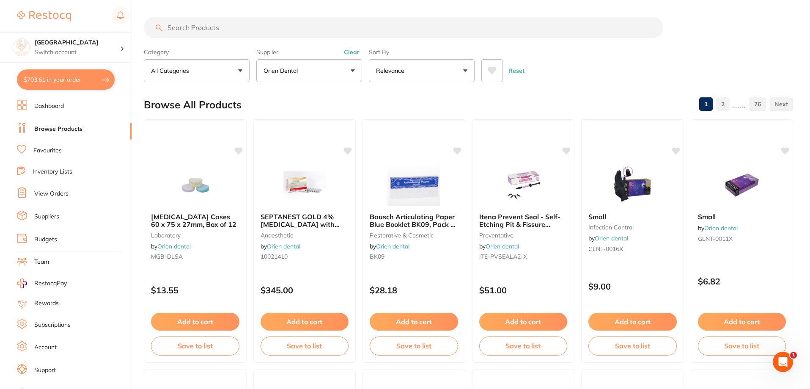
click at [67, 77] on button "$703.61 in your order" at bounding box center [66, 79] width 98 height 20
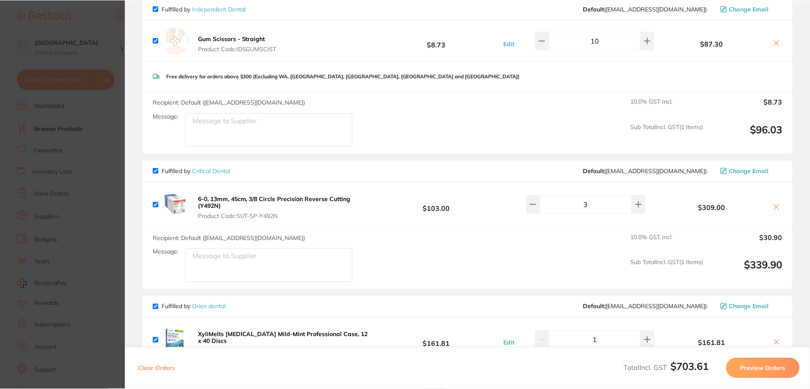
scroll to position [42, 0]
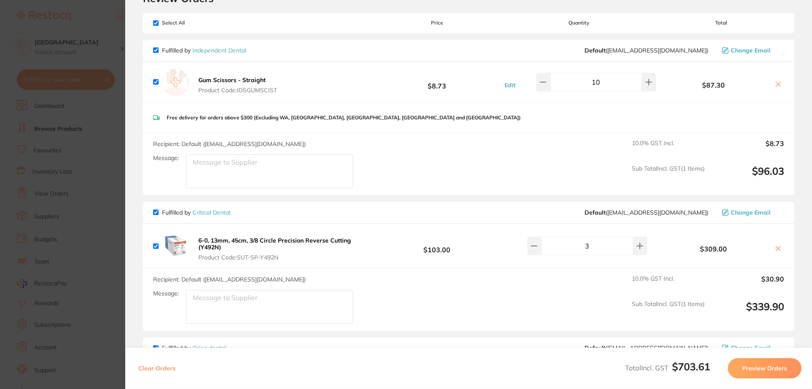
click at [218, 214] on link "Critical Dental" at bounding box center [211, 213] width 38 height 8
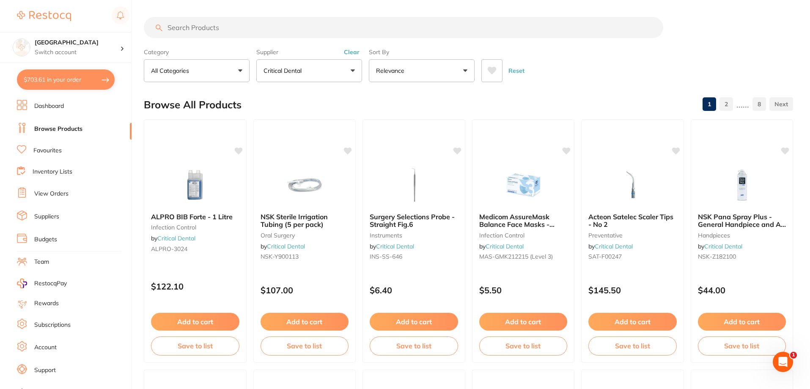
click at [42, 214] on link "Suppliers" at bounding box center [46, 216] width 25 height 8
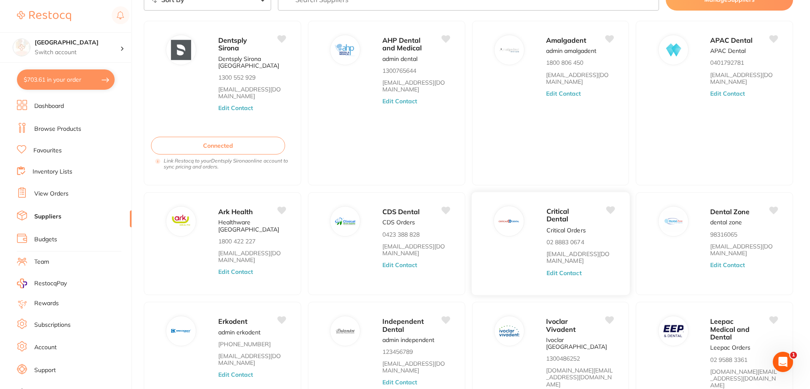
scroll to position [53, 0]
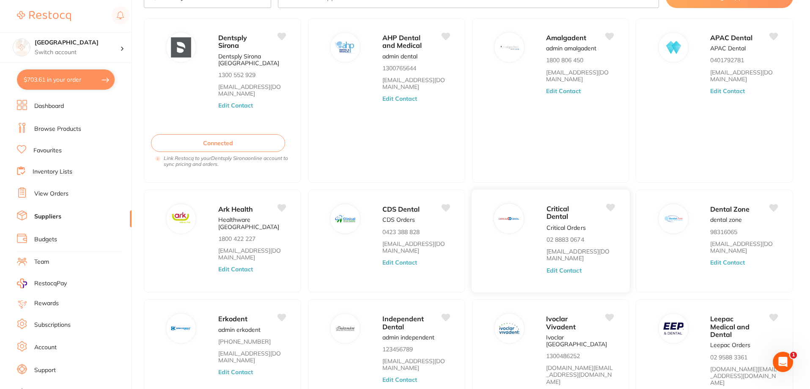
click at [558, 244] on div "Critical Dental Critical Orders 02 8883 0674 [EMAIL_ADDRESS][DOMAIN_NAME] Edit …" at bounding box center [583, 243] width 75 height 81
click at [553, 215] on span "Critical Dental" at bounding box center [557, 212] width 23 height 16
click at [504, 222] on img at bounding box center [509, 218] width 20 height 20
click at [494, 260] on div "Critical Dental Critical Orders 02 8883 0674 [EMAIL_ADDRESS][DOMAIN_NAME] Edit …" at bounding box center [550, 241] width 159 height 104
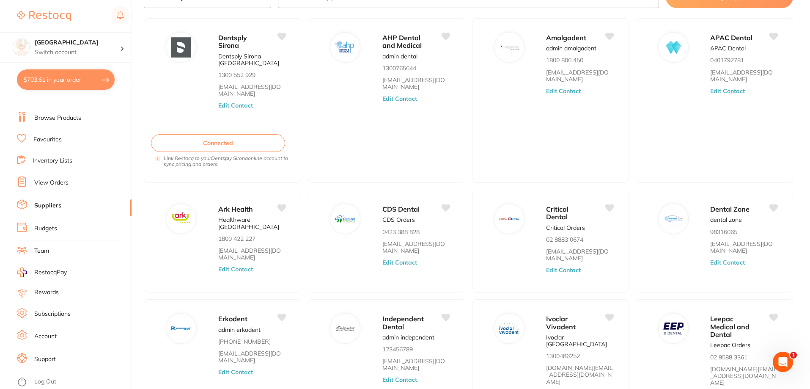
click at [45, 335] on link "Account" at bounding box center [45, 336] width 22 height 8
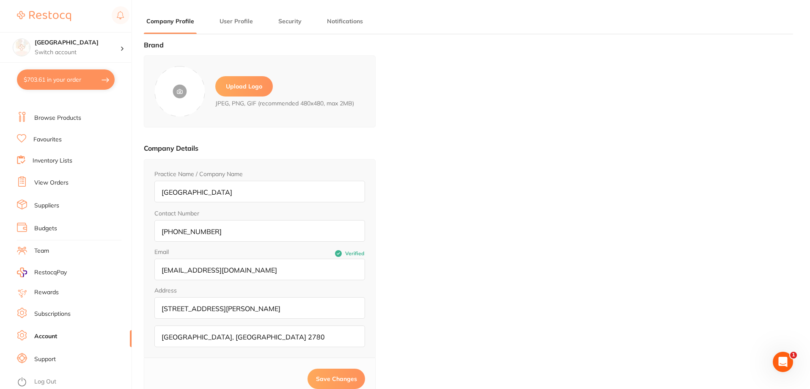
type input "[PERSON_NAME]"
type input "[PHONE_NUMBER]"
type input "[EMAIL_ADDRESS][DOMAIN_NAME]"
click at [59, 118] on link "Browse Products" at bounding box center [57, 118] width 47 height 8
